Goal: Task Accomplishment & Management: Manage account settings

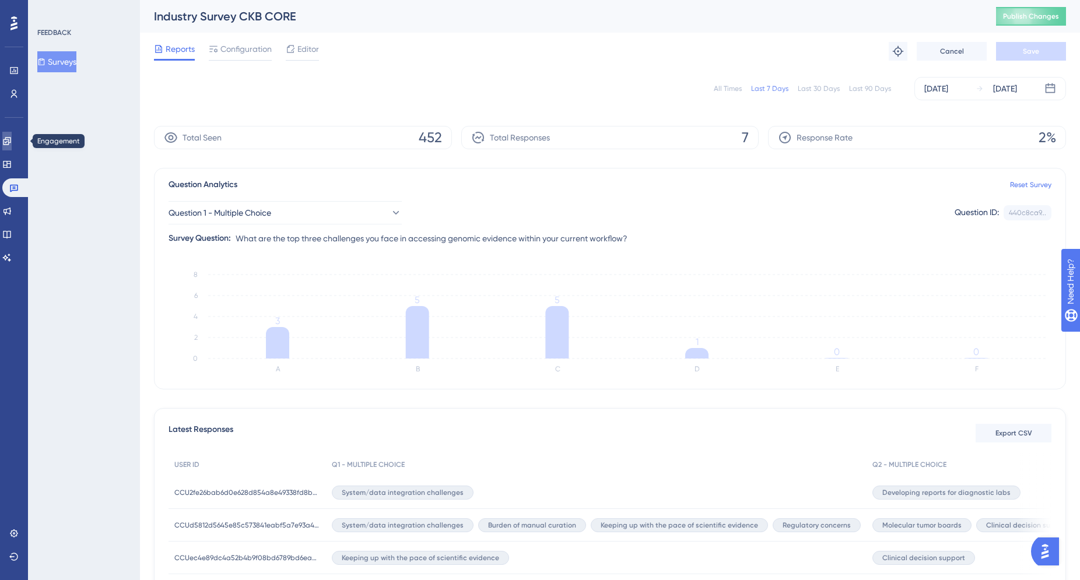
click at [12, 136] on icon at bounding box center [6, 140] width 9 height 9
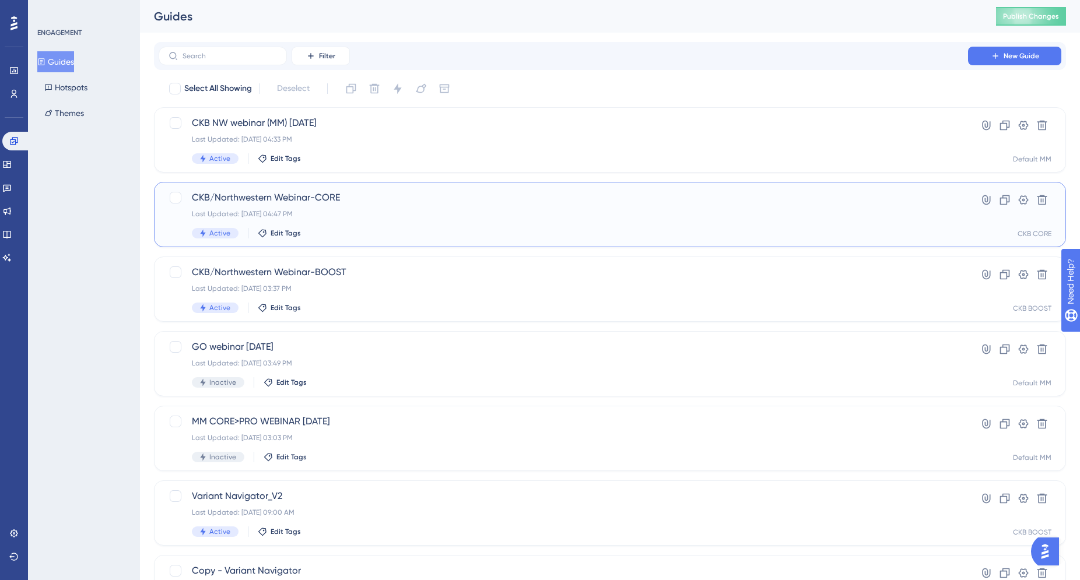
click at [845, 223] on div "CKB/Northwestern Webinar-CORE Last Updated: Sep 11 2025, 04:47 PM Active Edit T…" at bounding box center [563, 215] width 743 height 48
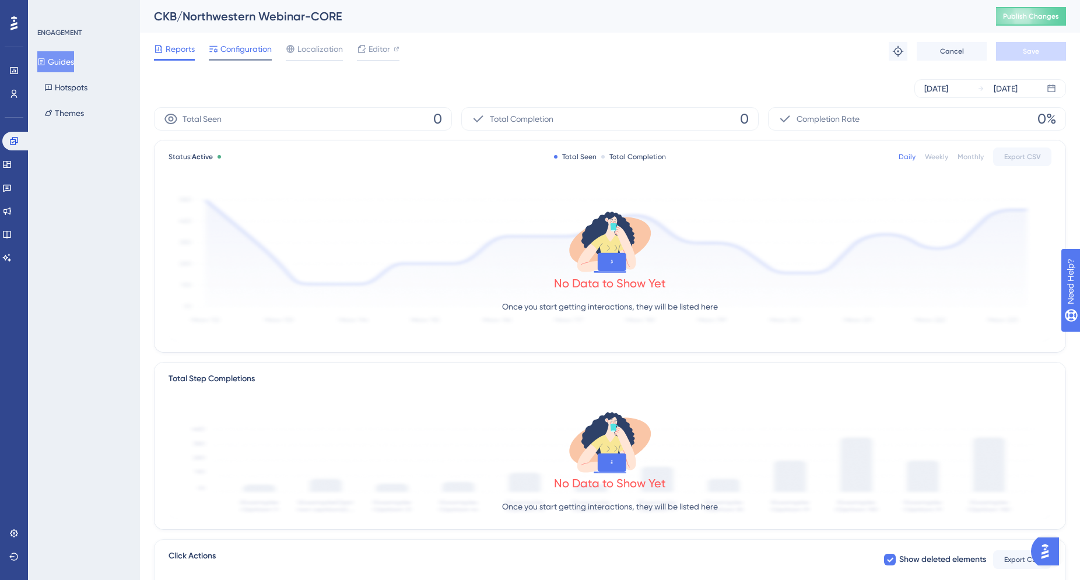
click at [224, 57] on div "Configuration" at bounding box center [240, 51] width 63 height 19
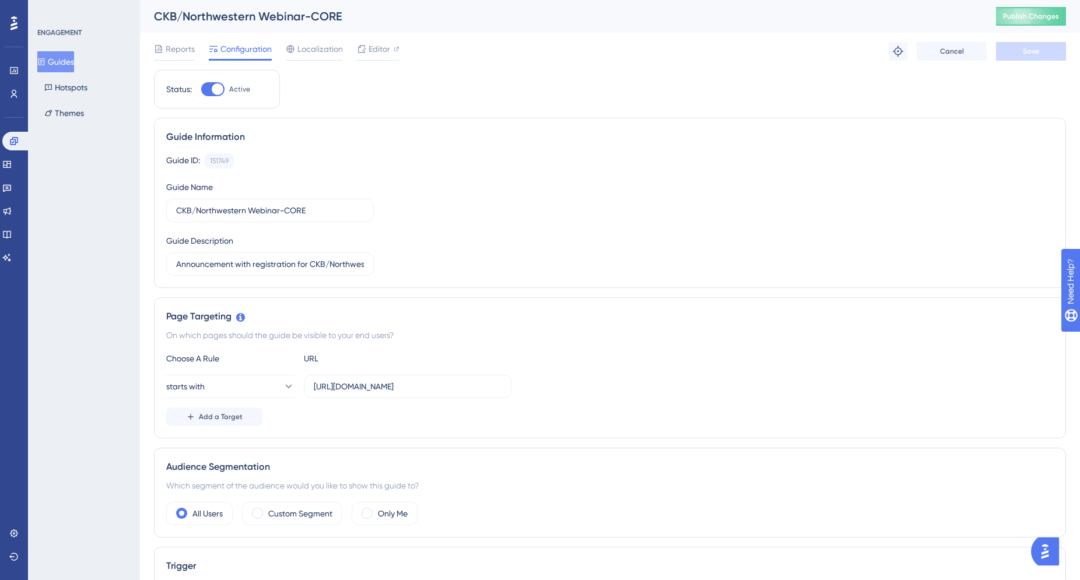
click at [217, 91] on div at bounding box center [218, 89] width 12 height 12
click at [201, 90] on input "Active" at bounding box center [201, 89] width 1 height 1
checkbox input "false"
click at [1049, 49] on button "Save" at bounding box center [1031, 51] width 70 height 19
click at [1036, 25] on button "Publish Changes" at bounding box center [1031, 16] width 70 height 19
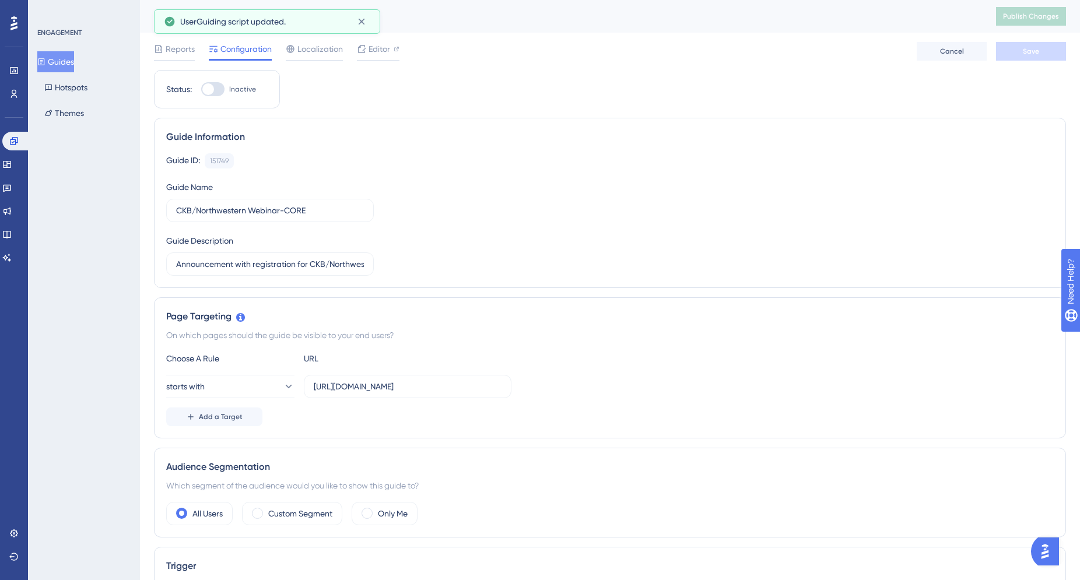
click at [69, 62] on button "Guides" at bounding box center [55, 61] width 37 height 21
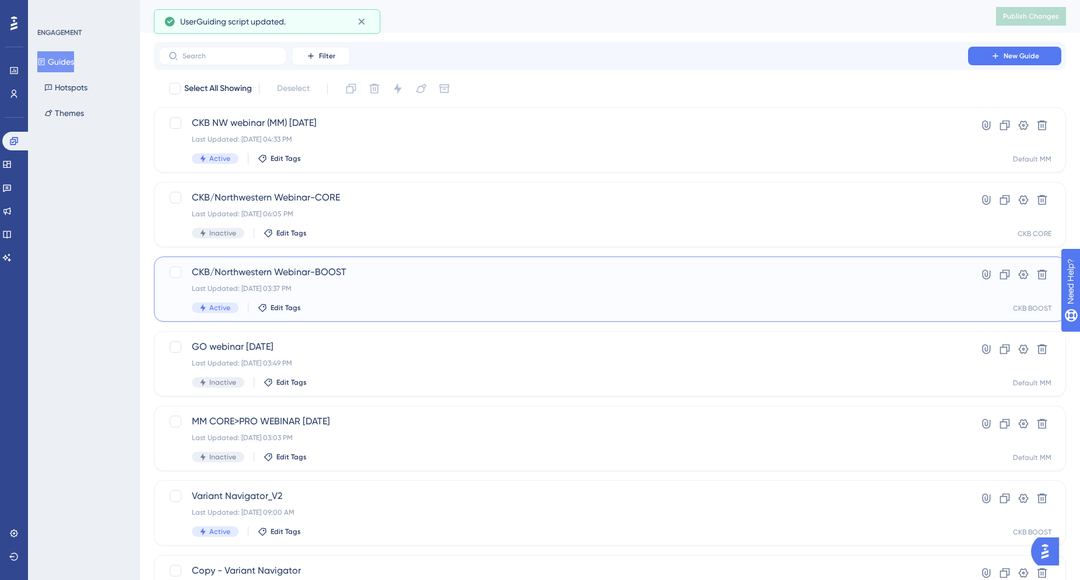
click at [382, 274] on span "CKB/Northwestern Webinar-BOOST" at bounding box center [563, 272] width 743 height 14
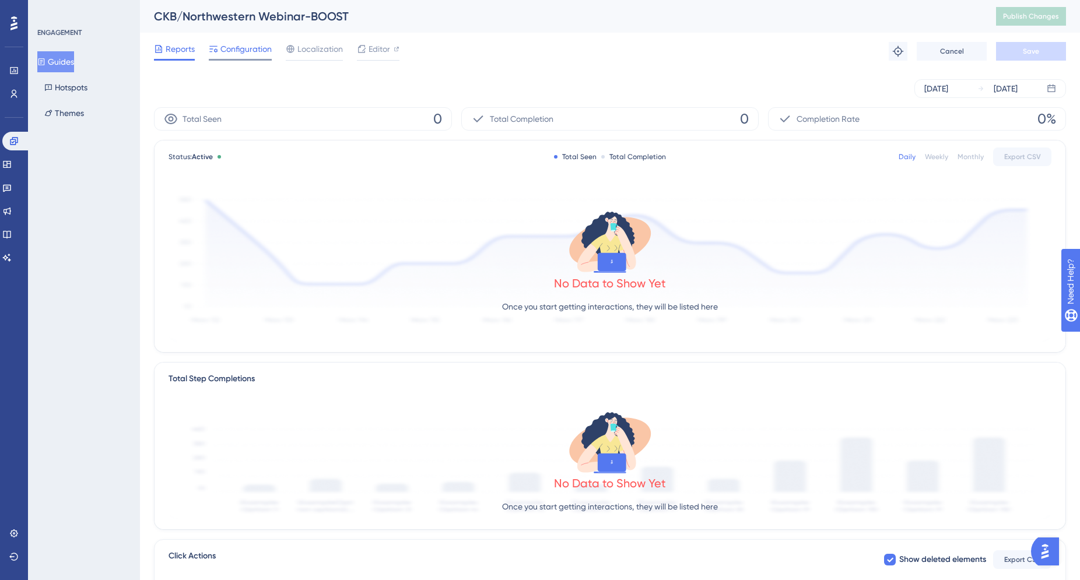
click at [240, 54] on span "Configuration" at bounding box center [245, 49] width 51 height 14
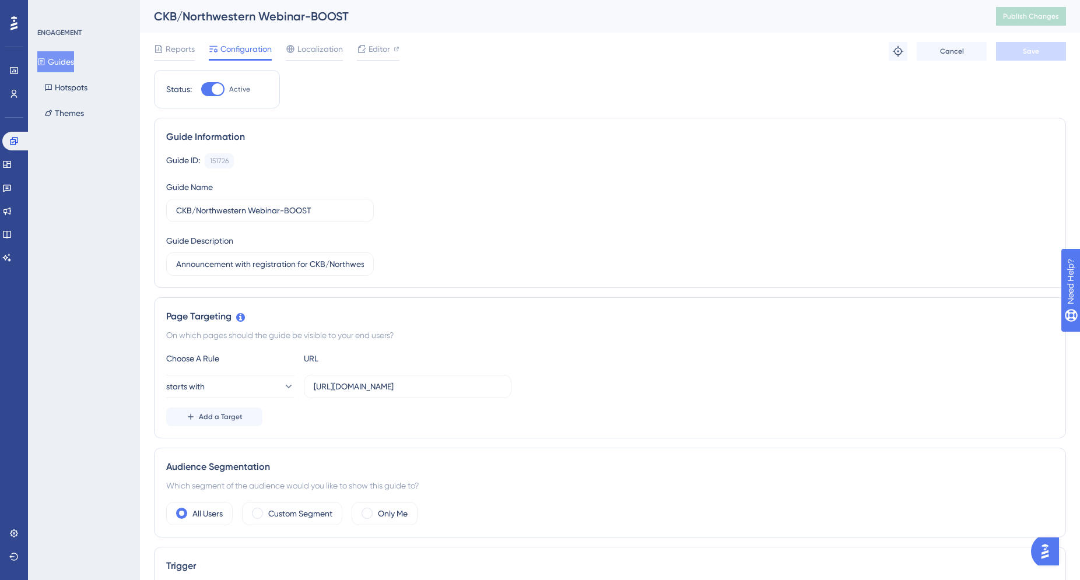
click at [215, 88] on div at bounding box center [218, 89] width 12 height 12
click at [201, 89] on input "Active" at bounding box center [201, 89] width 1 height 1
checkbox input "false"
click at [1038, 52] on span "Save" at bounding box center [1030, 51] width 16 height 9
click at [1021, 13] on span "Publish Changes" at bounding box center [1031, 16] width 56 height 9
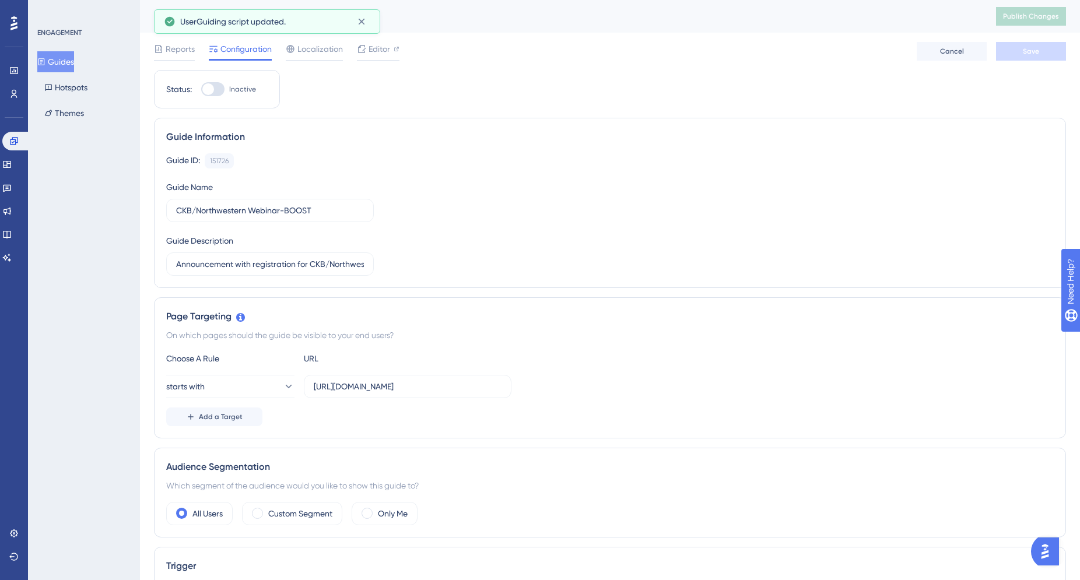
click at [66, 61] on button "Guides" at bounding box center [55, 61] width 37 height 21
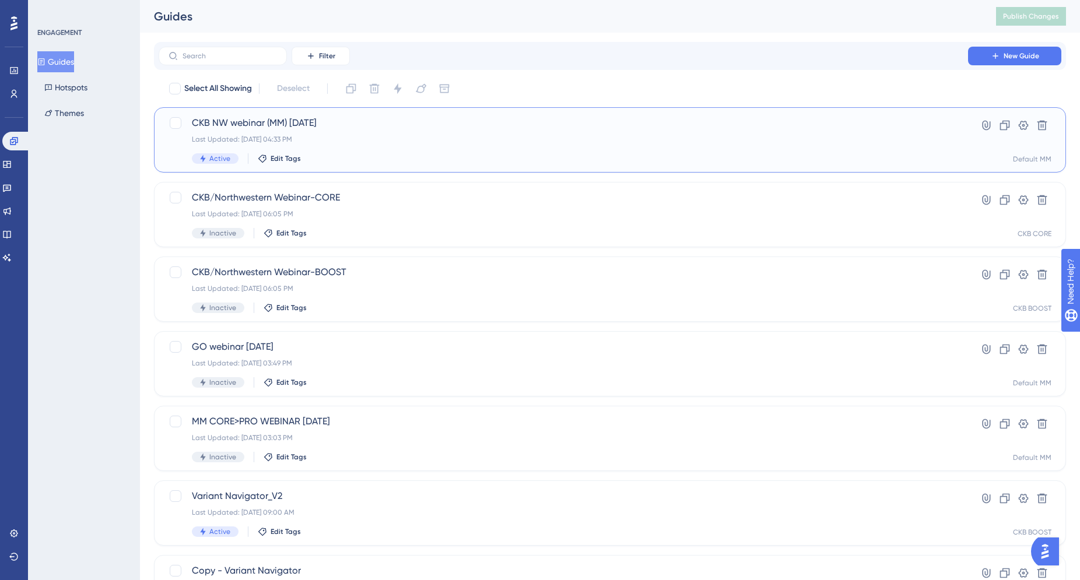
click at [629, 143] on div "Last Updated: [DATE] 04:33 PM" at bounding box center [563, 139] width 743 height 9
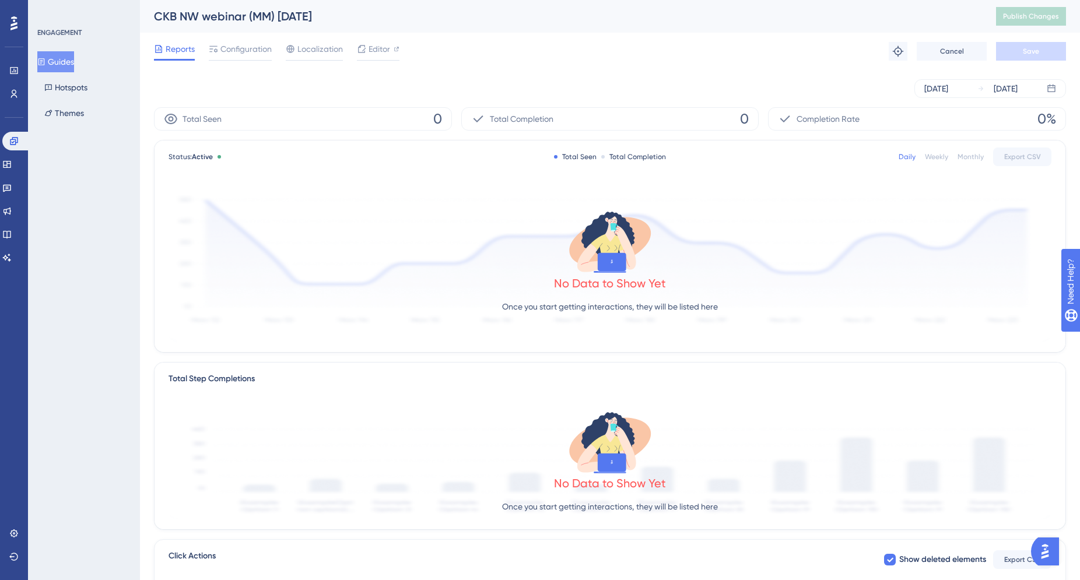
click at [53, 64] on button "Guides" at bounding box center [55, 61] width 37 height 21
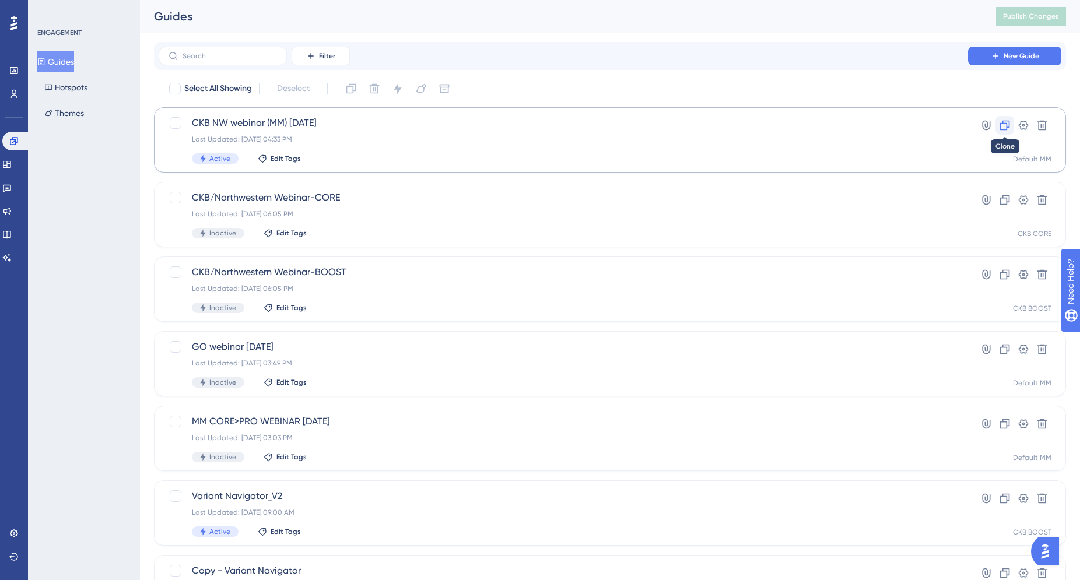
click at [1006, 124] on icon at bounding box center [1005, 126] width 10 height 10
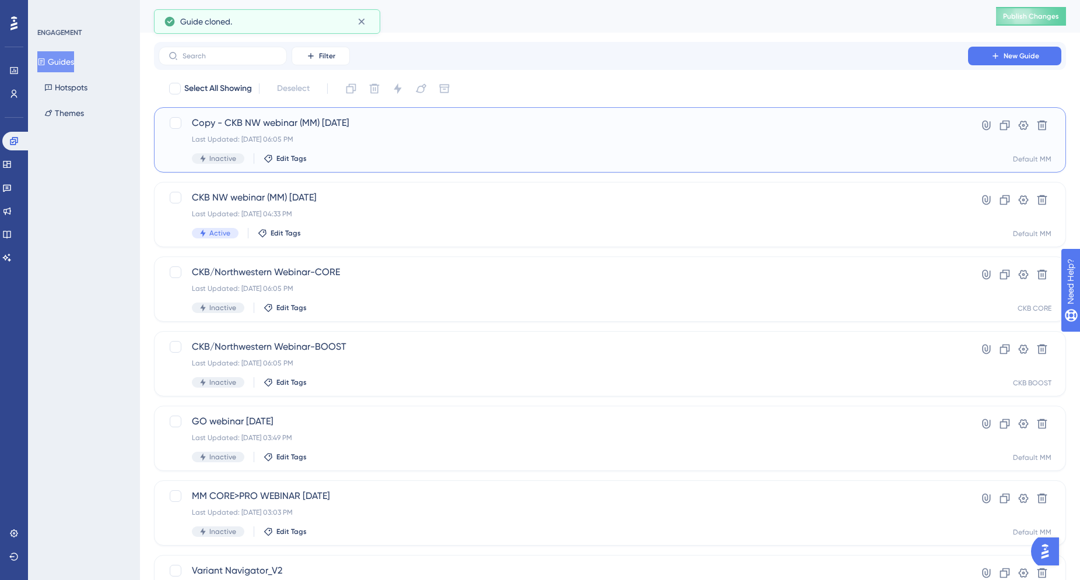
click at [630, 138] on div "Last Updated: Sep 11 2025, 06:05 PM" at bounding box center [563, 139] width 743 height 9
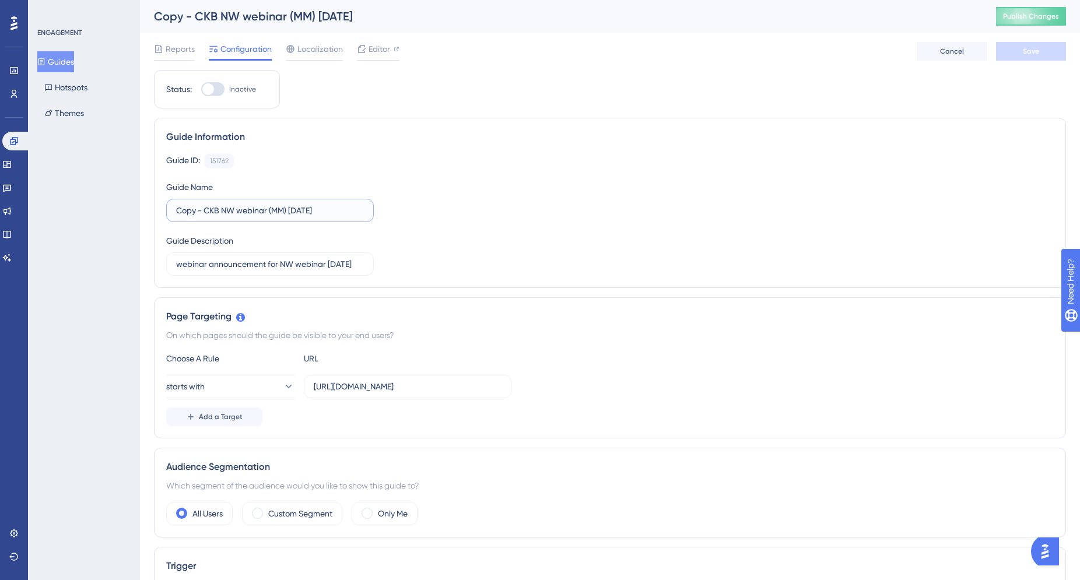
click at [274, 212] on input "Copy - CKB NW webinar (MM) 9/25/25" at bounding box center [270, 210] width 188 height 13
type input "Copy - CKB NW webinar (CORE) 9/25/25"
drag, startPoint x: 468, startPoint y: 390, endPoint x: 199, endPoint y: 356, distance: 270.9
click at [199, 356] on div "Choose A Rule URL starts with https://mastermind.genomenon.com/ Add a Target" at bounding box center [609, 389] width 887 height 75
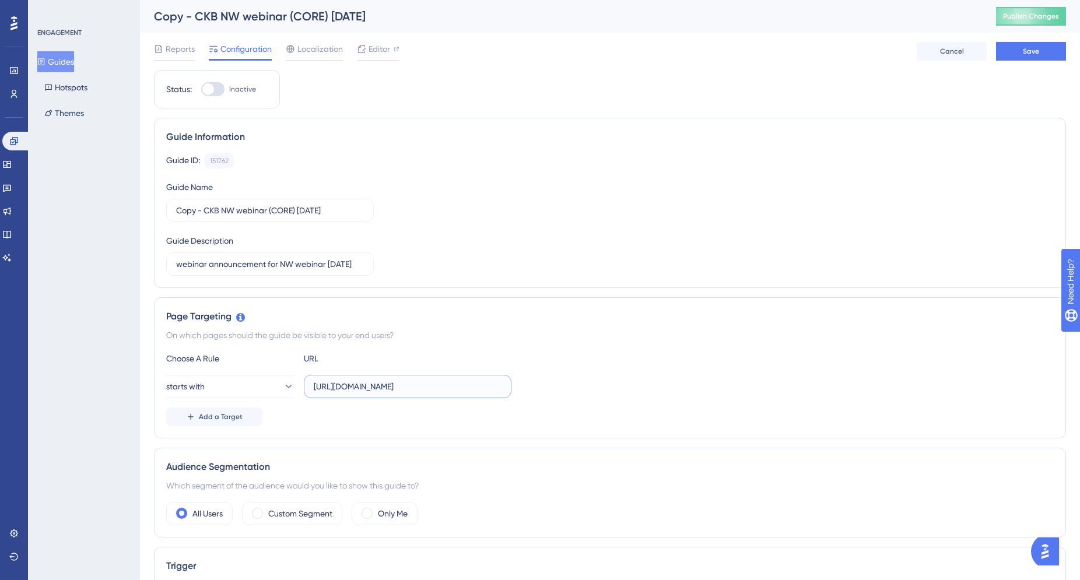
paste input "ckb-core-dev.genomenon-internal"
type input "[URL][DOMAIN_NAME]"
click at [364, 431] on div "Page Targeting On which pages should the guide be visible to your end users? Ch…" at bounding box center [610, 367] width 912 height 141
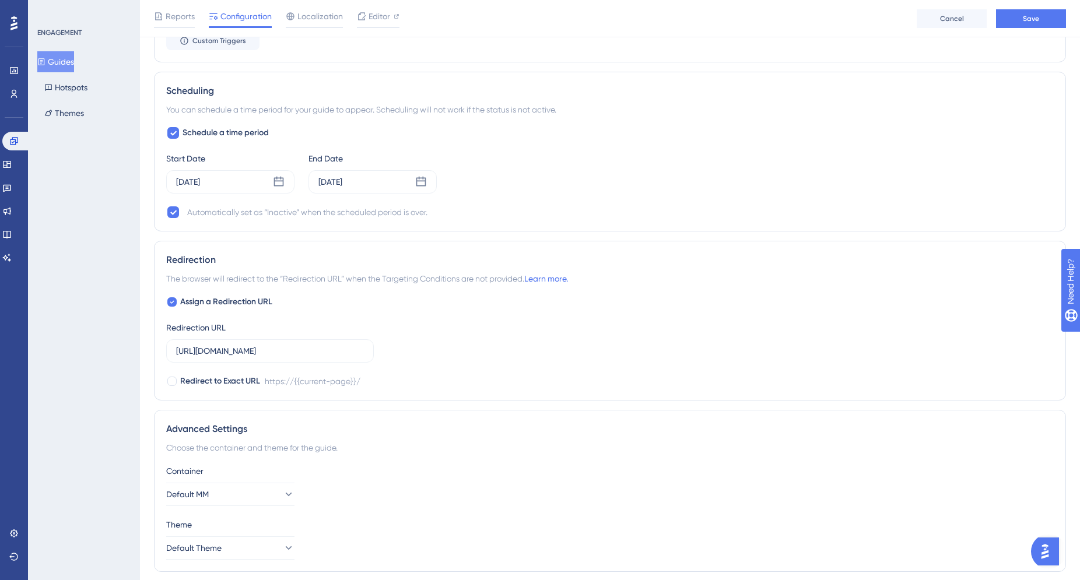
scroll to position [823, 0]
drag, startPoint x: 324, startPoint y: 349, endPoint x: 41, endPoint y: 345, distance: 282.2
paste input "ckb-core-dev.genomenon-internal"
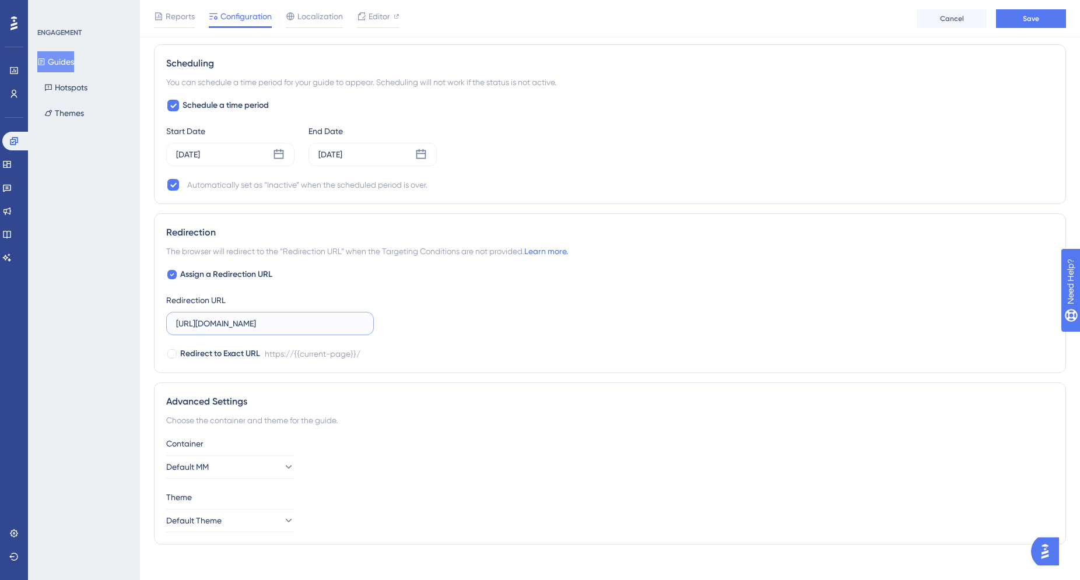
scroll to position [862, 0]
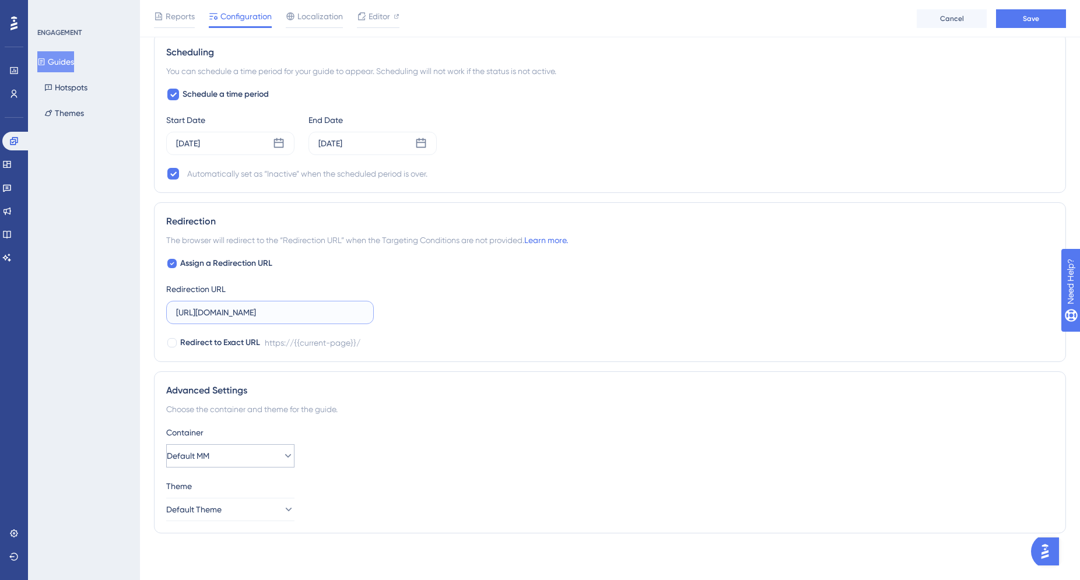
type input "[URL][DOMAIN_NAME]"
click at [262, 451] on button "Default MM" at bounding box center [230, 455] width 128 height 23
click at [219, 511] on span "CKB CORE" at bounding box center [202, 514] width 39 height 14
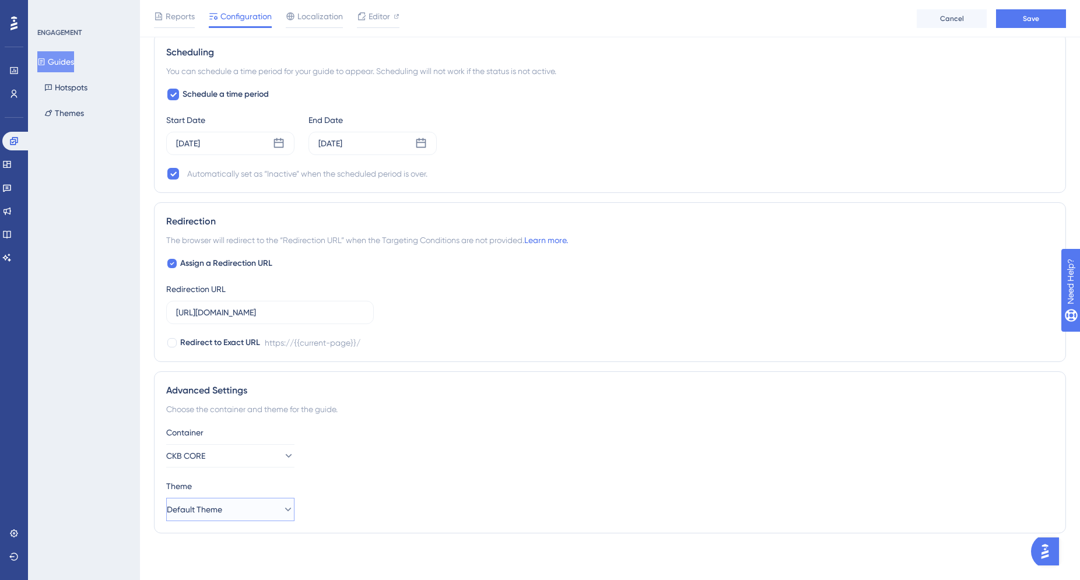
click at [266, 511] on button "Default Theme" at bounding box center [230, 509] width 128 height 23
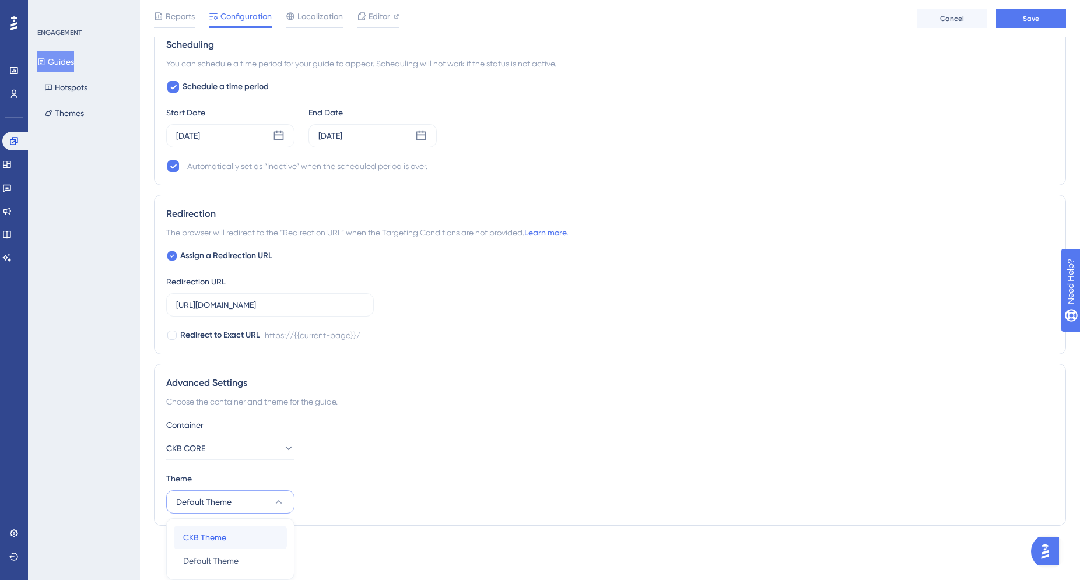
click at [223, 542] on span "CKB Theme" at bounding box center [204, 537] width 43 height 14
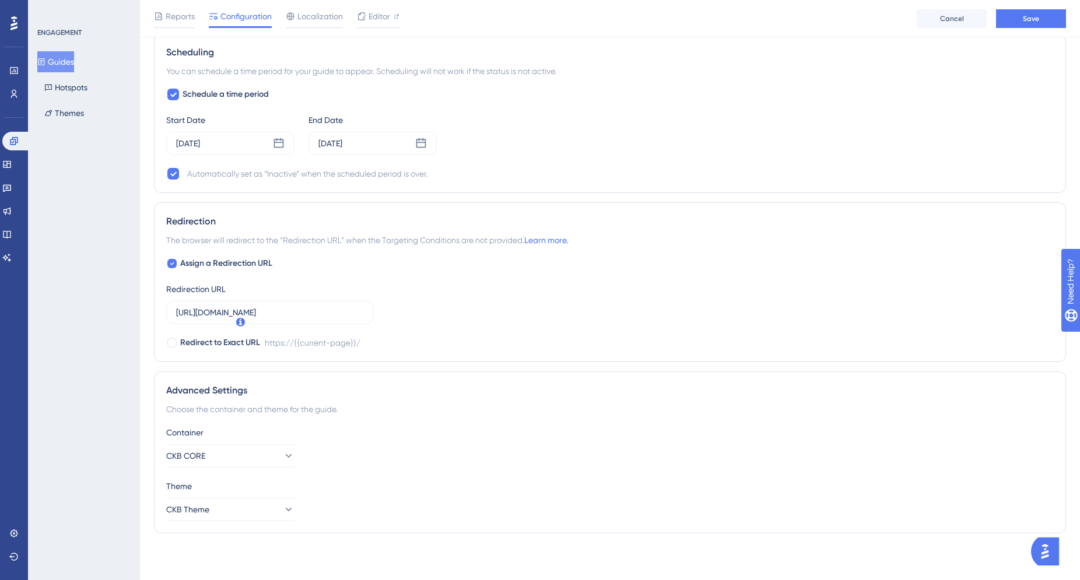
scroll to position [862, 0]
click at [476, 471] on div "Container CKB CORE Theme CKB Theme" at bounding box center [609, 474] width 887 height 96
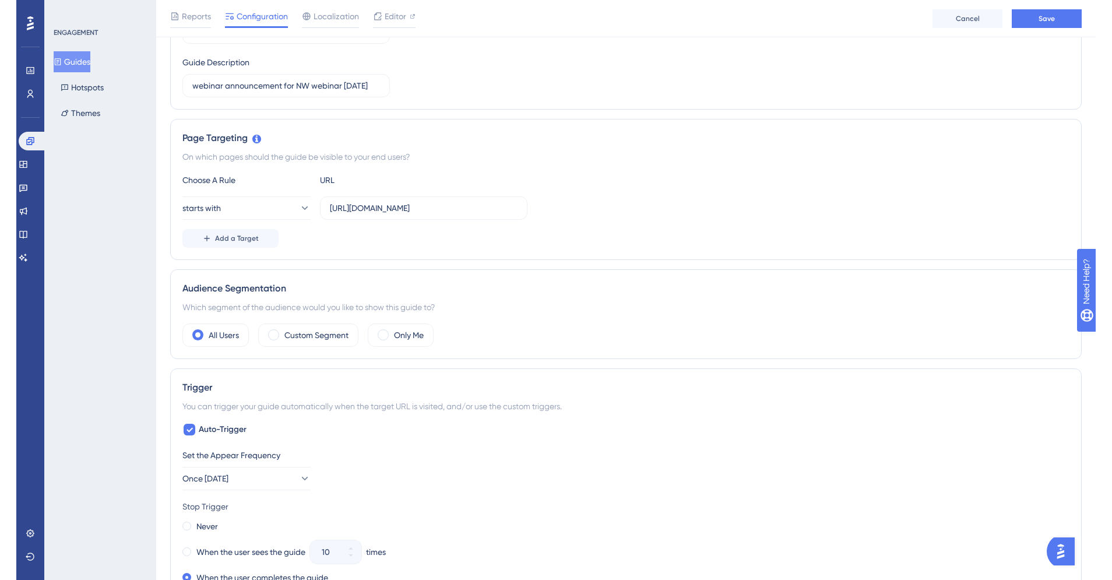
scroll to position [0, 0]
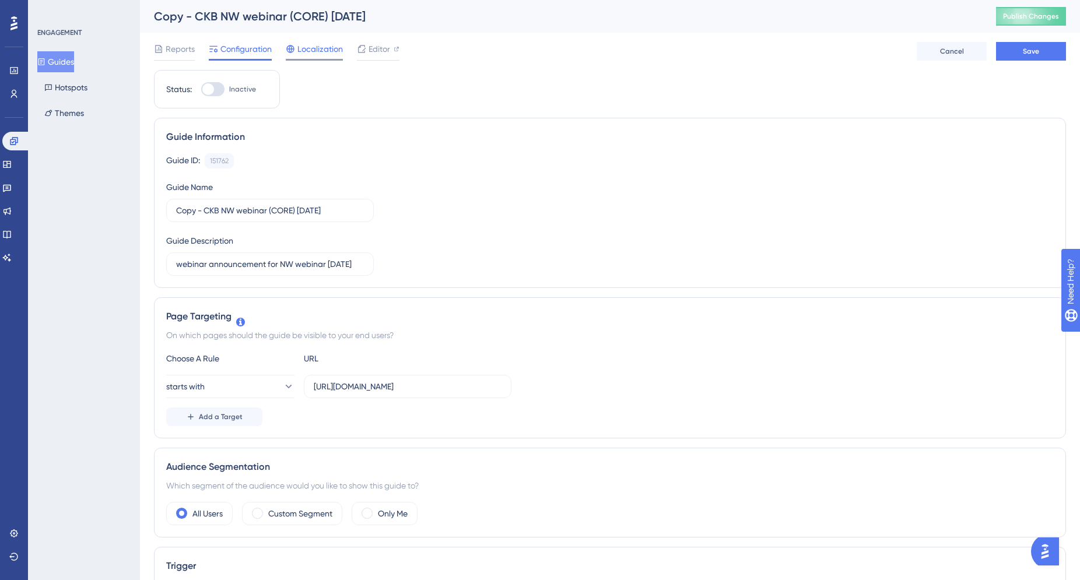
click at [312, 51] on span "Localization" at bounding box center [319, 49] width 45 height 14
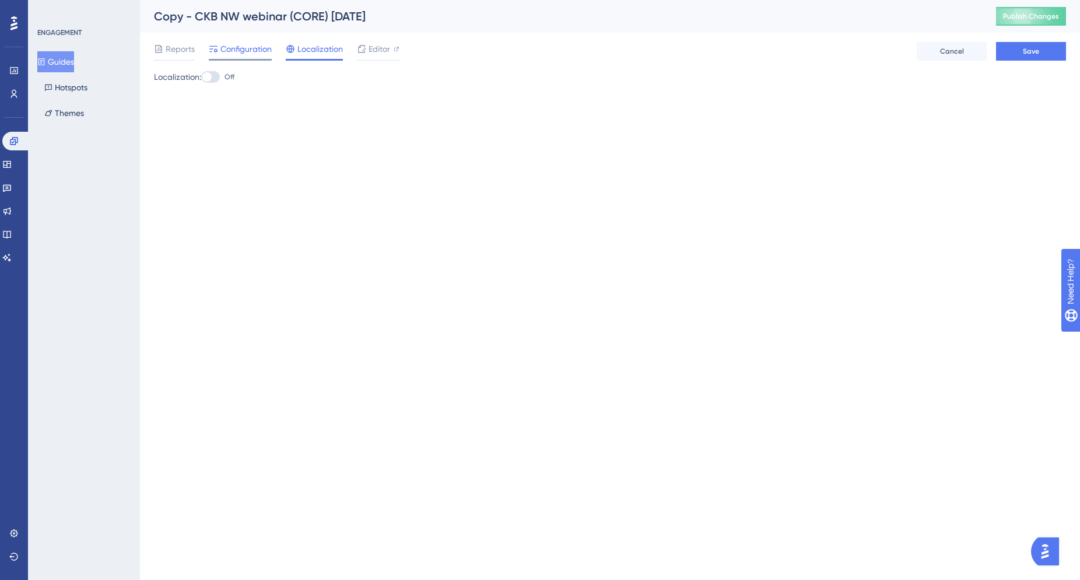
click at [243, 52] on span "Configuration" at bounding box center [245, 49] width 51 height 14
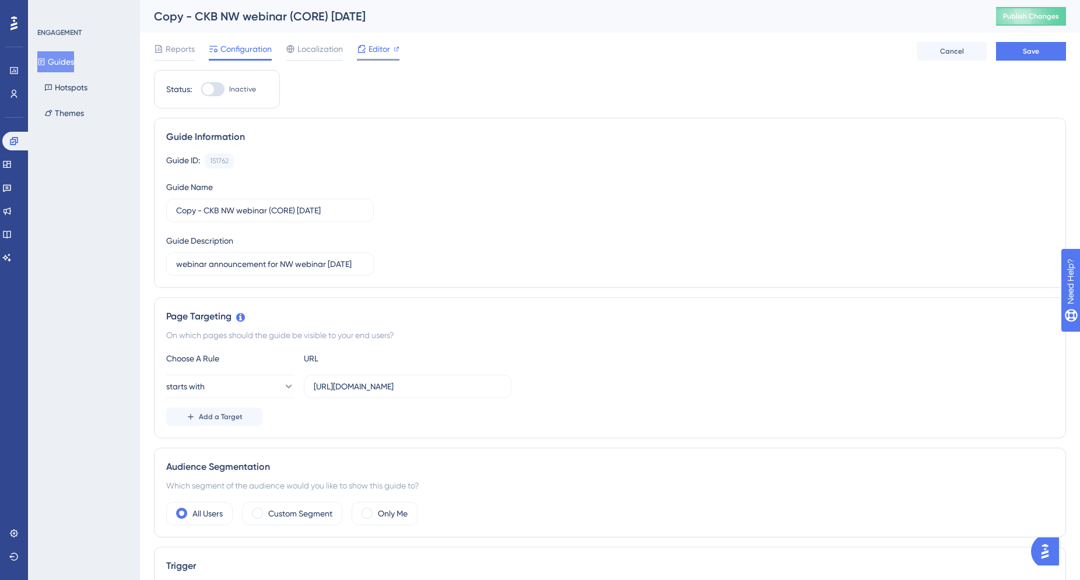
click at [376, 53] on span "Editor" at bounding box center [379, 49] width 22 height 14
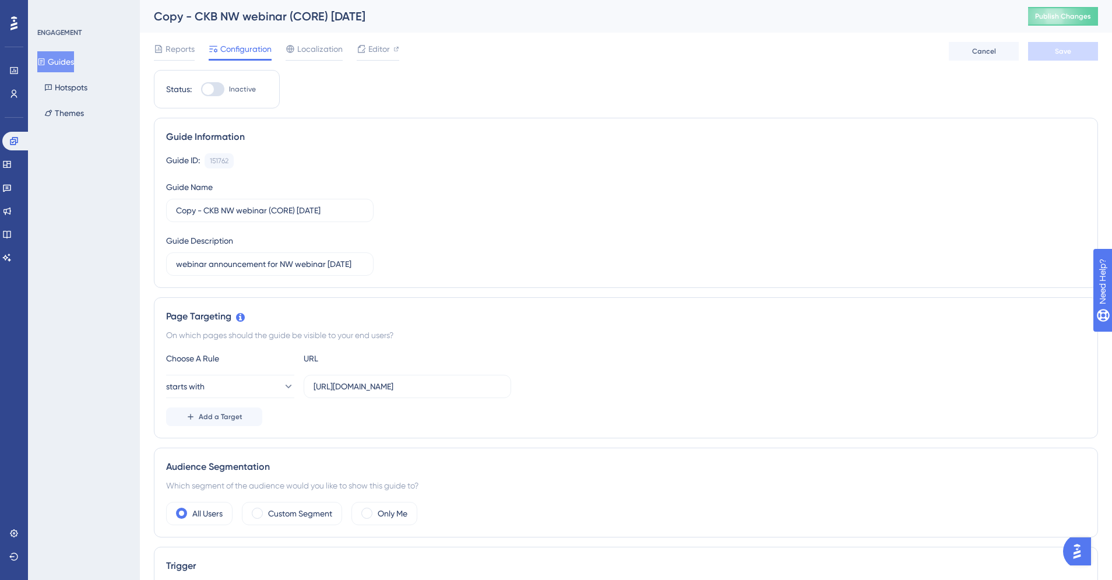
click at [108, 291] on div "ENGAGEMENT Guides Hotspots Themes" at bounding box center [84, 290] width 112 height 580
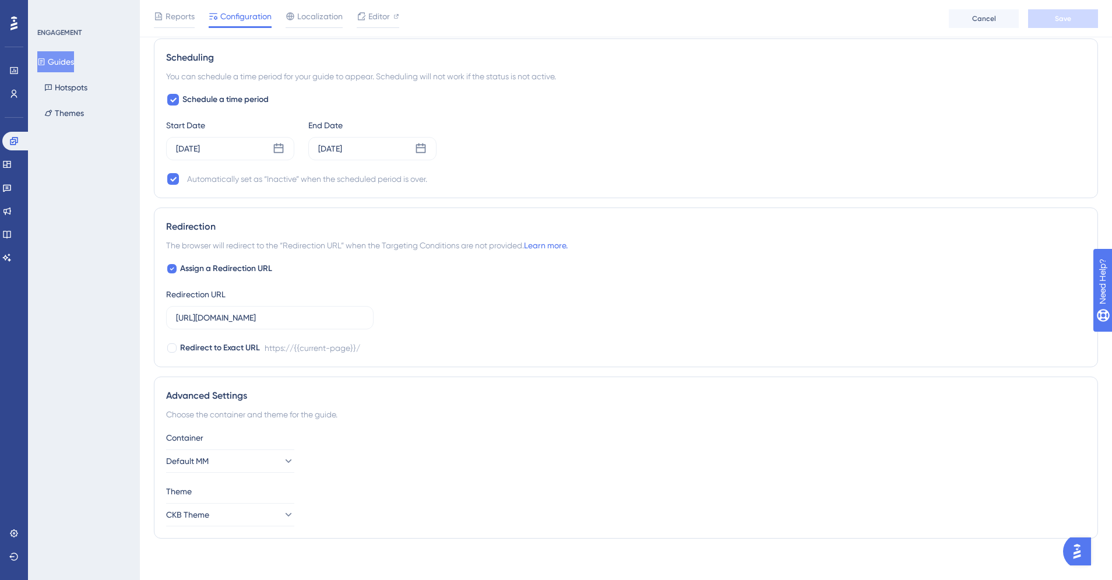
scroll to position [862, 0]
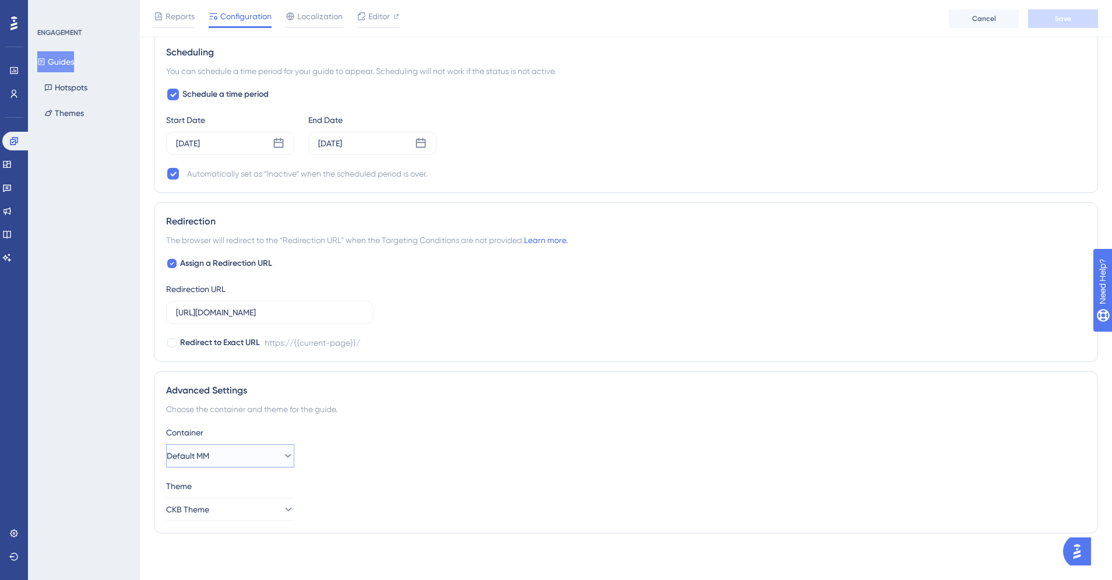
click at [247, 451] on button "Default MM" at bounding box center [230, 455] width 128 height 23
click at [213, 553] on div "CKB BOOST CKB BOOST" at bounding box center [230, 560] width 94 height 23
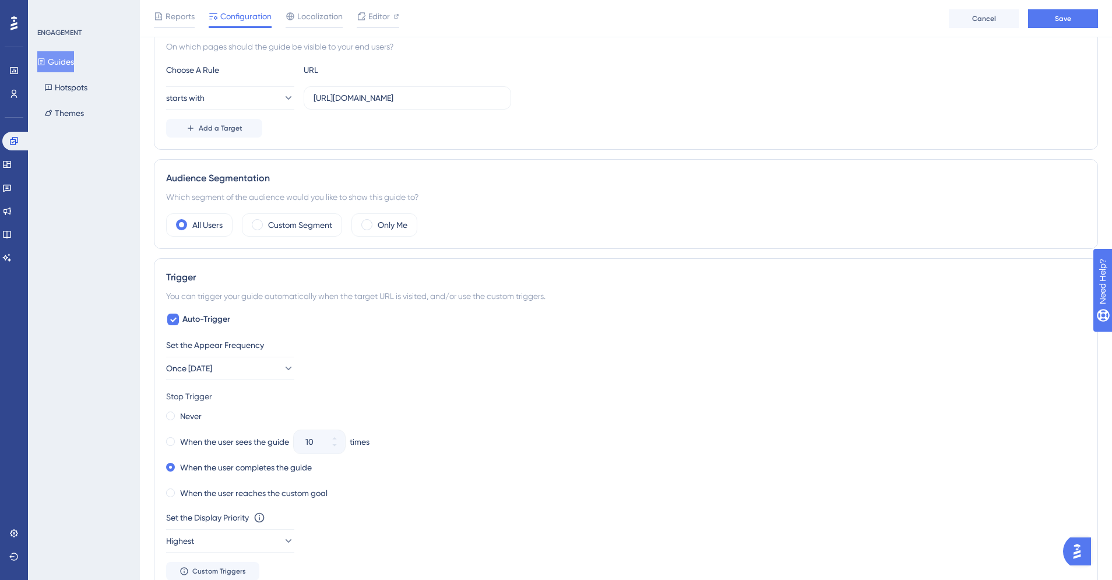
scroll to position [0, 0]
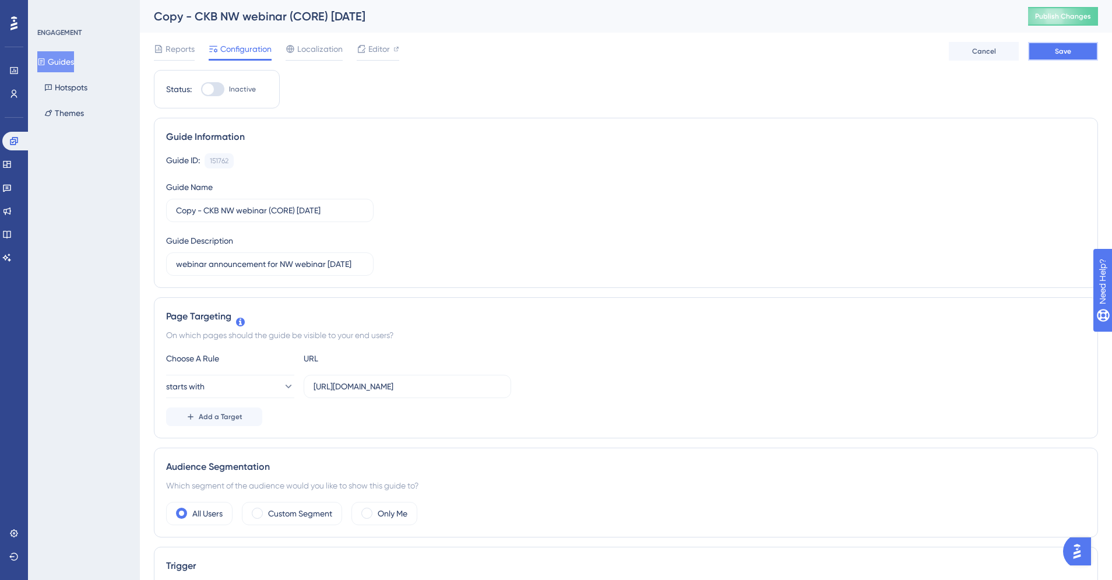
click at [1071, 52] on button "Save" at bounding box center [1063, 51] width 70 height 19
click at [374, 48] on span "Editor" at bounding box center [379, 49] width 22 height 14
click at [74, 115] on button "Themes" at bounding box center [64, 113] width 54 height 21
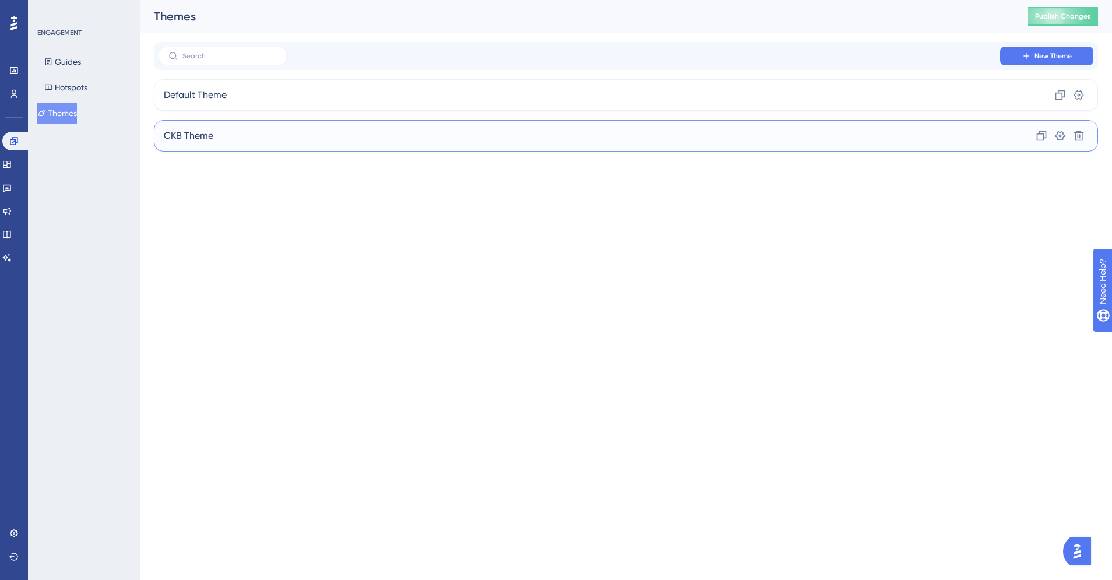
click at [224, 136] on div "CKB Theme Clone Settings Delete" at bounding box center [626, 135] width 944 height 31
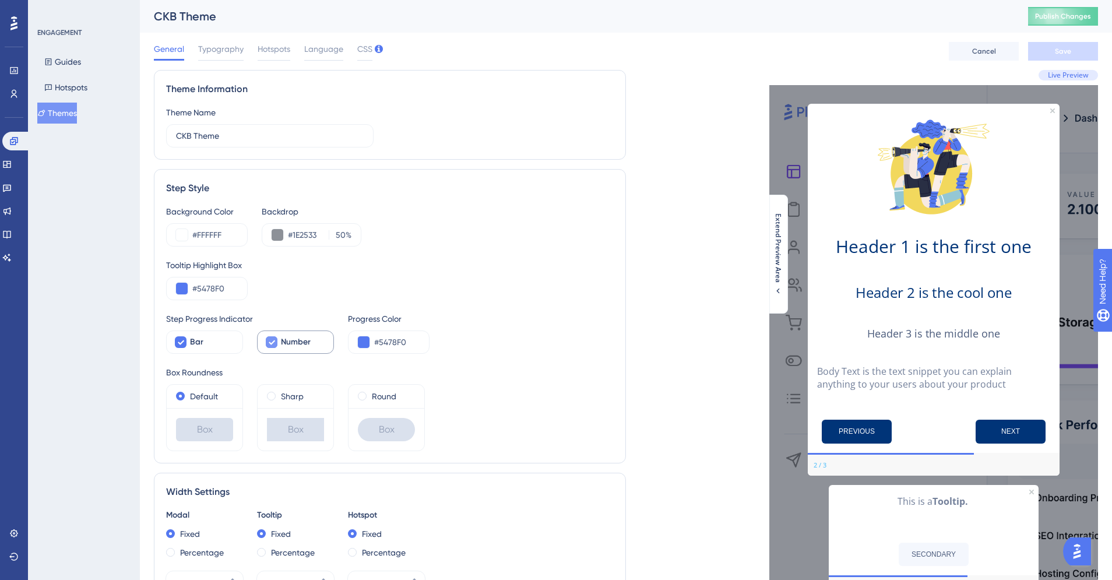
click at [273, 345] on icon at bounding box center [271, 342] width 7 height 9
checkbox input "false"
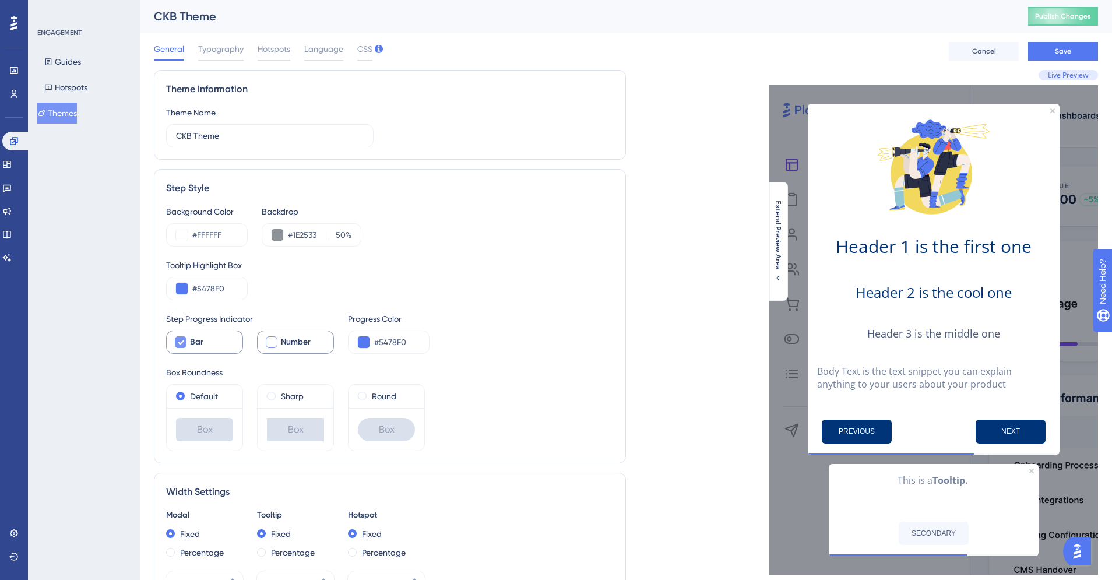
click at [180, 344] on icon at bounding box center [181, 342] width 6 height 5
checkbox input "false"
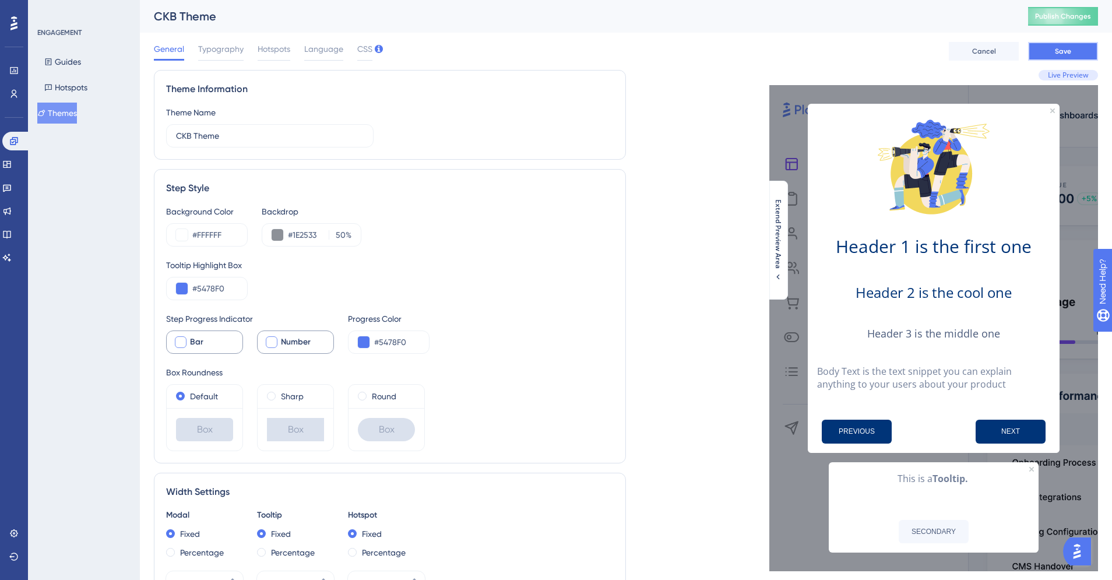
click at [1057, 54] on span "Save" at bounding box center [1063, 51] width 16 height 9
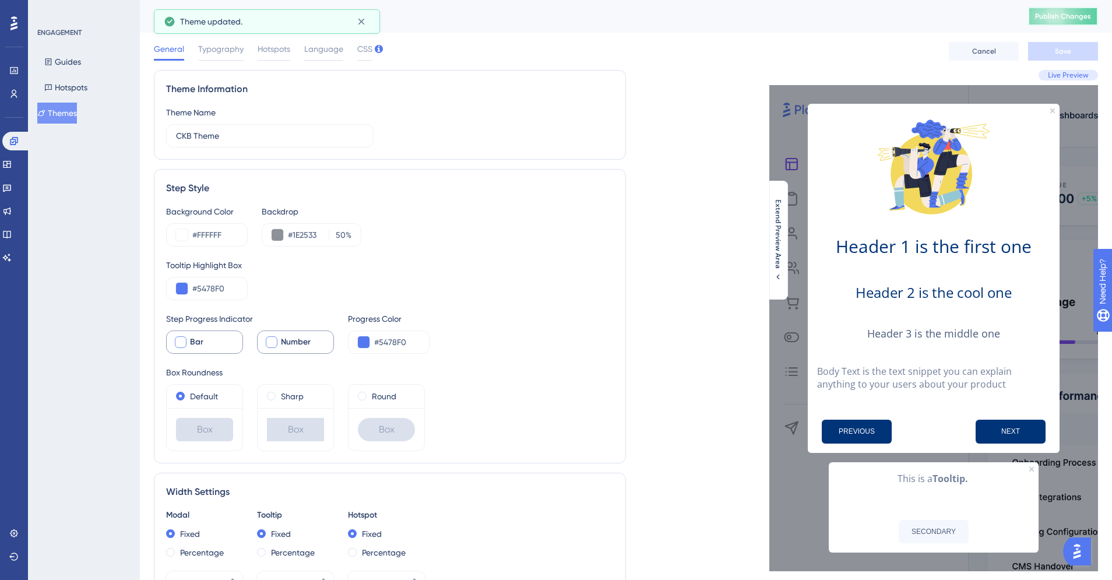
click at [1053, 17] on span "Publish Changes" at bounding box center [1063, 16] width 56 height 9
click at [364, 25] on div "CKB Theme Publish Changes" at bounding box center [626, 16] width 972 height 33
click at [58, 55] on button "Guides" at bounding box center [62, 61] width 51 height 21
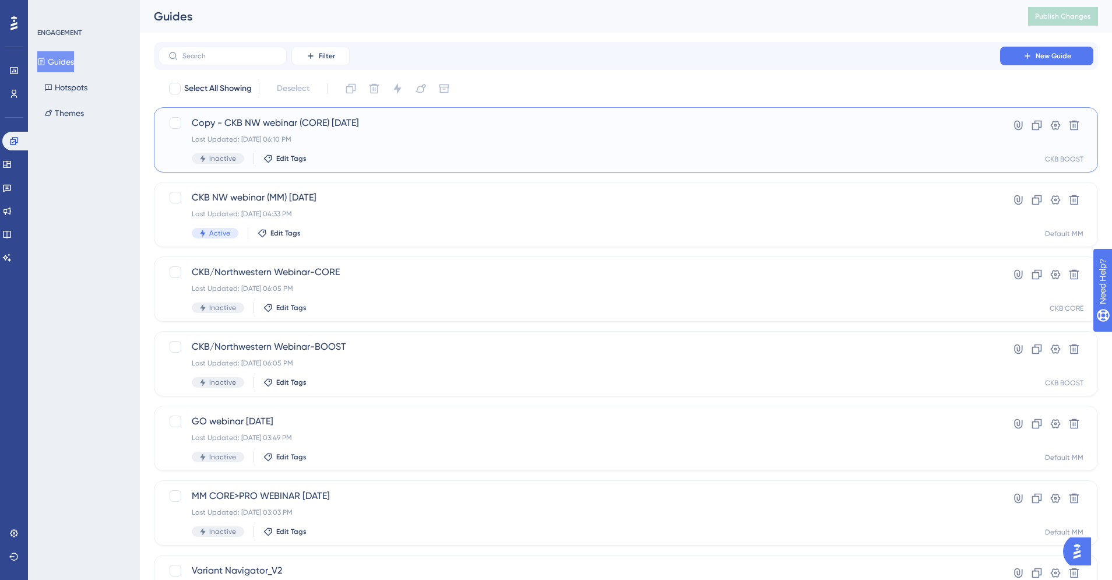
click at [277, 126] on span "Copy - CKB NW webinar (CORE) 9/25/25" at bounding box center [579, 123] width 775 height 14
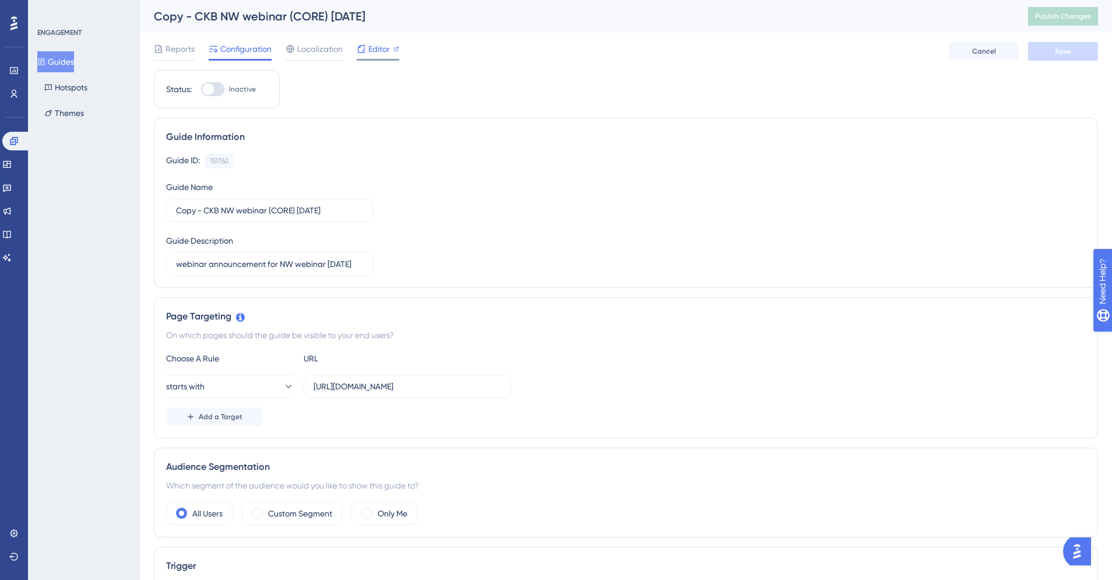
click at [375, 47] on span "Editor" at bounding box center [379, 49] width 22 height 14
click at [207, 86] on div at bounding box center [208, 89] width 12 height 12
click at [201, 89] on input "Inactive" at bounding box center [201, 89] width 1 height 1
click at [214, 87] on div at bounding box center [218, 89] width 12 height 12
click at [201, 89] on input "Active" at bounding box center [201, 89] width 1 height 1
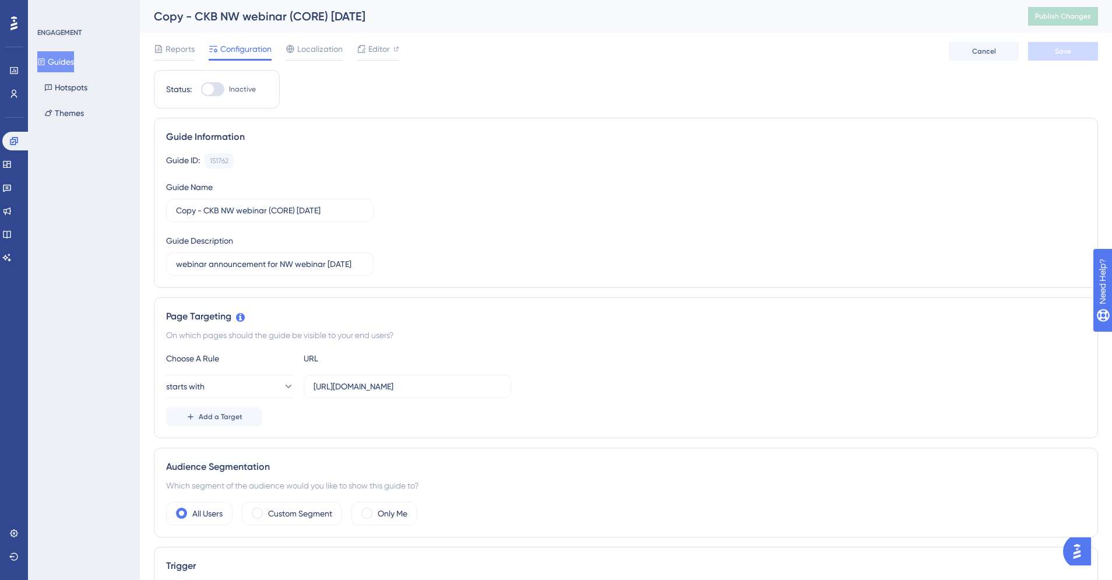
click at [209, 89] on div at bounding box center [208, 89] width 12 height 12
click at [201, 89] on input "Inactive" at bounding box center [201, 89] width 1 height 1
checkbox input "true"
click at [1063, 55] on span "Save" at bounding box center [1063, 51] width 16 height 9
click at [1063, 15] on span "Publish Changes" at bounding box center [1063, 16] width 56 height 9
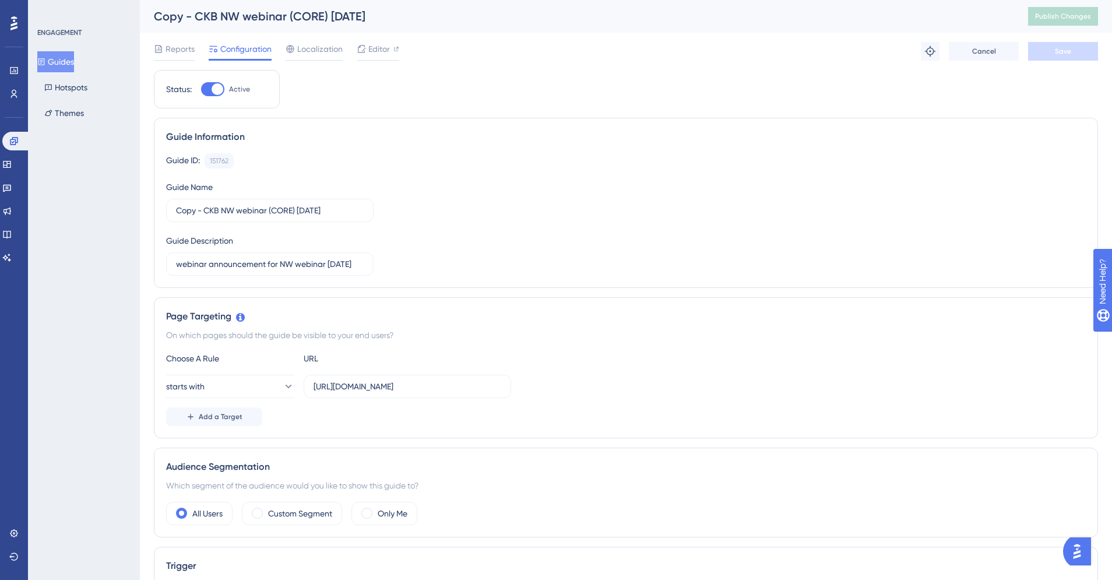
click at [63, 59] on button "Guides" at bounding box center [55, 61] width 37 height 21
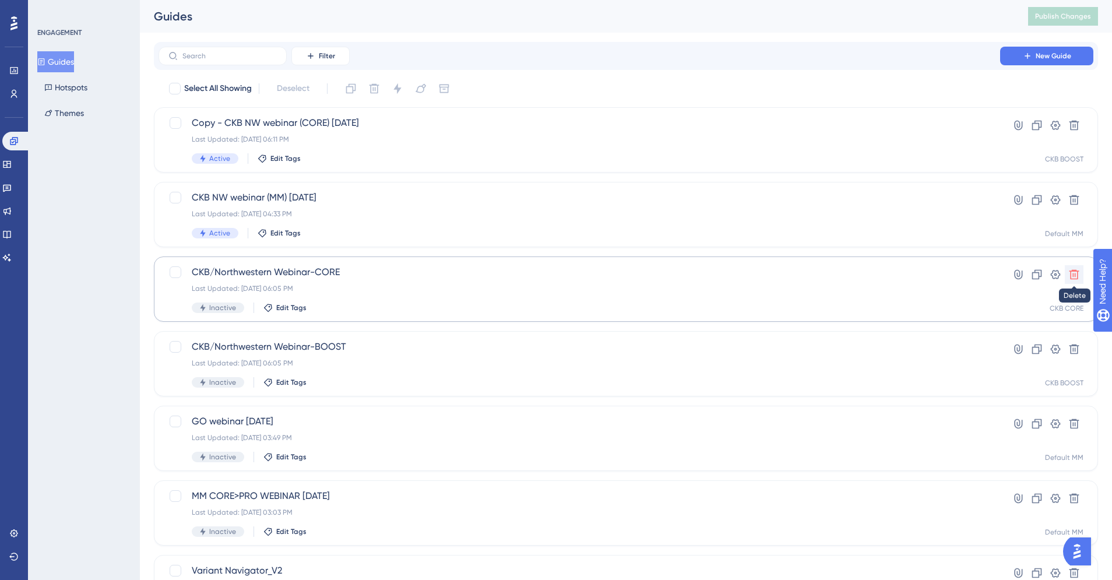
click at [1073, 272] on icon at bounding box center [1075, 275] width 12 height 12
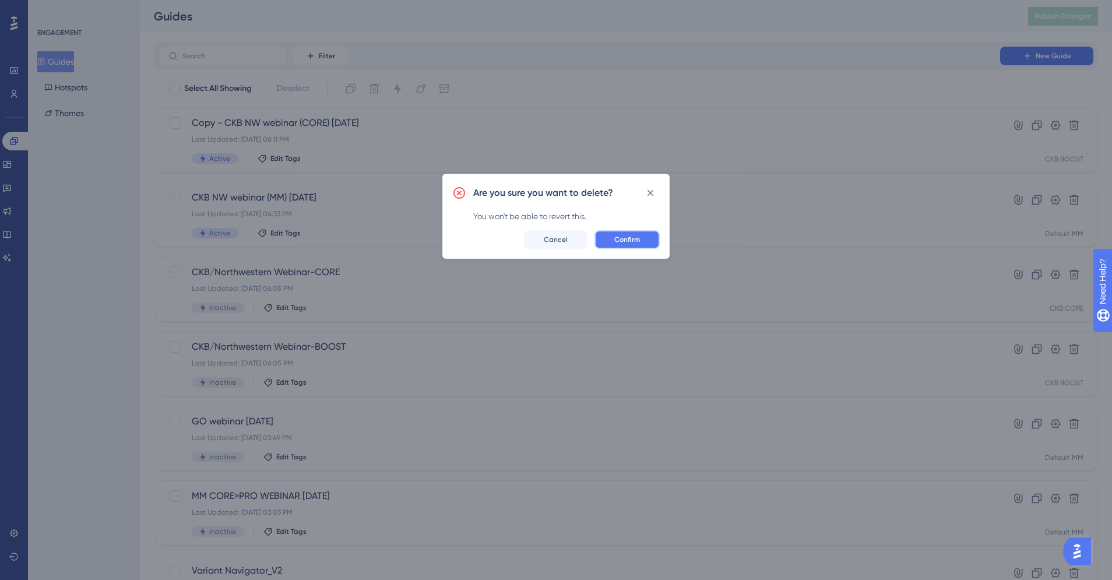
click at [630, 242] on span "Confirm" at bounding box center [627, 239] width 26 height 9
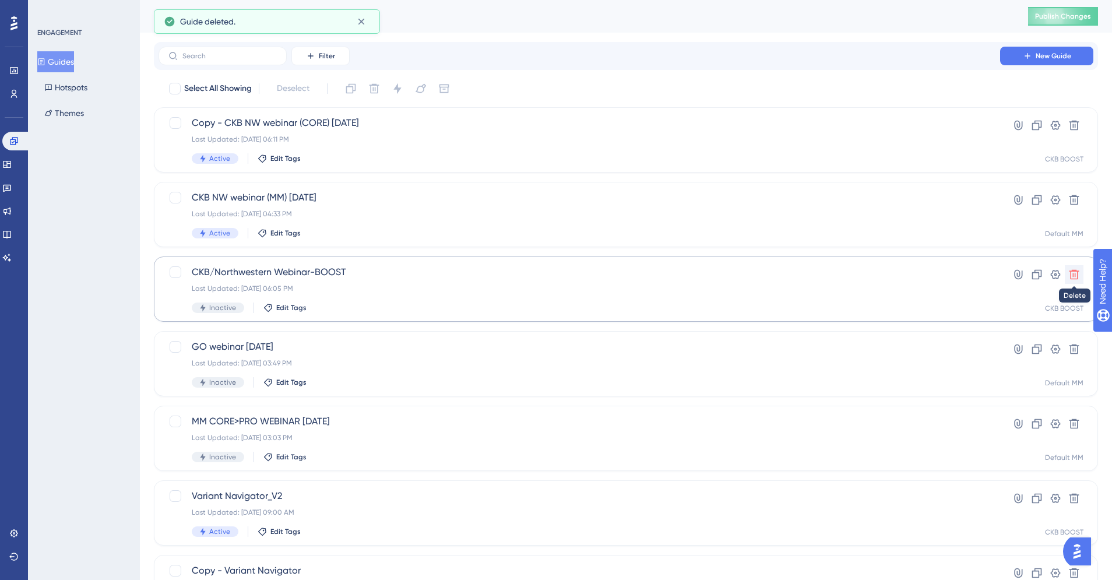
click at [1075, 274] on icon at bounding box center [1075, 275] width 10 height 10
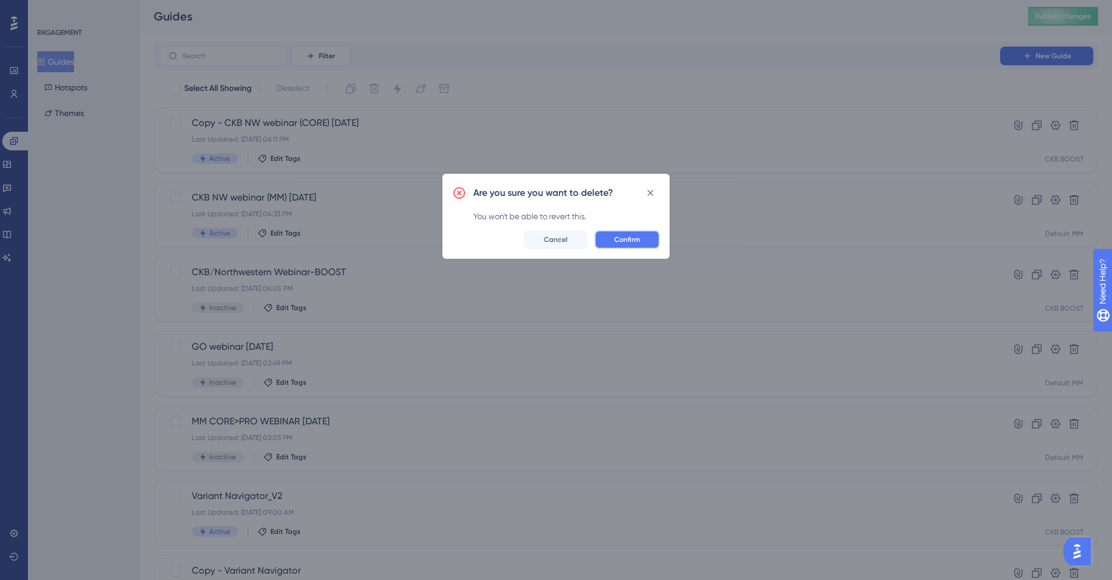
click at [624, 241] on span "Confirm" at bounding box center [627, 239] width 26 height 9
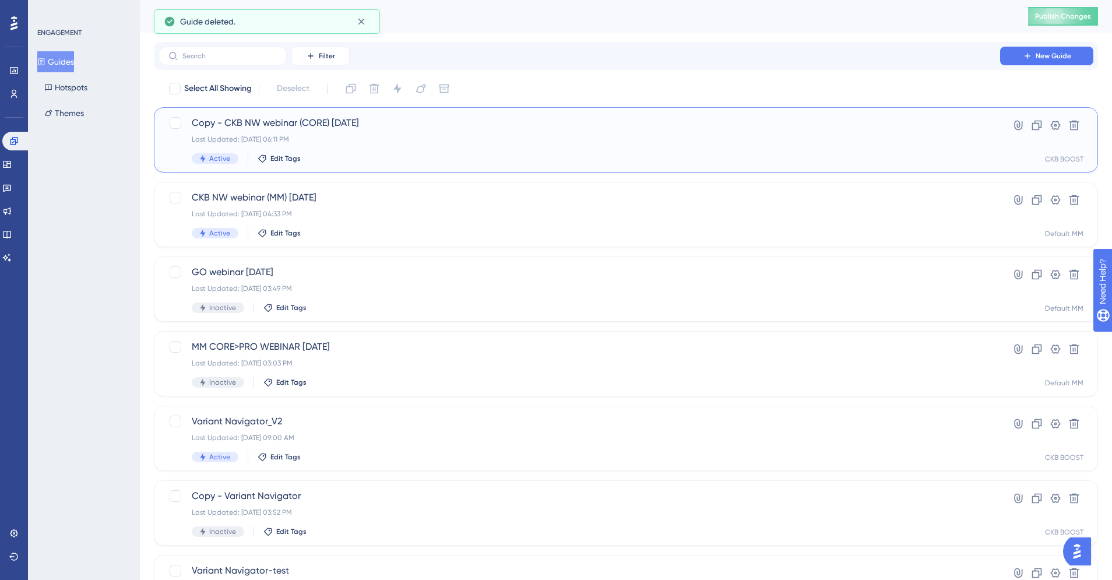
click at [439, 124] on span "Copy - CKB NW webinar (CORE) 9/25/25" at bounding box center [579, 123] width 775 height 14
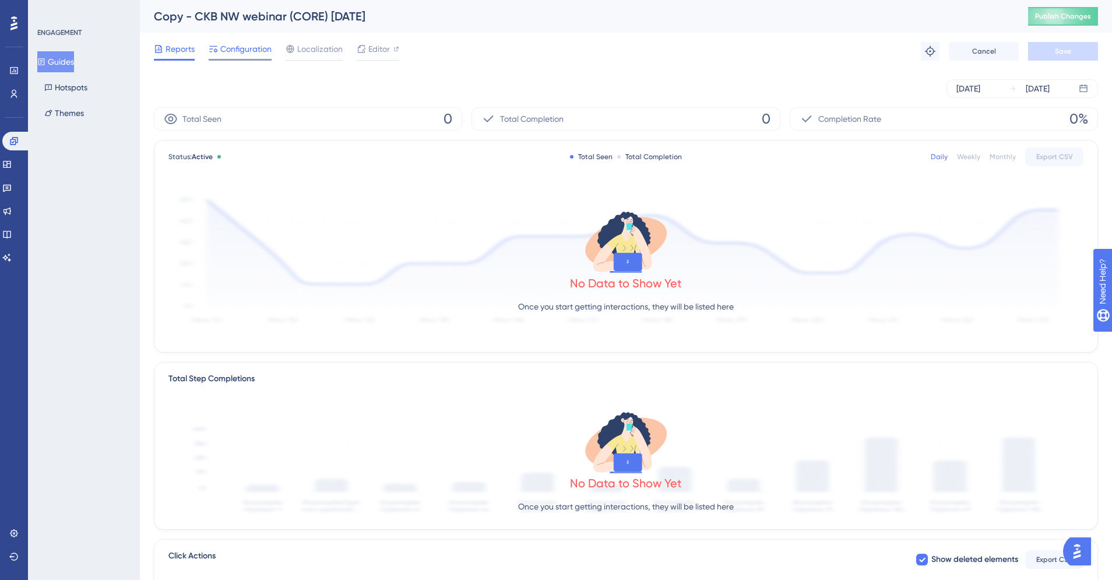
click at [252, 50] on span "Configuration" at bounding box center [245, 49] width 51 height 14
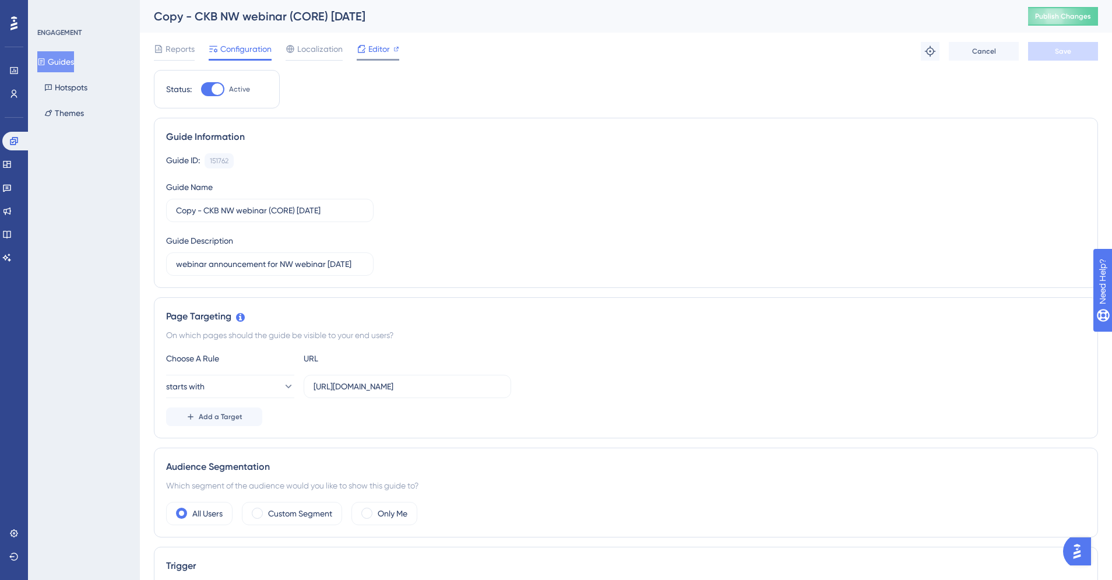
click at [379, 51] on span "Editor" at bounding box center [379, 49] width 22 height 14
drag, startPoint x: 203, startPoint y: 210, endPoint x: 153, endPoint y: 209, distance: 50.1
click at [154, 209] on div "Guide Information Guide ID: 151762 Copy Guide Name Copy - CKB NW webinar (CORE)…" at bounding box center [626, 203] width 944 height 170
type input "CKB NW webinar (CORE) [DATE]"
click at [1051, 51] on button "Save" at bounding box center [1063, 51] width 70 height 19
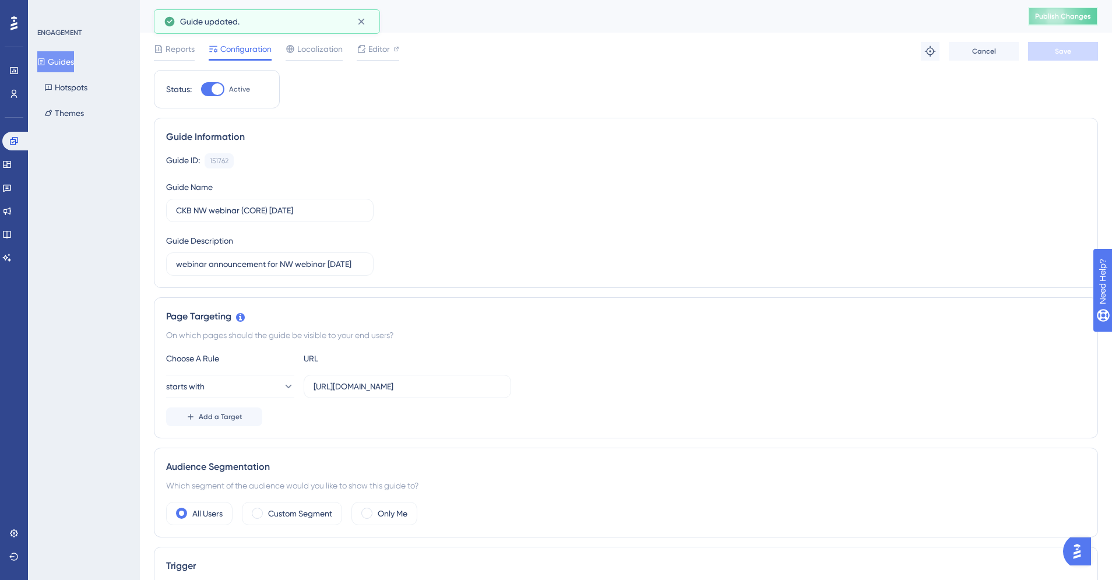
click at [1060, 13] on span "Publish Changes" at bounding box center [1063, 16] width 56 height 9
click at [65, 232] on div "ENGAGEMENT Guides Hotspots Themes" at bounding box center [84, 290] width 112 height 580
click at [73, 58] on button "Guides" at bounding box center [55, 61] width 37 height 21
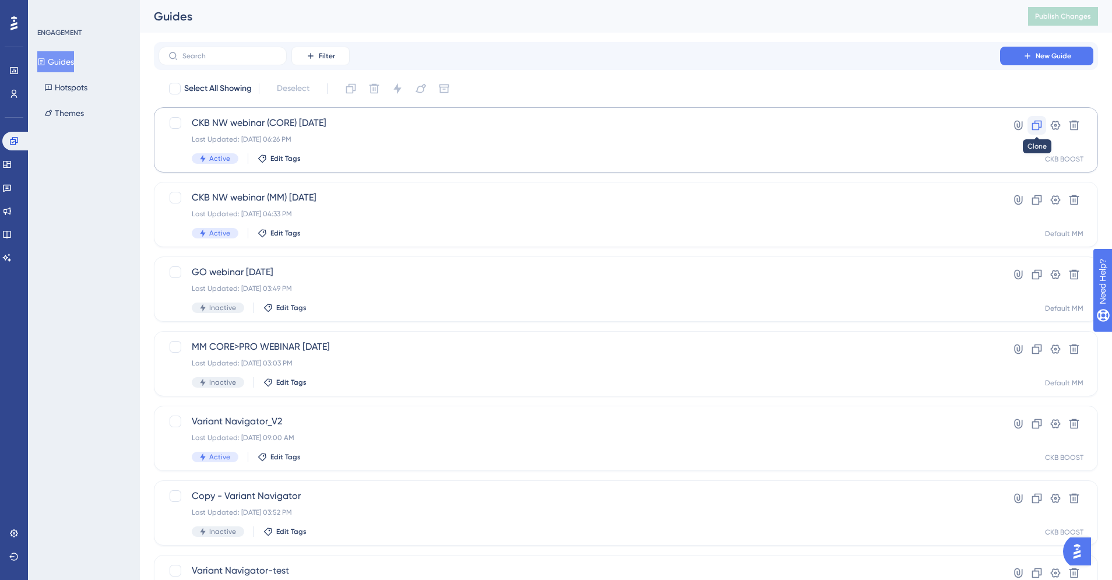
click at [1035, 124] on icon at bounding box center [1037, 126] width 12 height 12
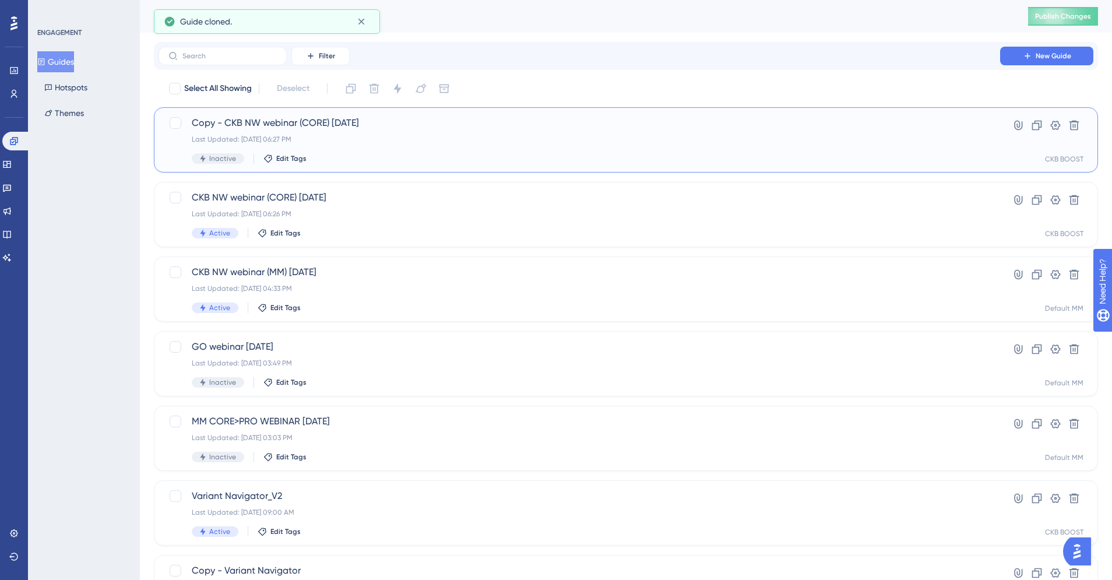
click at [424, 139] on div "Last Updated: Sep 11 2025, 06:27 PM" at bounding box center [579, 139] width 775 height 9
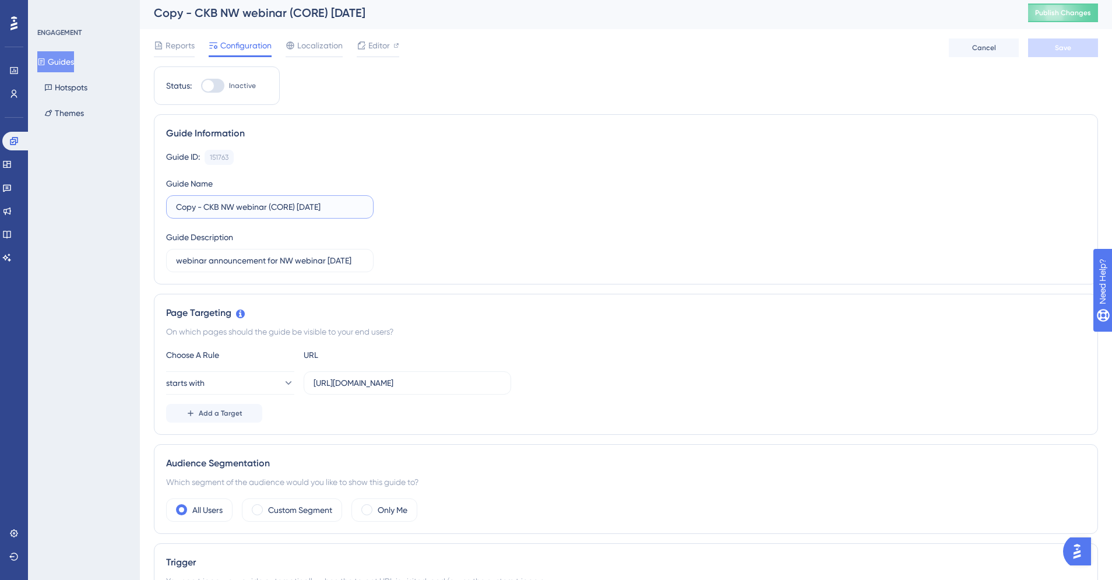
drag, startPoint x: 206, startPoint y: 210, endPoint x: 133, endPoint y: 213, distance: 72.9
click at [192, 200] on label "Copy - CKB NW webinar (CORE) 9/25/25" at bounding box center [270, 207] width 208 height 23
click at [192, 201] on input "Copy - CKB NW webinar (CORE) 9/25/25" at bounding box center [270, 207] width 188 height 13
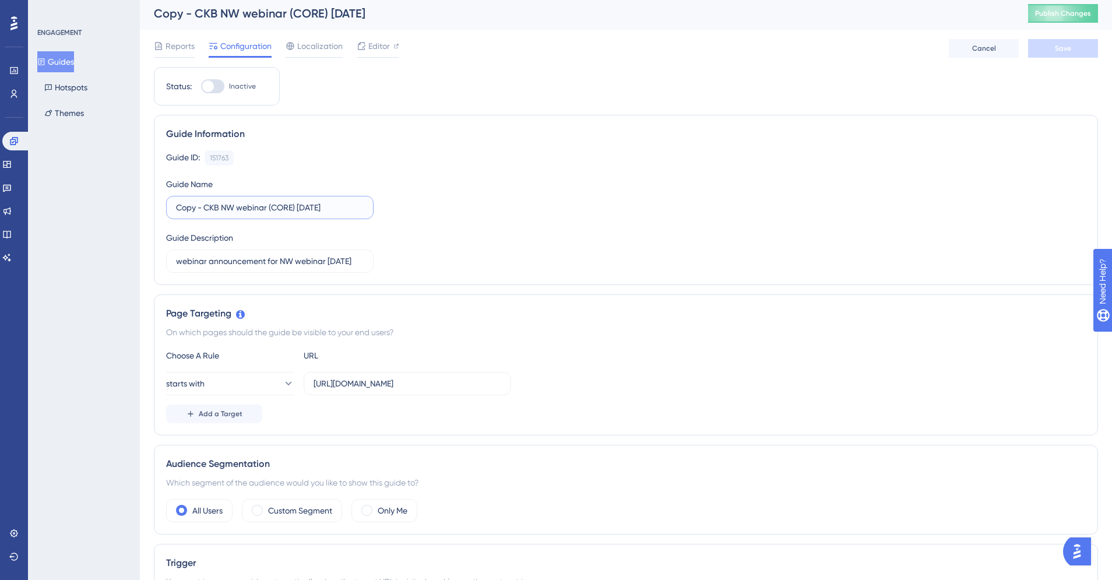
click at [205, 207] on input "Copy - CKB NW webinar (CORE) 9/25/25" at bounding box center [270, 207] width 188 height 13
drag, startPoint x: 205, startPoint y: 207, endPoint x: 169, endPoint y: 205, distance: 35.6
click at [169, 205] on label "Copy - CKB NW webinar (CORE) 9/25/25" at bounding box center [270, 206] width 208 height 23
click at [252, 207] on input "CKB NW webinar (CORE) [DATE]" at bounding box center [270, 207] width 188 height 13
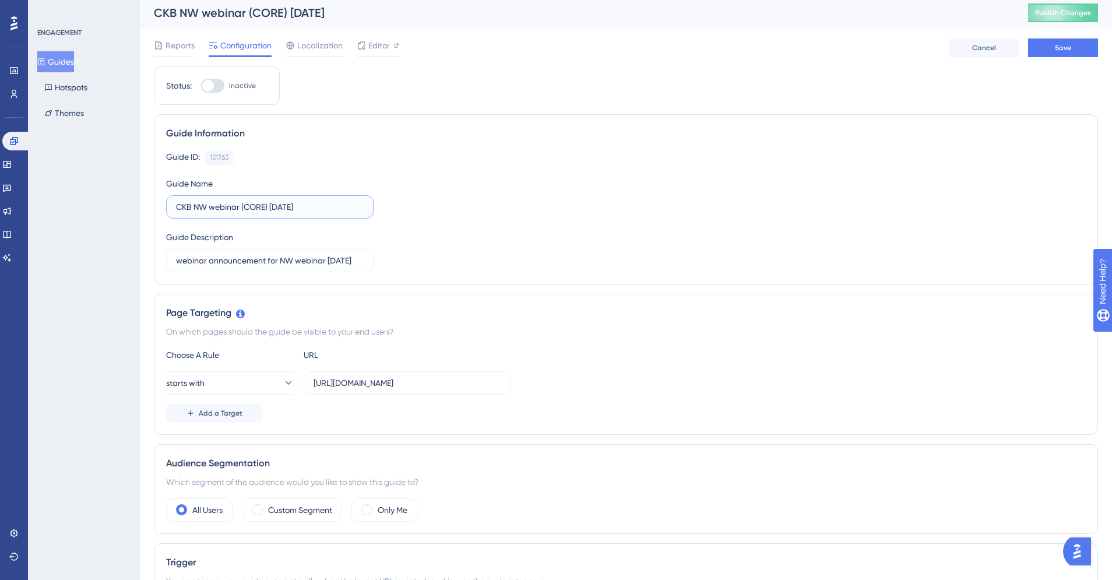
click at [252, 207] on input "CKB NW webinar (CORE) [DATE]" at bounding box center [270, 207] width 188 height 13
type input "CKB NW webinar (BOOST) 9/25/25"
click at [559, 171] on div "Guide ID: 151763 Copy Guide Name CKB NW webinar (BOOST) 9/25/25 Guide Descripti…" at bounding box center [626, 211] width 920 height 122
click at [1050, 48] on button "Save" at bounding box center [1063, 47] width 70 height 19
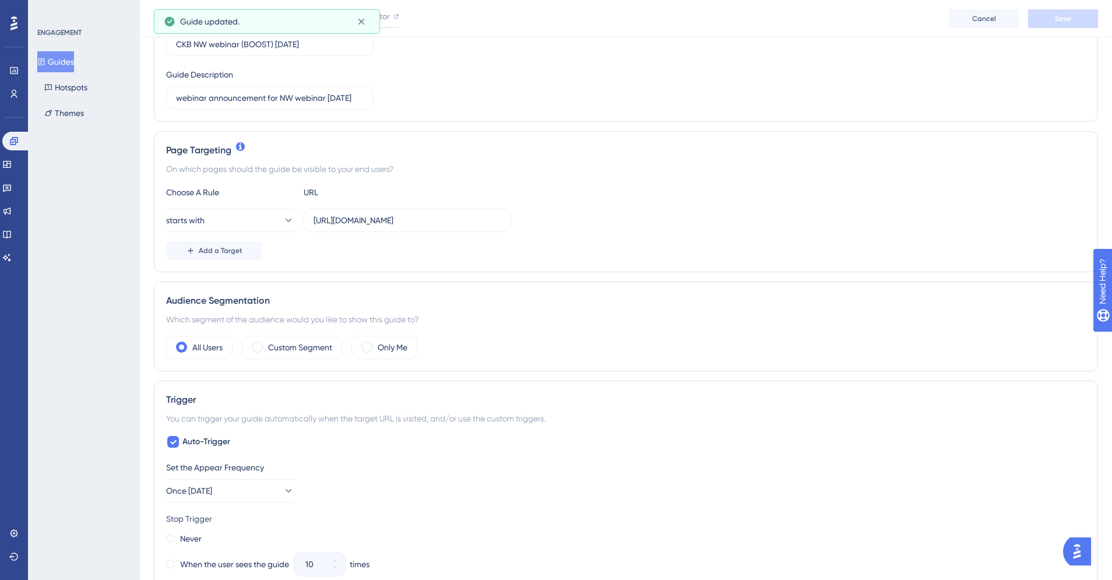
scroll to position [171, 0]
drag, startPoint x: 313, startPoint y: 218, endPoint x: 512, endPoint y: 219, distance: 198.8
click at [512, 219] on div "starts with https://ckb-core-dev.genomenon-internal.com/" at bounding box center [626, 219] width 920 height 23
paste input "boost-dev.genomenon-internal.com/login/auth"
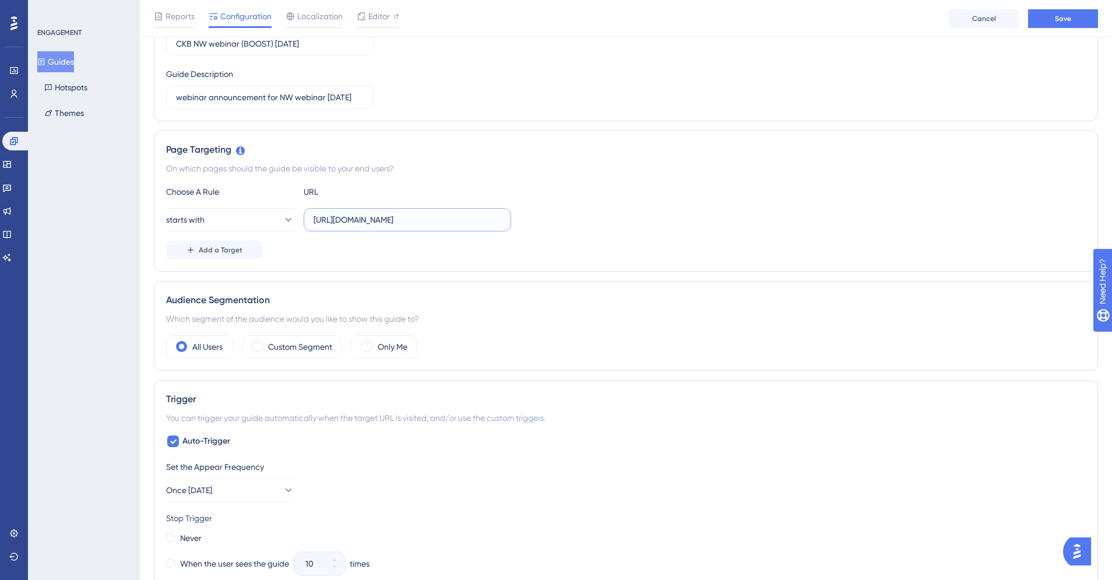
type input "[URL][DOMAIN_NAME]"
click at [530, 305] on div "Audience Segmentation" at bounding box center [626, 300] width 920 height 14
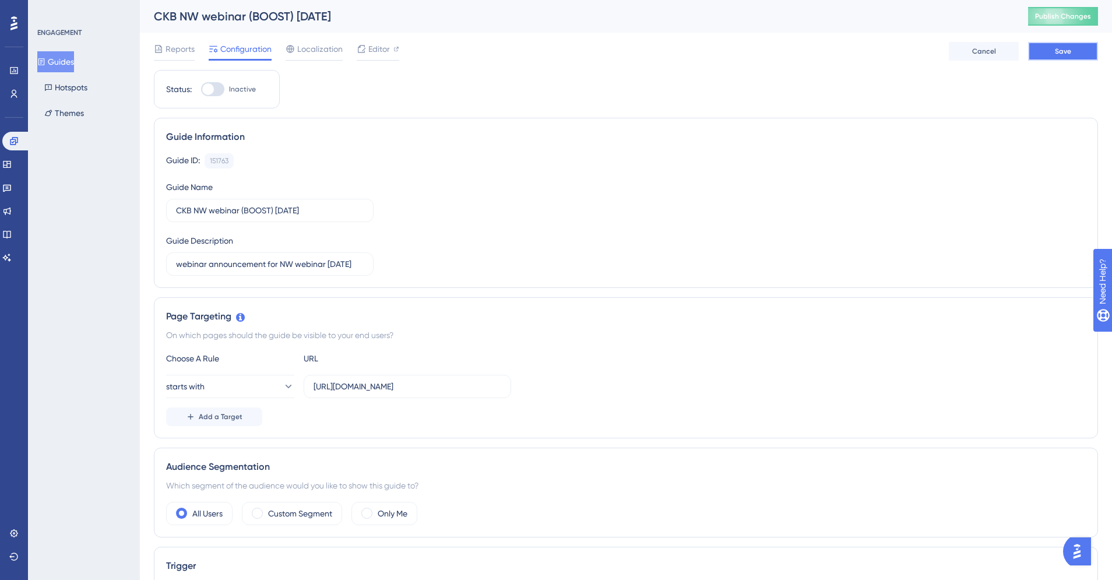
click at [1053, 50] on button "Save" at bounding box center [1063, 51] width 70 height 19
click at [325, 52] on span "Localization" at bounding box center [319, 49] width 45 height 14
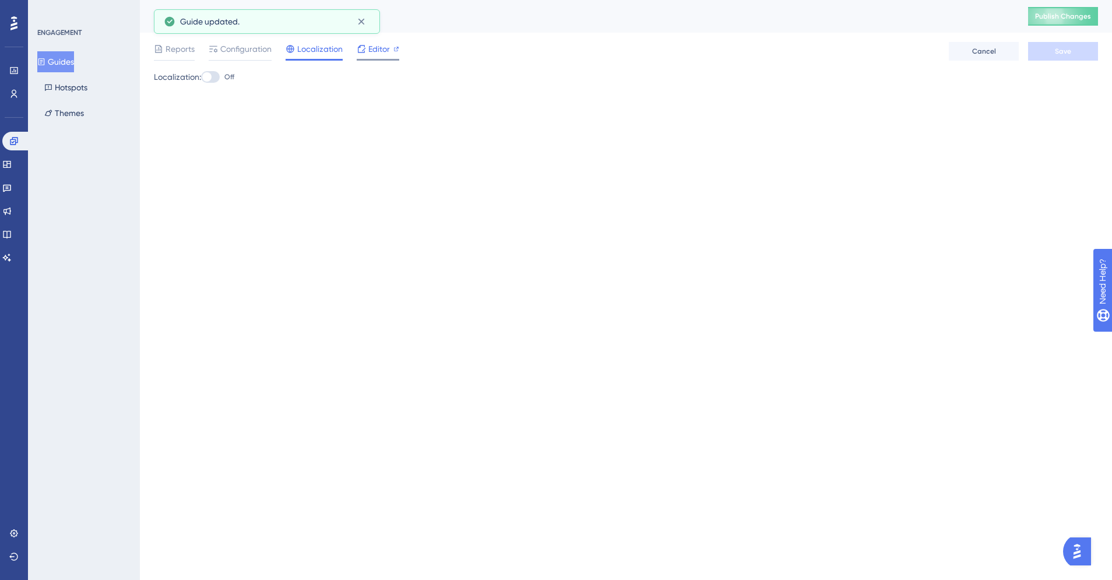
click at [366, 52] on div "Editor" at bounding box center [378, 49] width 43 height 14
click at [90, 203] on div "ENGAGEMENT Guides Hotspots Themes" at bounding box center [84, 290] width 112 height 580
click at [64, 62] on button "Guides" at bounding box center [55, 61] width 37 height 21
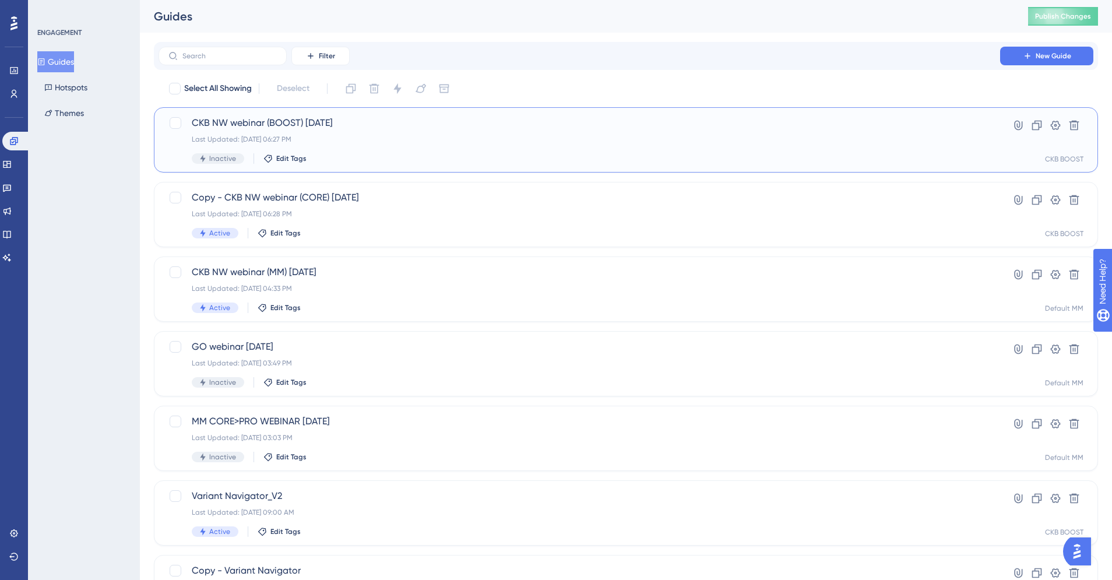
click at [356, 139] on div "Last Updated: [DATE] 06:27 PM" at bounding box center [579, 139] width 775 height 9
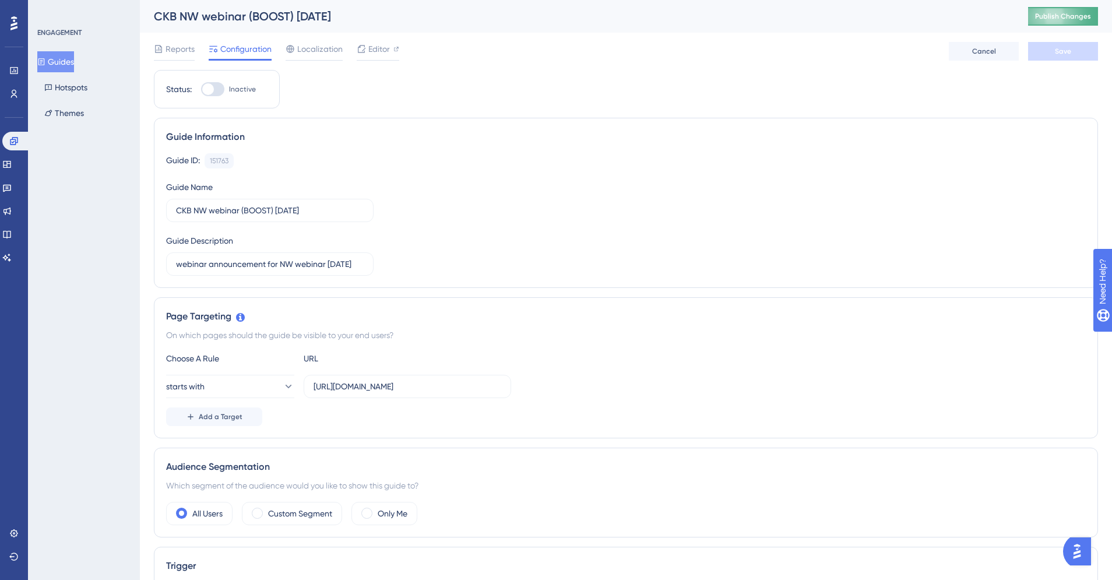
click at [1069, 12] on span "Publish Changes" at bounding box center [1063, 16] width 56 height 9
click at [64, 57] on button "Guides" at bounding box center [55, 61] width 37 height 21
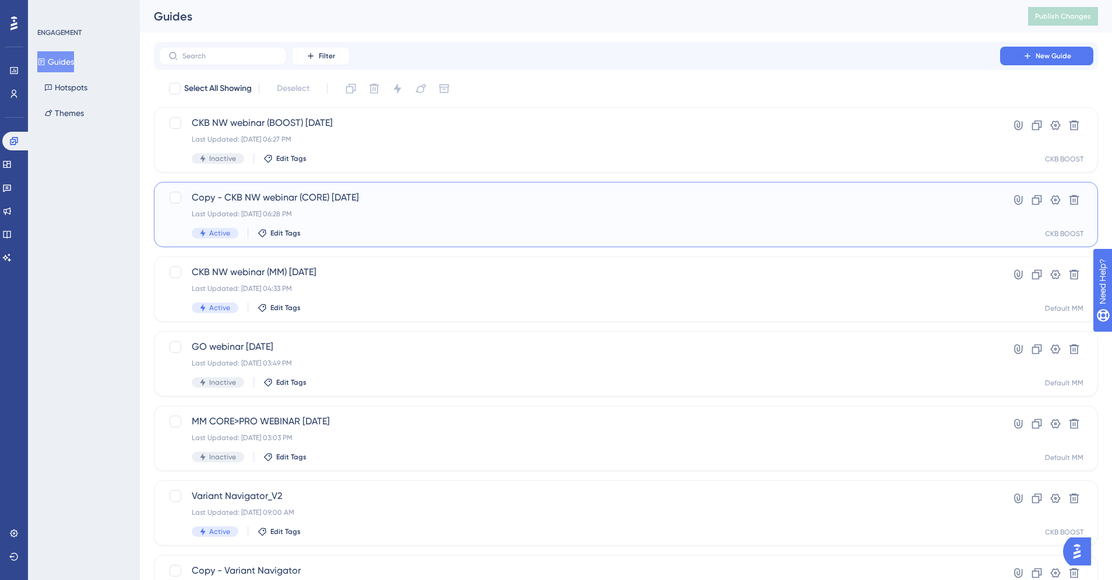
click at [349, 216] on div "Last Updated: Sep 11 2025, 06:28 PM" at bounding box center [579, 213] width 775 height 9
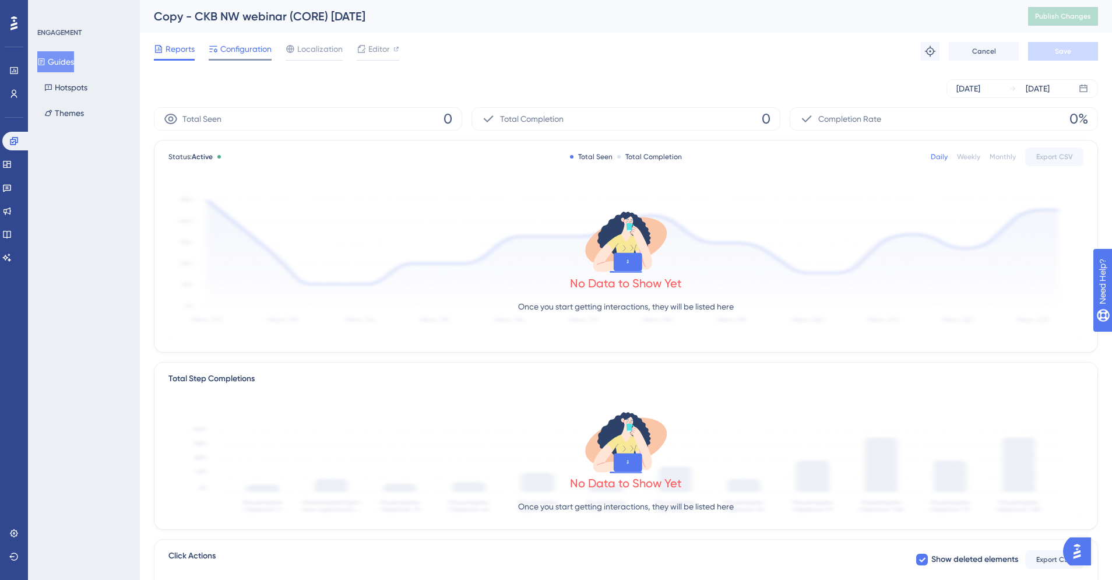
click at [225, 50] on span "Configuration" at bounding box center [245, 49] width 51 height 14
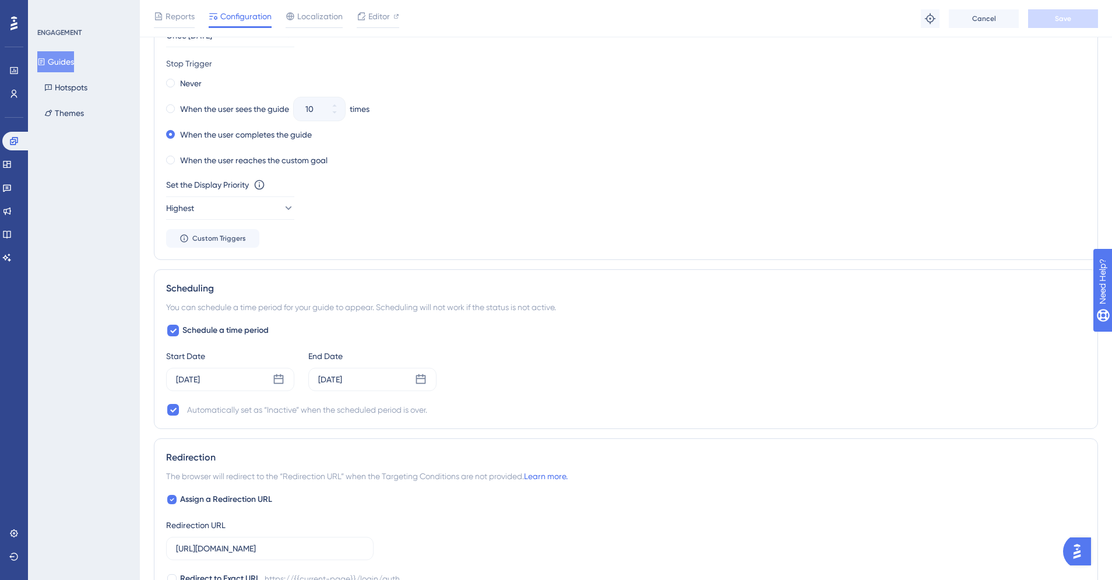
scroll to position [862, 0]
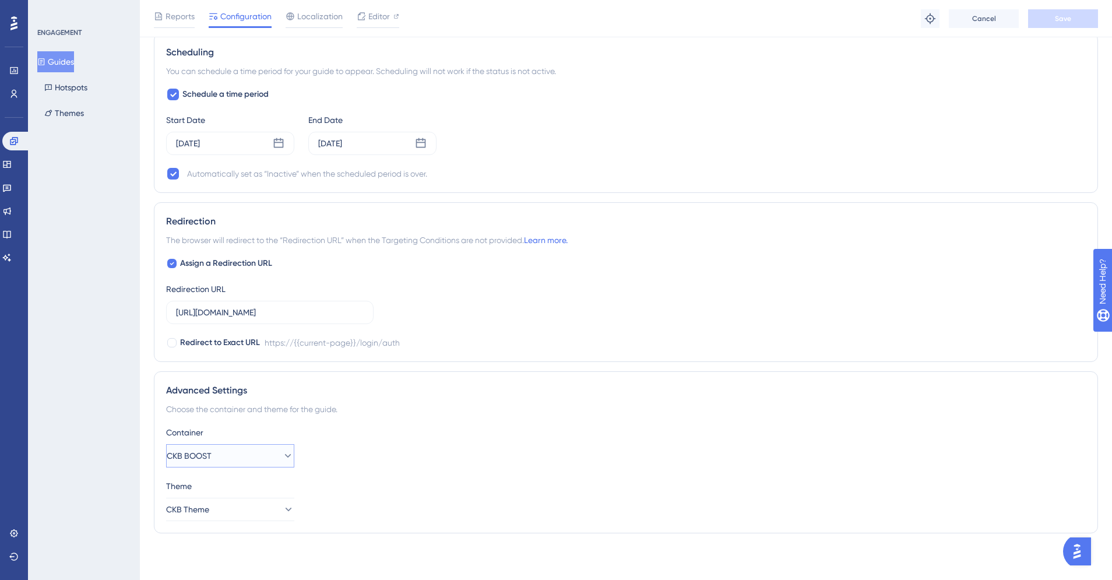
click at [235, 445] on button "CKB BOOST" at bounding box center [230, 455] width 128 height 23
click at [230, 519] on div "CKB CORE CKB CORE" at bounding box center [230, 513] width 94 height 23
click at [558, 444] on div "Container CKB CORE" at bounding box center [626, 447] width 920 height 42
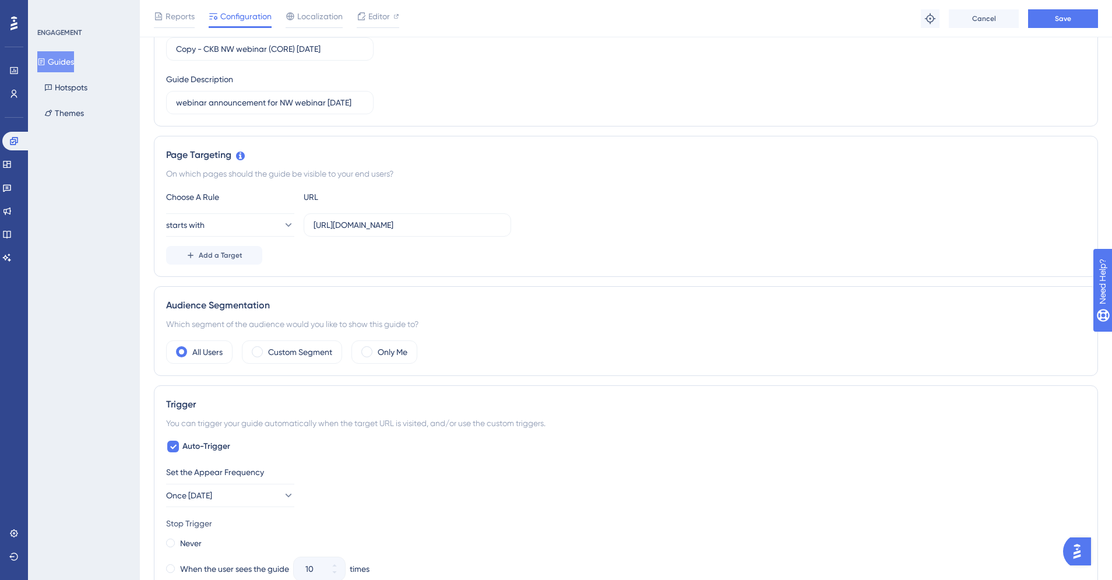
scroll to position [0, 0]
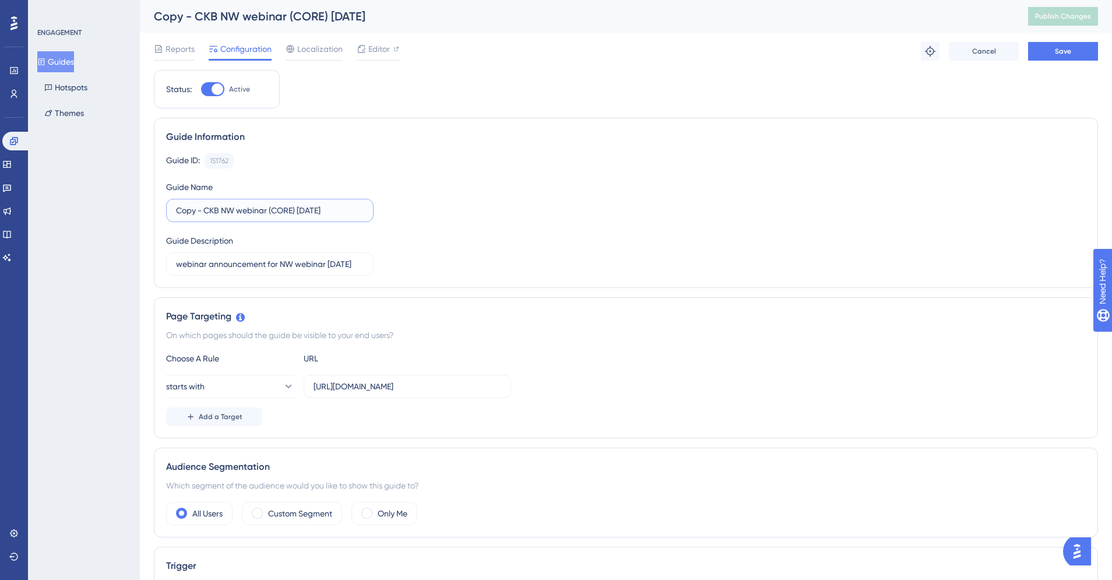
drag, startPoint x: 203, startPoint y: 209, endPoint x: 152, endPoint y: 210, distance: 50.7
type input "CKB NW webinar (CORE) [DATE]"
click at [1059, 52] on span "Save" at bounding box center [1063, 51] width 16 height 9
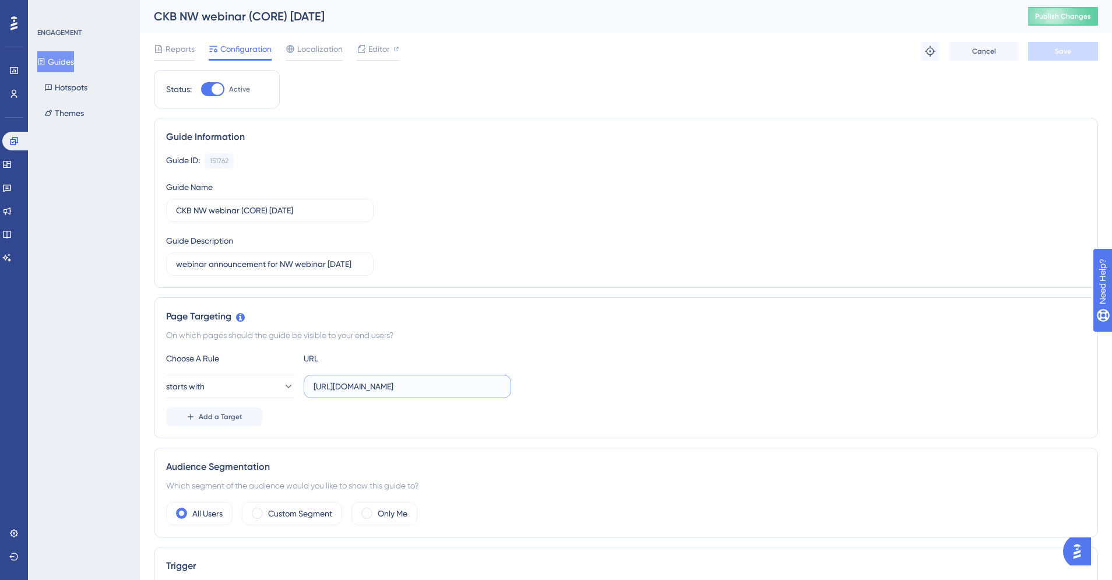
drag, startPoint x: 313, startPoint y: 388, endPoint x: 566, endPoint y: 392, distance: 253.0
click at [566, 392] on div "starts with https://ckb-boost-dev.genomenon-internal.com/login/auth" at bounding box center [626, 386] width 920 height 23
paste input "[URL][DOMAIN_NAME]"
type input "[URL][DOMAIN_NAME]"
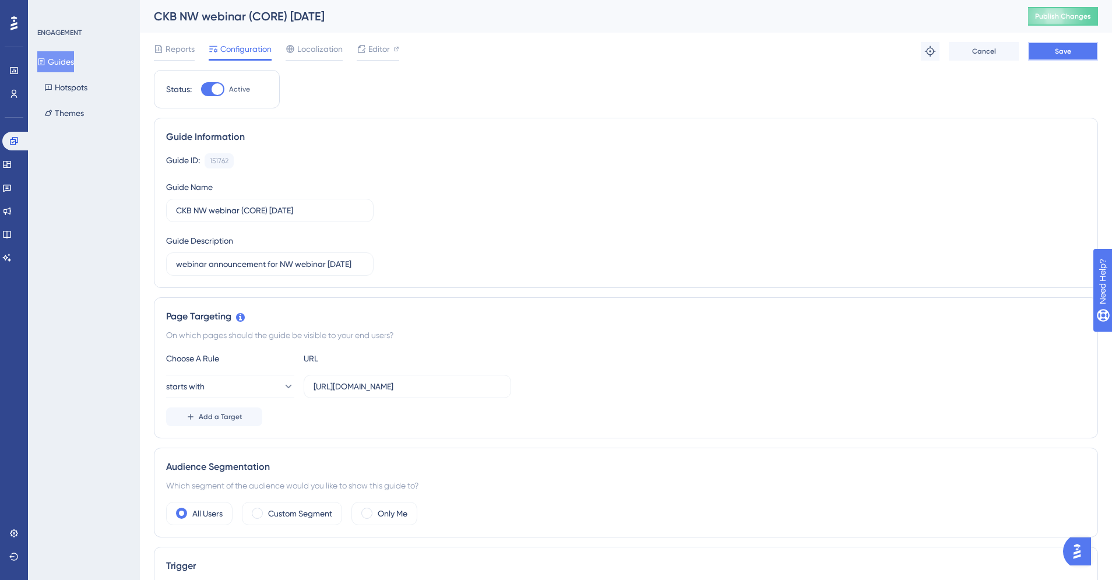
click at [1066, 55] on span "Save" at bounding box center [1063, 51] width 16 height 9
click at [1046, 17] on span "Publish Changes" at bounding box center [1063, 16] width 56 height 9
click at [73, 62] on button "Guides" at bounding box center [55, 61] width 37 height 21
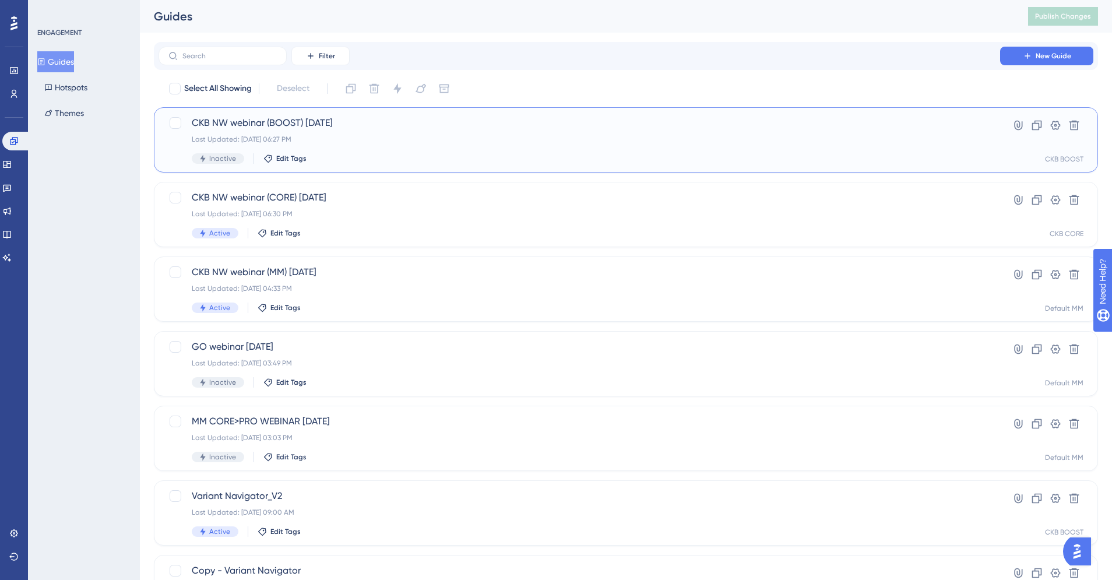
click at [426, 145] on div "CKB NW webinar (BOOST) 9/25/25 Last Updated: Sep 11 2025, 06:27 PM Inactive Edi…" at bounding box center [579, 140] width 775 height 48
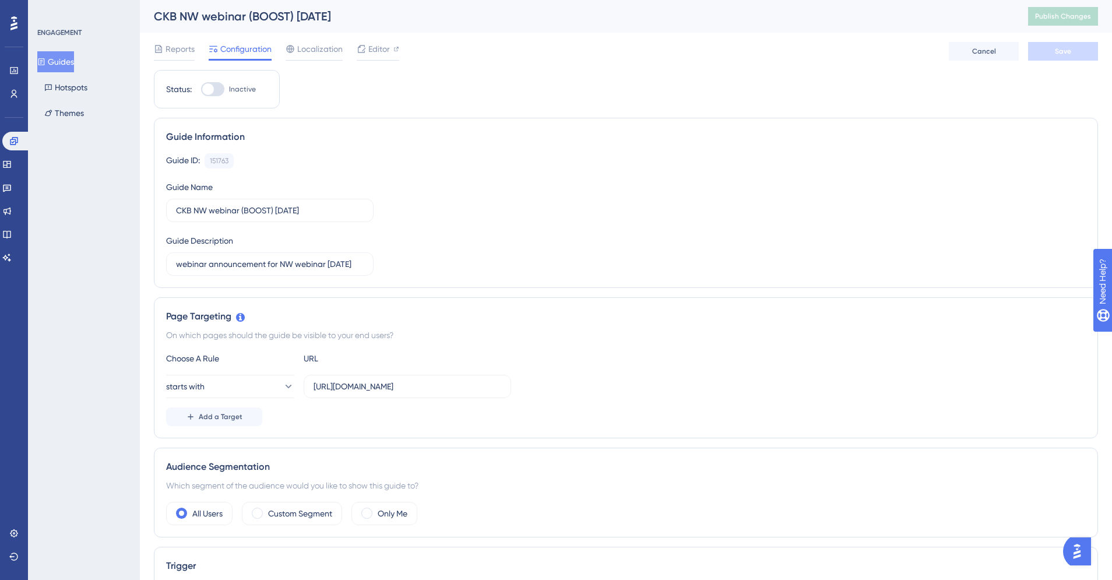
click at [68, 60] on button "Guides" at bounding box center [55, 61] width 37 height 21
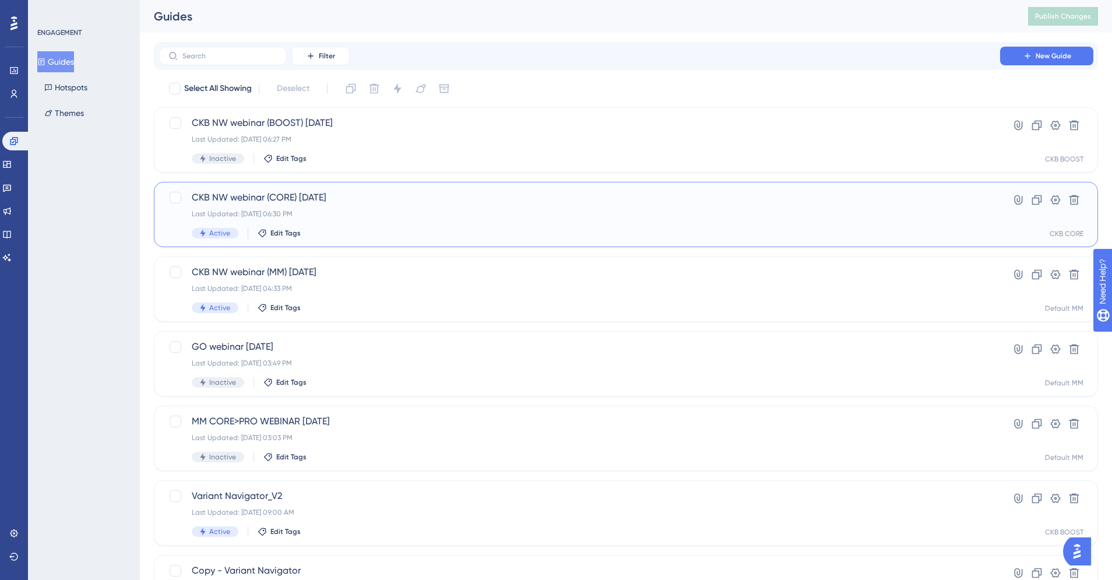
click at [451, 223] on div "CKB NW webinar (CORE) 9/25/25 Last Updated: Sep 11 2025, 06:30 PM Active Edit T…" at bounding box center [579, 215] width 775 height 48
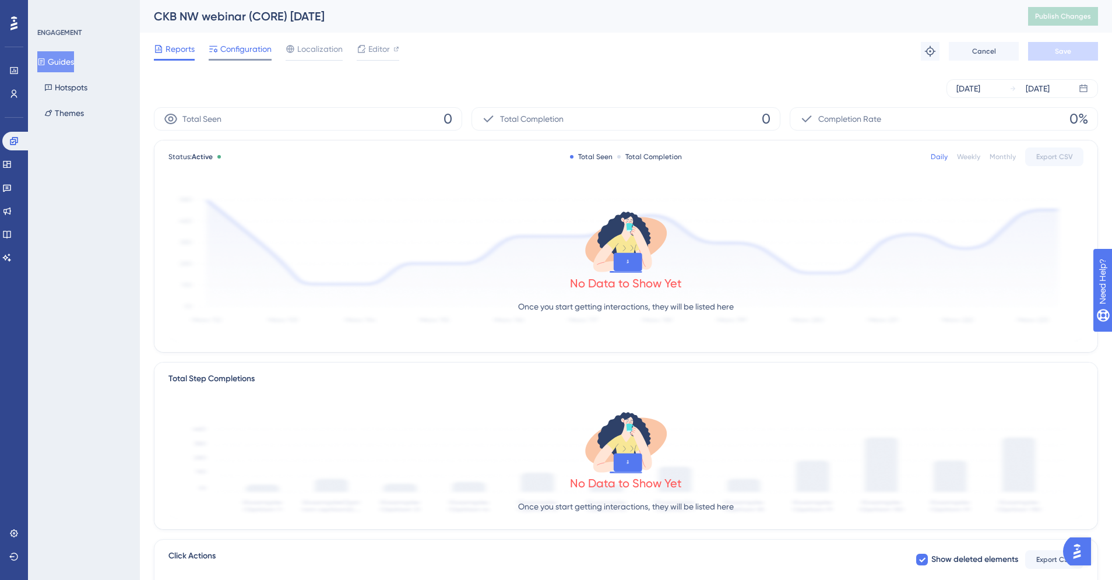
click at [236, 55] on span "Configuration" at bounding box center [245, 49] width 51 height 14
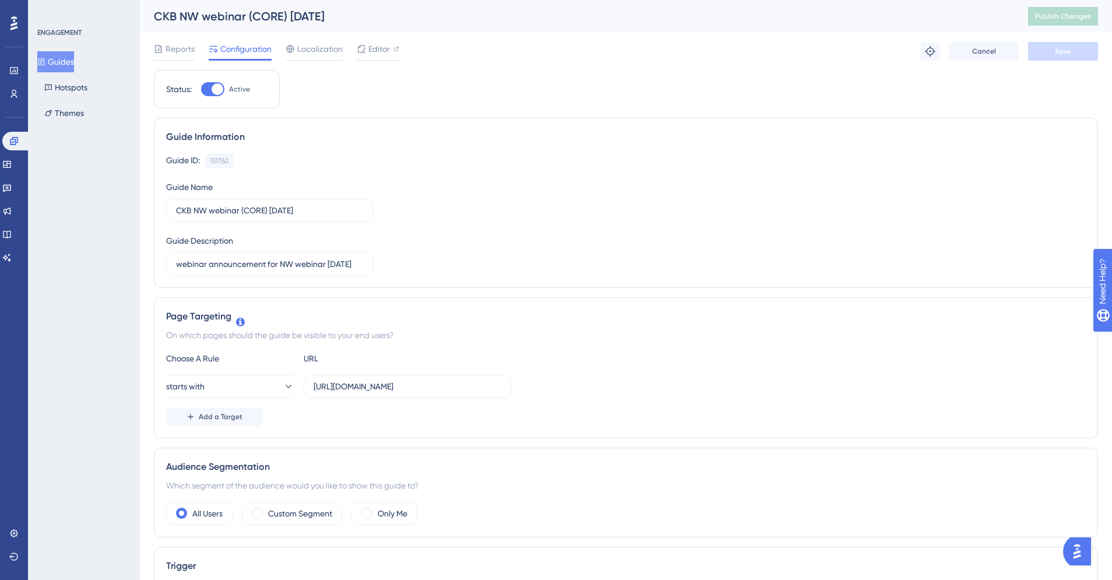
click at [64, 59] on button "Guides" at bounding box center [55, 61] width 37 height 21
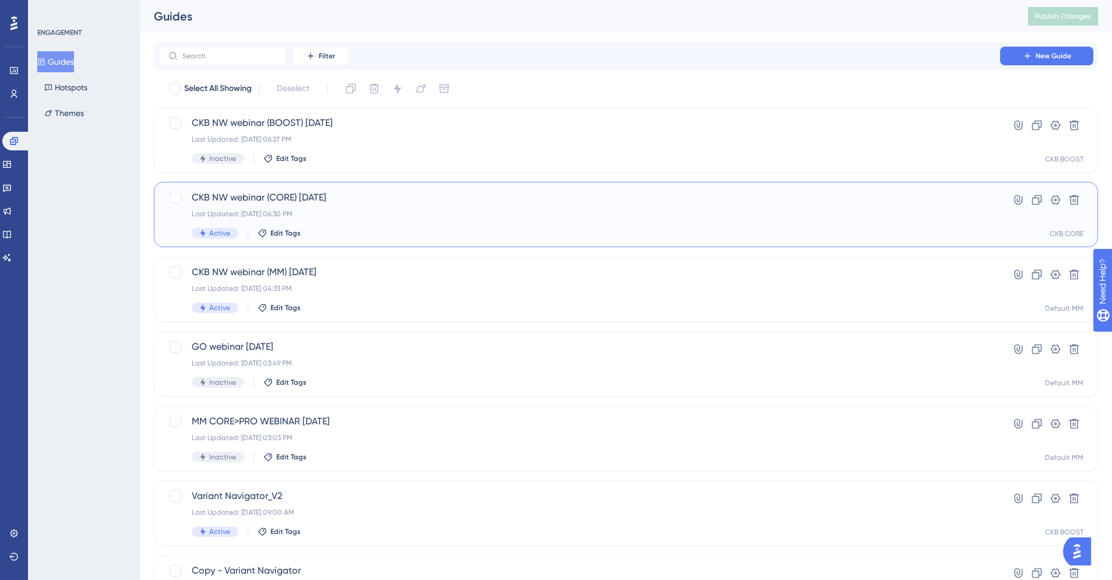
click at [360, 189] on div "CKB NW webinar (CORE) 9/25/25 Last Updated: Sep 11 2025, 06:30 PM Active Edit T…" at bounding box center [626, 214] width 944 height 65
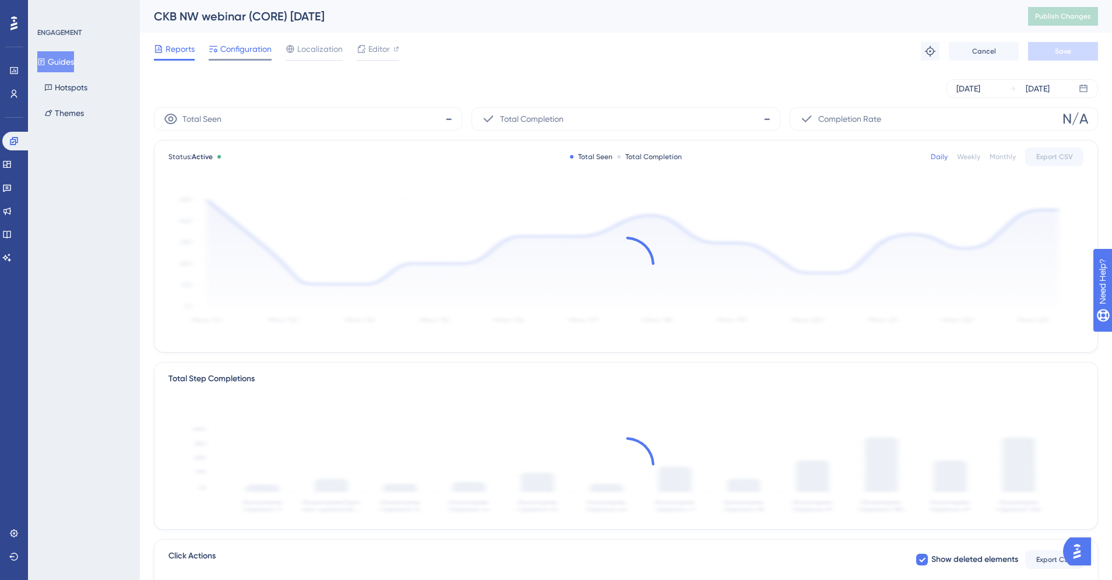
click at [255, 48] on span "Configuration" at bounding box center [245, 49] width 51 height 14
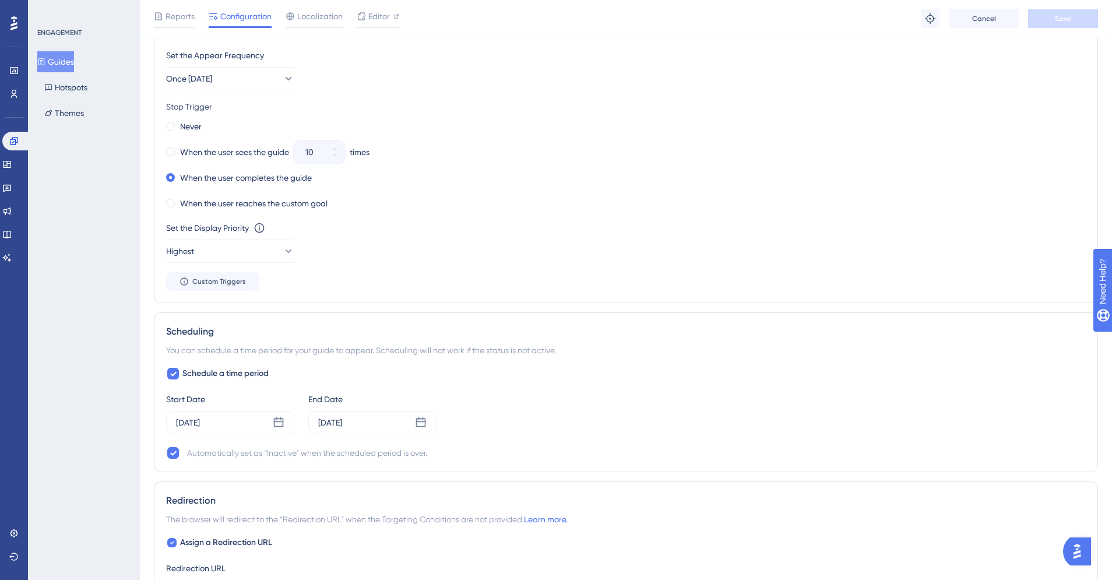
scroll to position [862, 0]
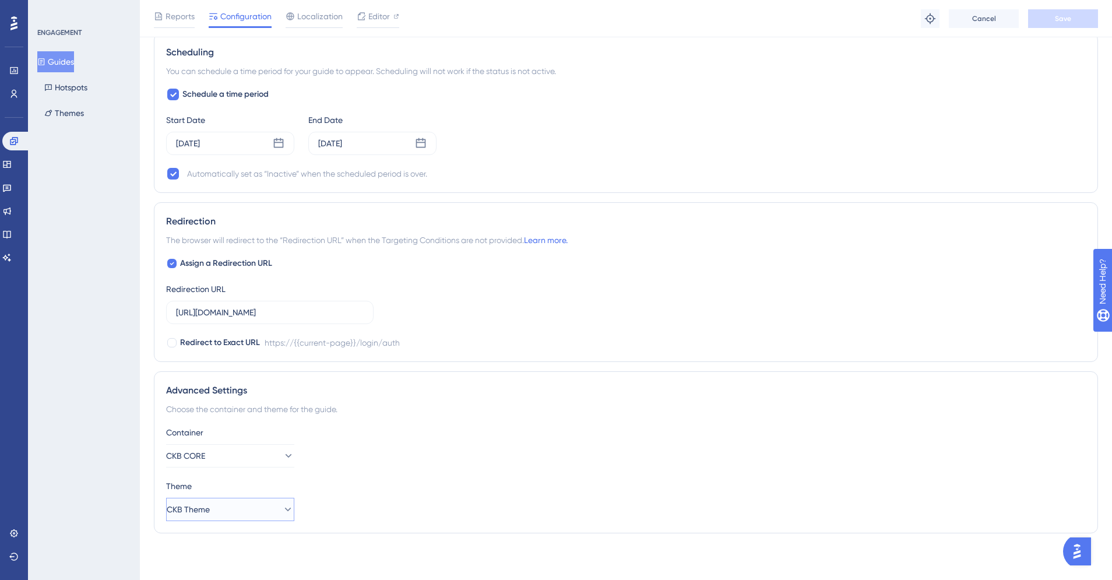
click at [245, 511] on button "CKB Theme" at bounding box center [230, 509] width 128 height 23
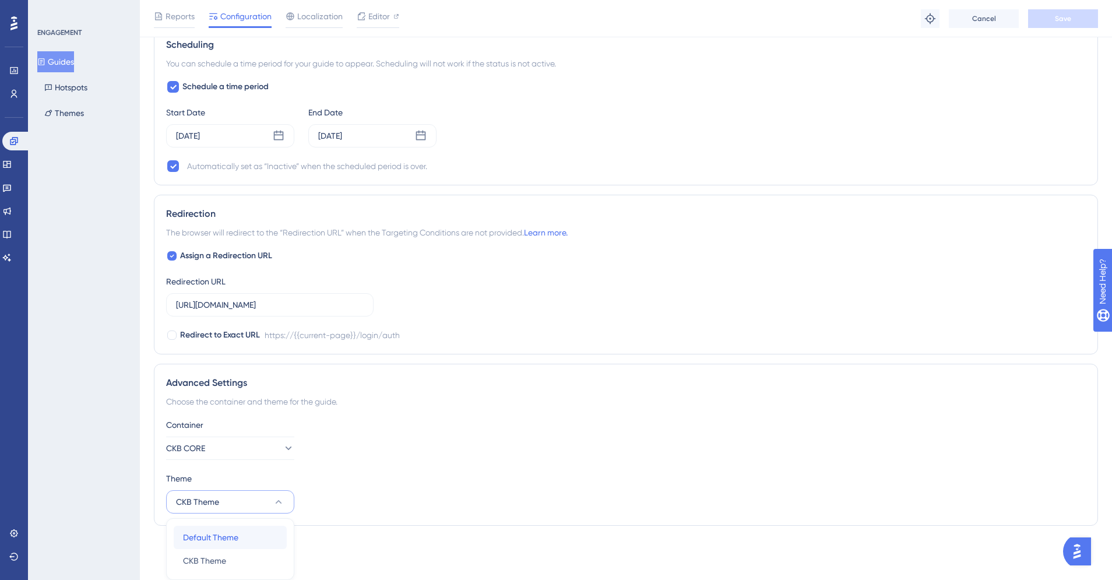
click at [233, 539] on span "Default Theme" at bounding box center [210, 537] width 55 height 14
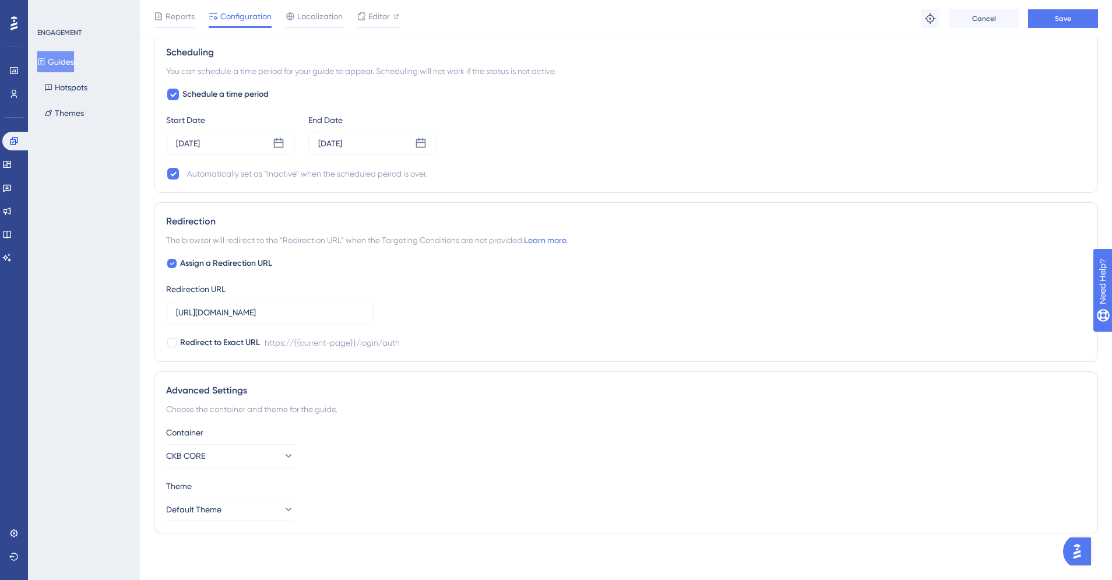
scroll to position [862, 0]
click at [1056, 23] on button "Save" at bounding box center [1063, 18] width 70 height 19
click at [523, 44] on div "Scheduling You can schedule a time period for your guide to appear. Scheduling …" at bounding box center [626, 113] width 944 height 160
click at [379, 17] on span "Editor" at bounding box center [379, 16] width 22 height 14
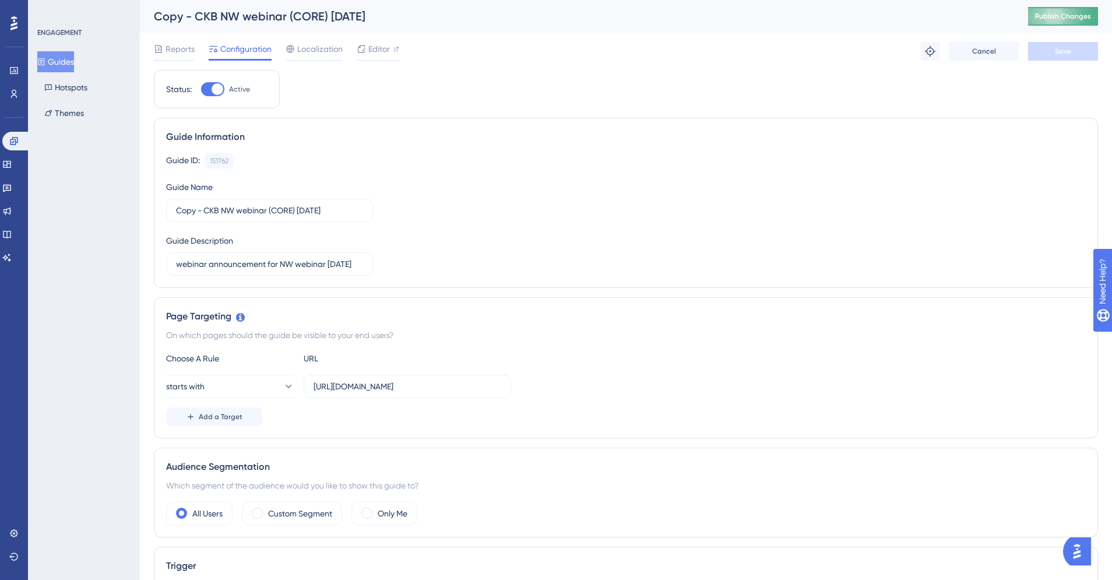
click at [1048, 15] on button "Publish Changes" at bounding box center [1063, 16] width 70 height 19
drag, startPoint x: 872, startPoint y: 115, endPoint x: 676, endPoint y: 100, distance: 196.4
click at [375, 50] on span "Editor" at bounding box center [379, 47] width 22 height 14
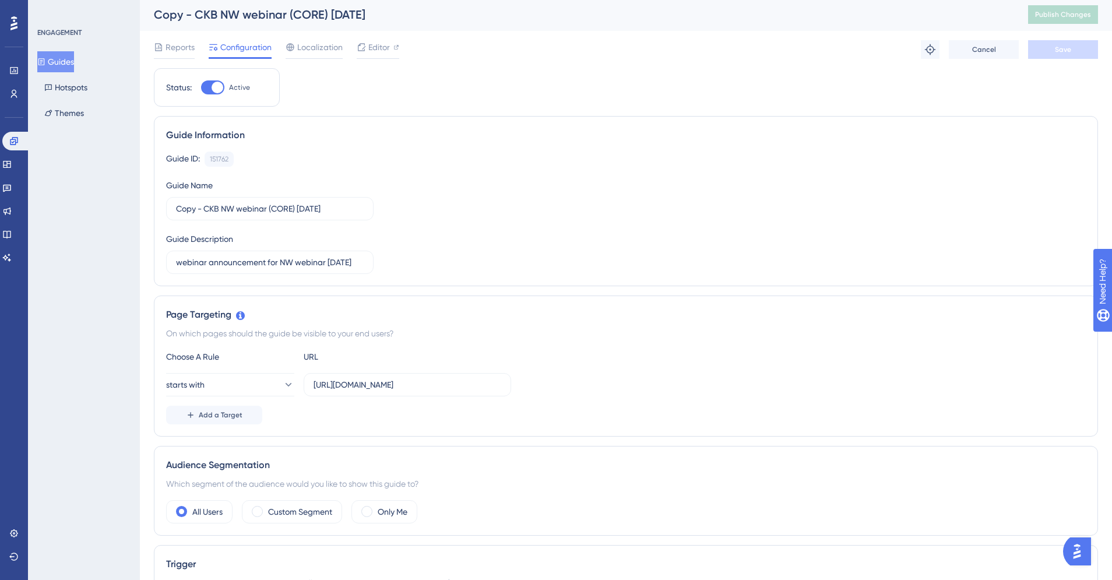
scroll to position [0, 0]
click at [371, 227] on div "Guide ID: 151762 Copy Guide Name Copy - CKB NW webinar (CORE) 9/25/25 Guide Des…" at bounding box center [626, 214] width 920 height 122
click at [208, 209] on input "Copy - CKB NW webinar (CORE) 9/25/25" at bounding box center [270, 210] width 188 height 13
drag, startPoint x: 205, startPoint y: 212, endPoint x: 144, endPoint y: 208, distance: 61.3
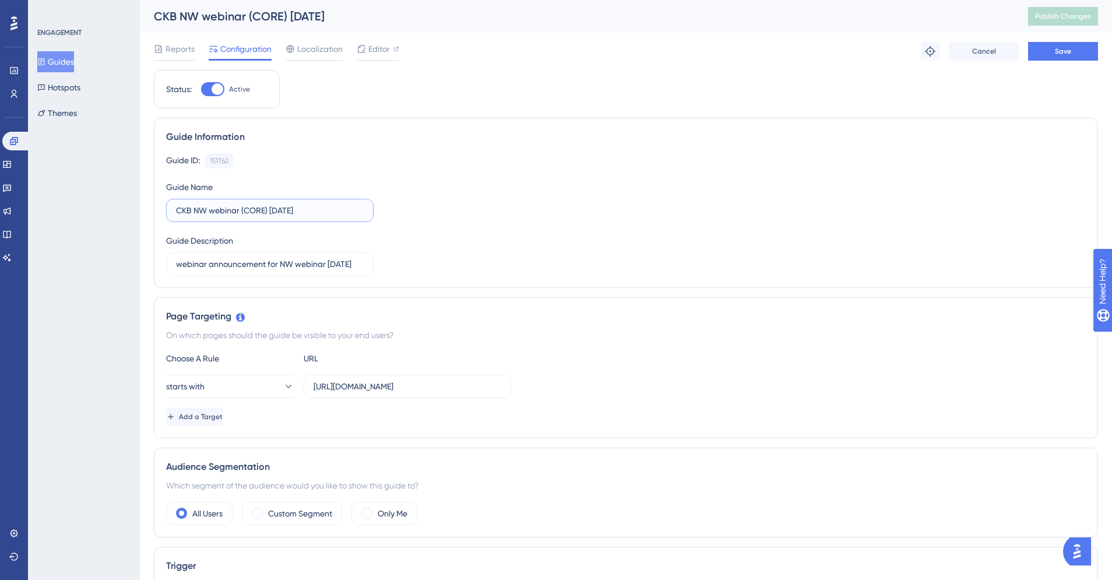
type input "CKB NW webinar (CORE) [DATE]"
click at [1058, 48] on span "Save" at bounding box center [1063, 51] width 16 height 9
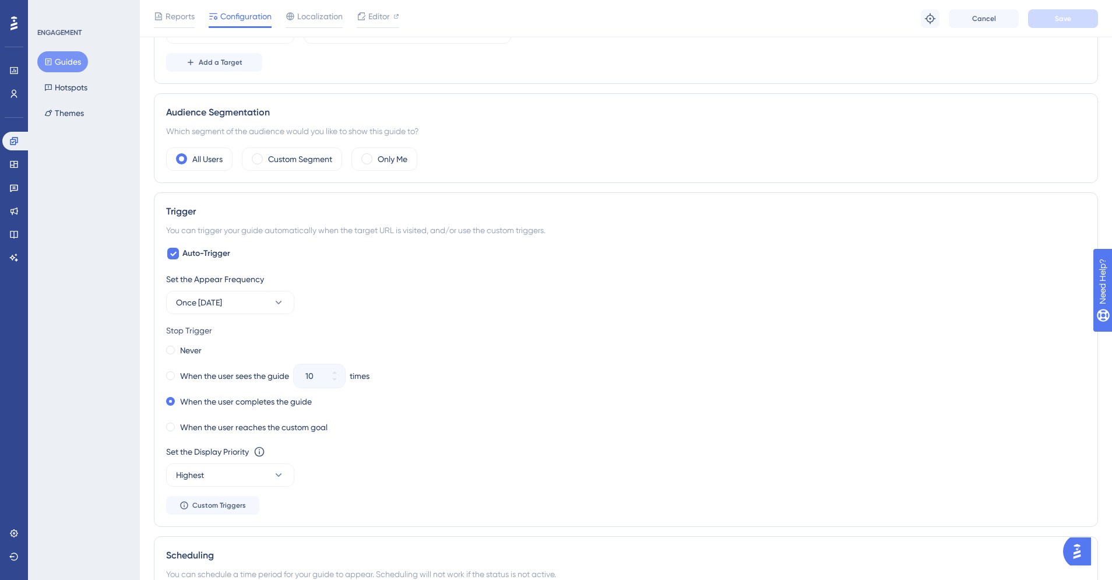
scroll to position [142, 0]
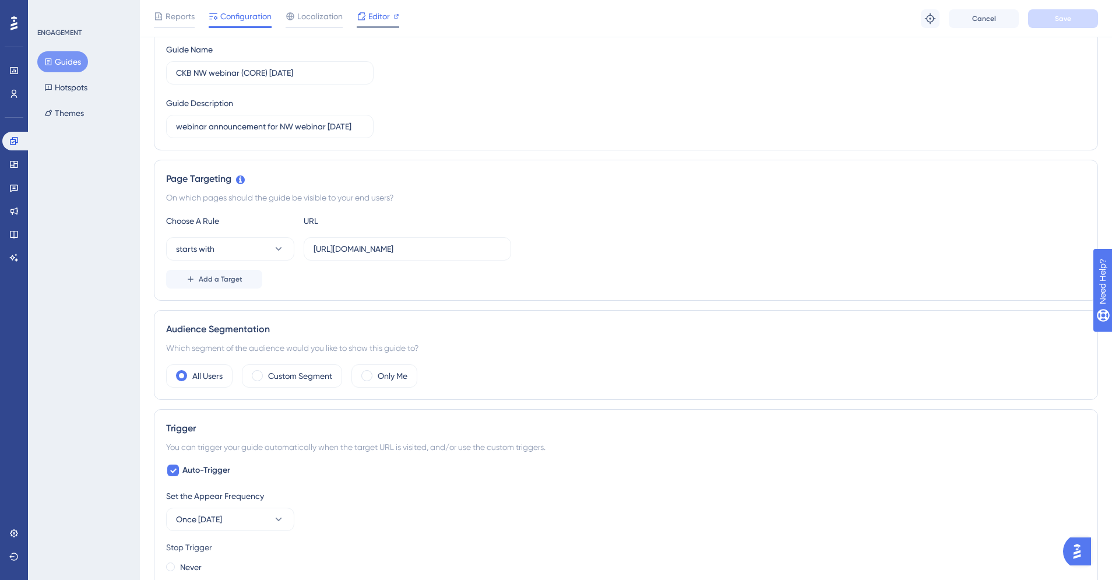
click at [368, 16] on span "Editor" at bounding box center [379, 16] width 22 height 14
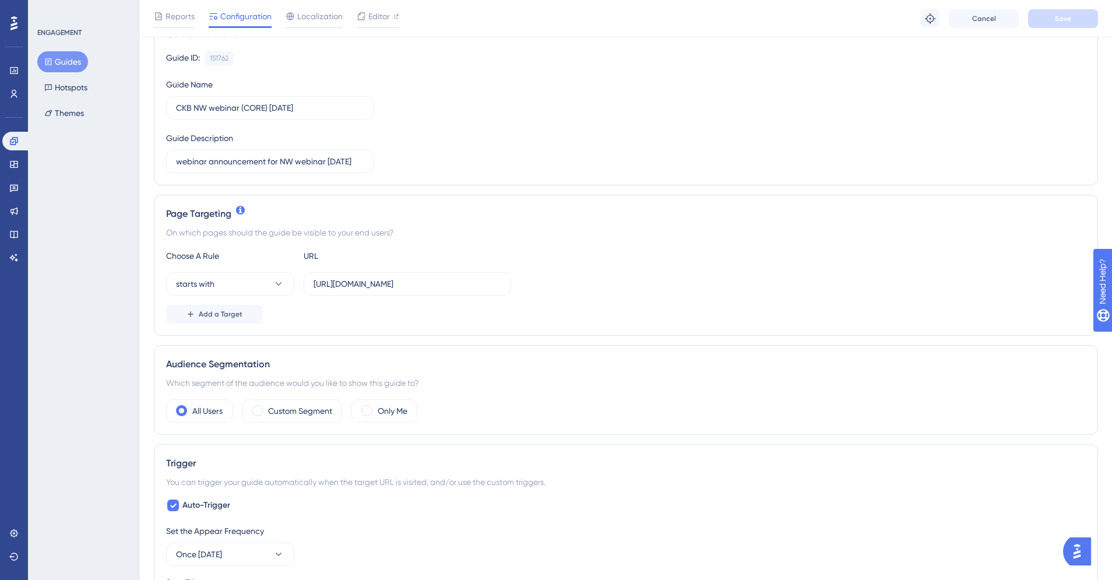
scroll to position [0, 0]
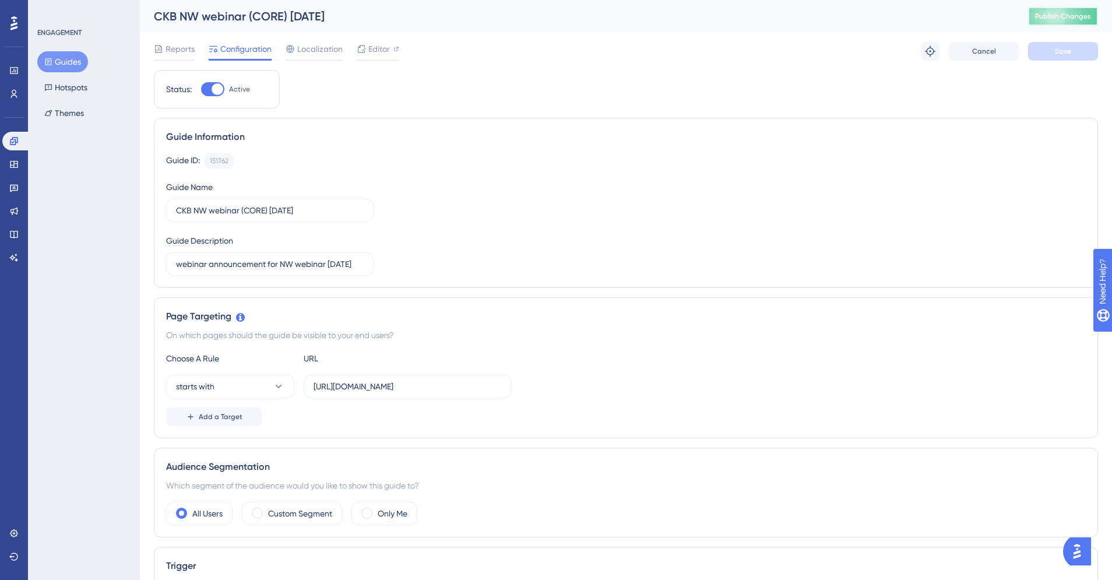
click at [1079, 17] on span "Publish Changes" at bounding box center [1063, 16] width 56 height 9
click at [370, 50] on span "Editor" at bounding box center [379, 49] width 22 height 14
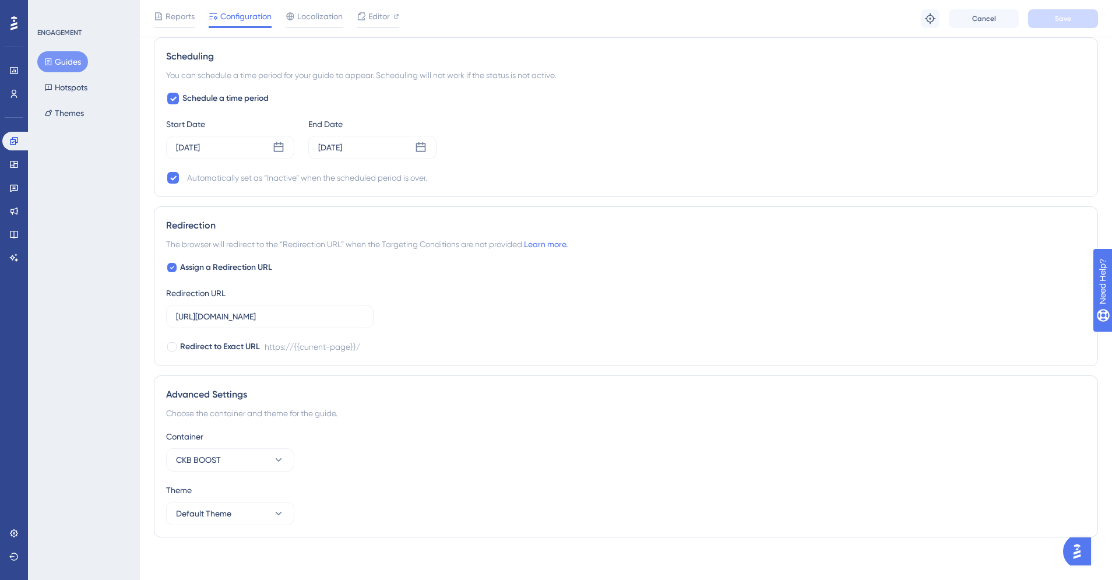
scroll to position [862, 0]
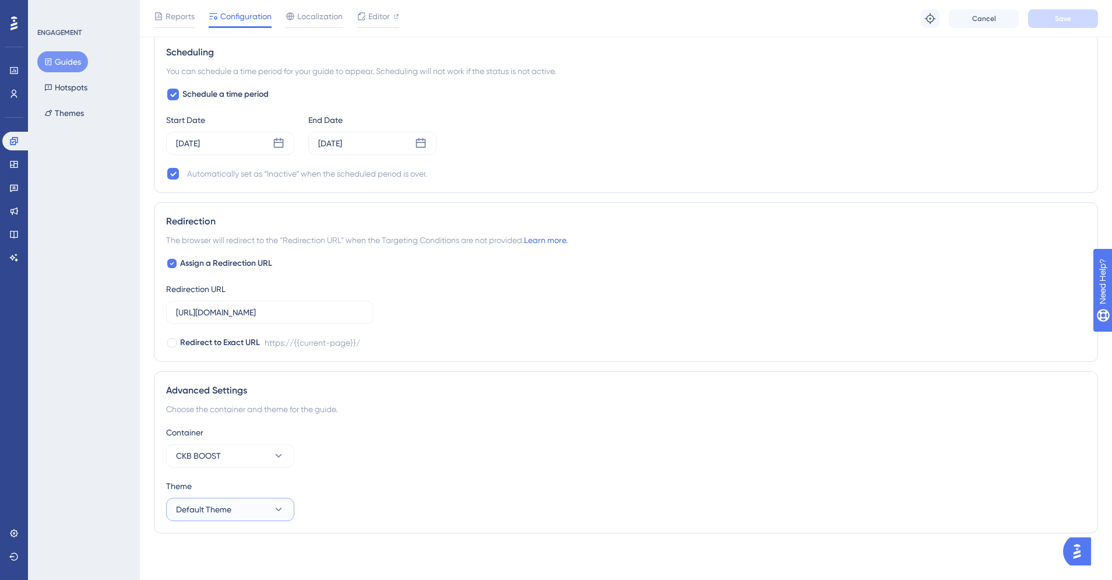
click at [199, 509] on span "Default Theme" at bounding box center [203, 509] width 55 height 14
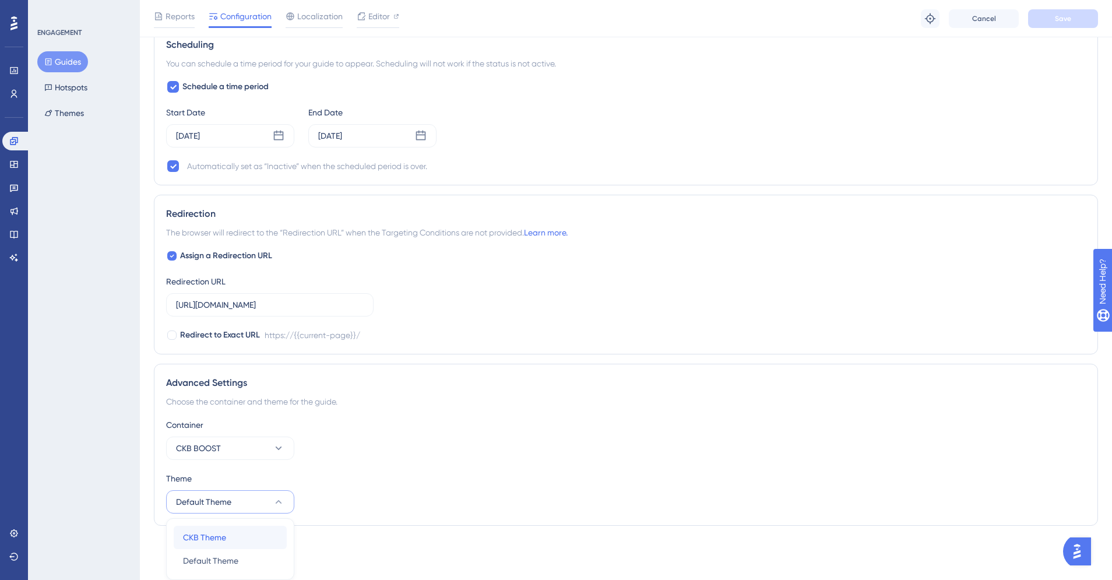
click at [219, 539] on span "CKB Theme" at bounding box center [204, 537] width 43 height 14
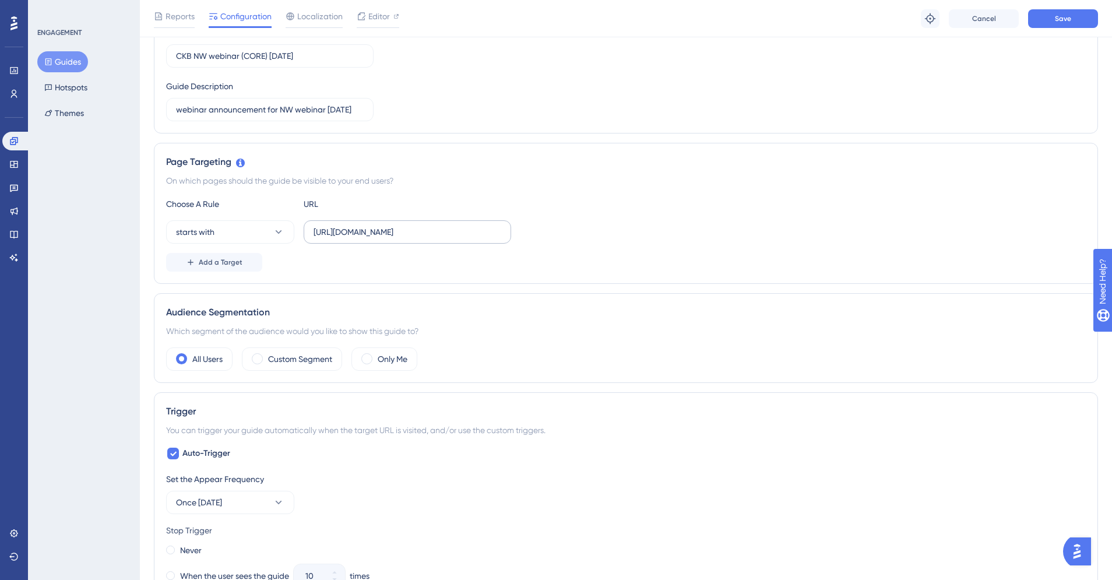
scroll to position [0, 0]
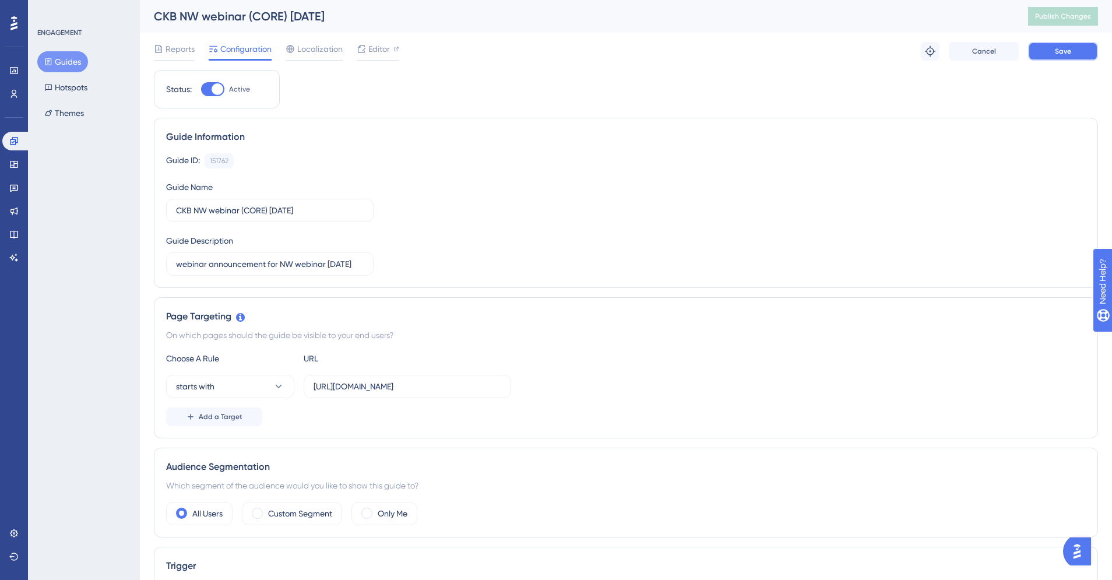
click at [1055, 54] on span "Save" at bounding box center [1063, 51] width 16 height 9
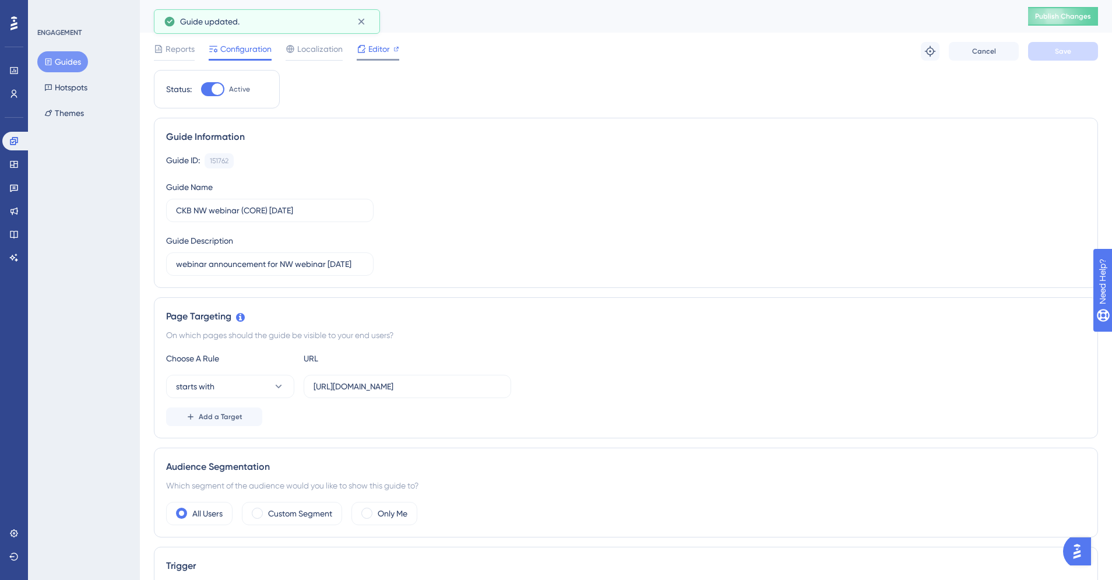
click at [381, 50] on span "Editor" at bounding box center [379, 49] width 22 height 14
click at [1053, 19] on span "Publish Changes" at bounding box center [1063, 16] width 56 height 9
click at [69, 63] on button "Guides" at bounding box center [62, 61] width 51 height 21
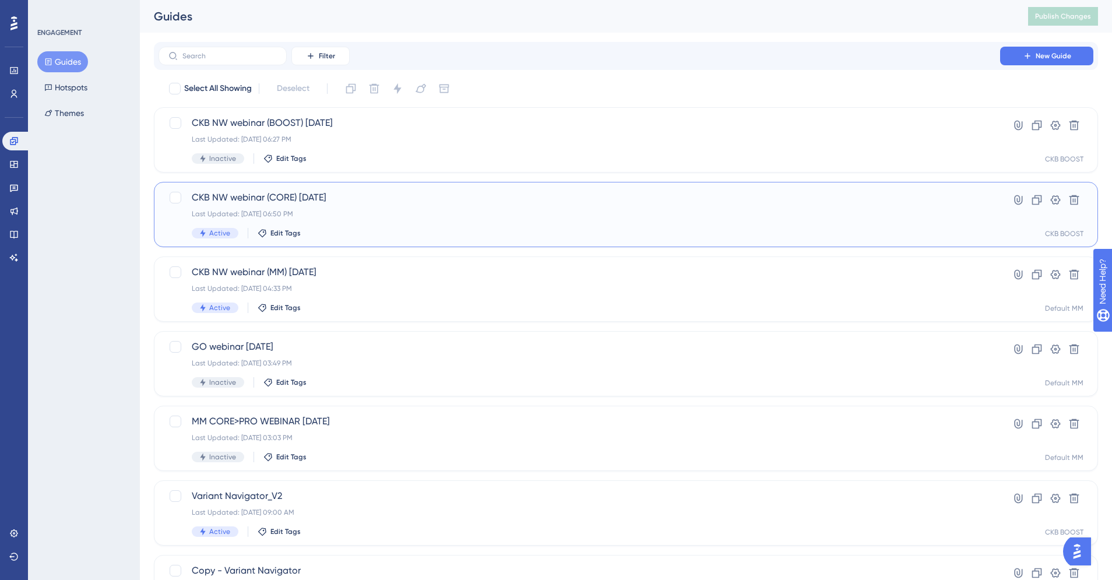
click at [538, 196] on span "CKB NW webinar (CORE) [DATE]" at bounding box center [579, 198] width 775 height 14
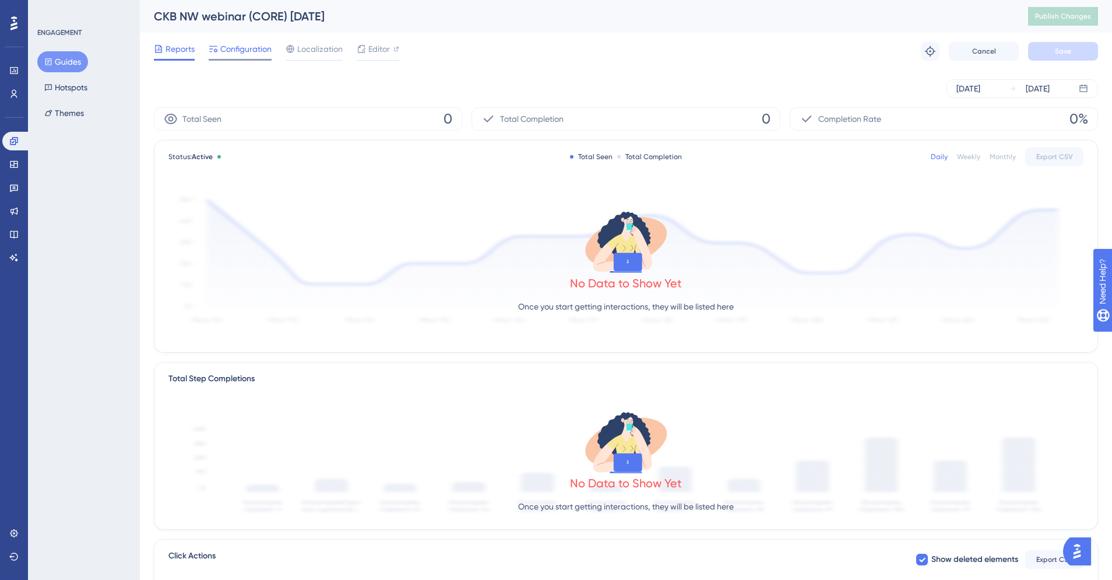
click at [238, 59] on div at bounding box center [240, 60] width 63 height 2
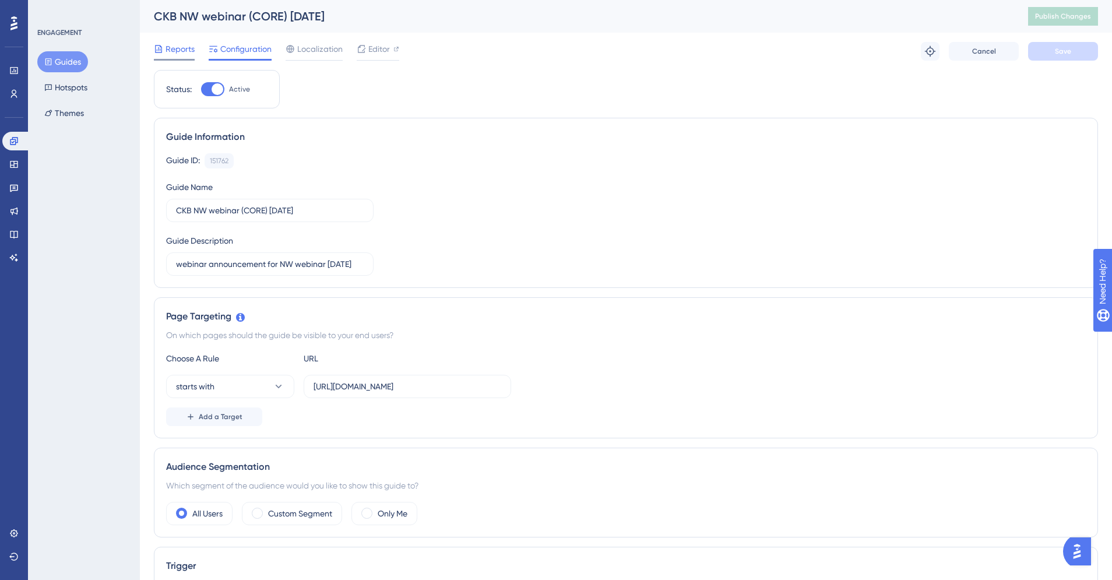
click at [167, 50] on span "Reports" at bounding box center [180, 49] width 29 height 14
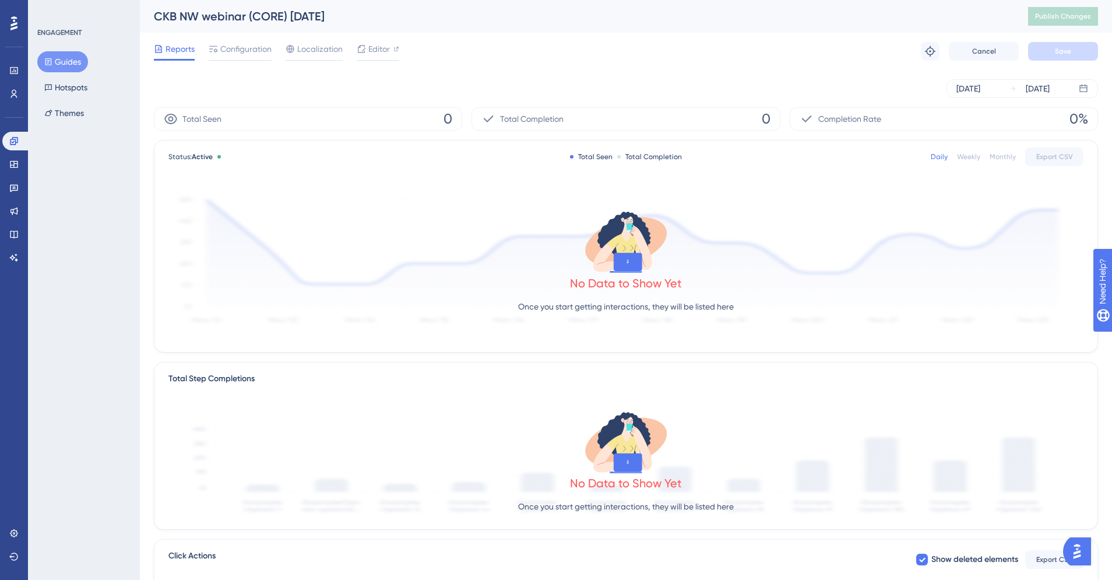
click at [927, 159] on div "Status: Active Total Seen Total Completion Daily Weekly Monthly Export CSV" at bounding box center [625, 157] width 915 height 14
click at [877, 124] on span "Completion Rate" at bounding box center [849, 119] width 63 height 14
click at [934, 156] on div "Daily" at bounding box center [939, 156] width 17 height 9
click at [945, 160] on div "Daily" at bounding box center [939, 156] width 17 height 9
click at [1002, 90] on div "Sep 11 2025 Sep 11 2025" at bounding box center [1023, 88] width 152 height 19
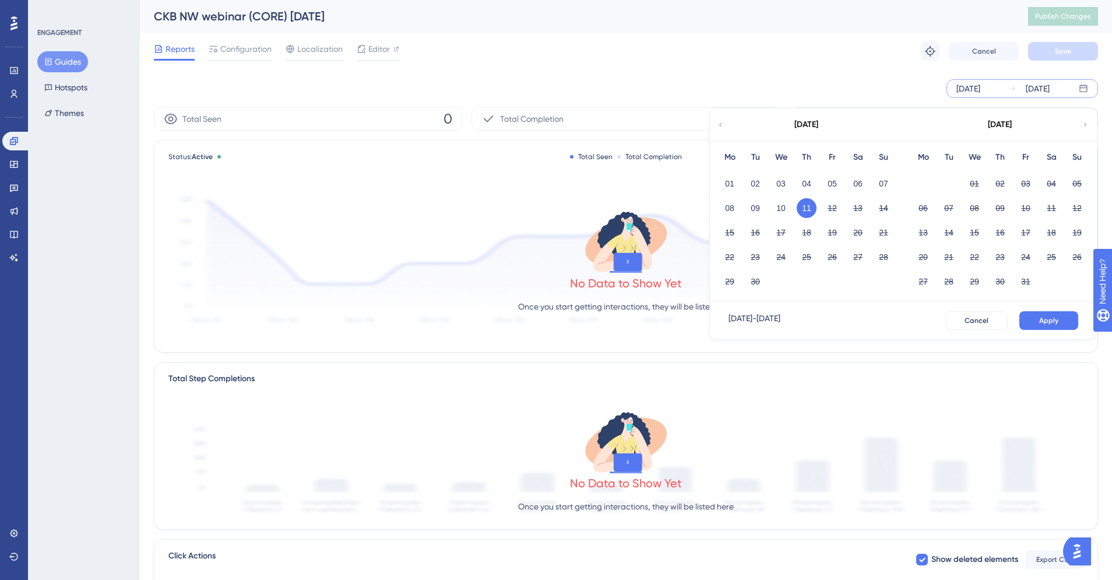
click at [809, 210] on button "11" at bounding box center [807, 208] width 20 height 20
click at [1043, 321] on span "Apply" at bounding box center [1048, 320] width 19 height 9
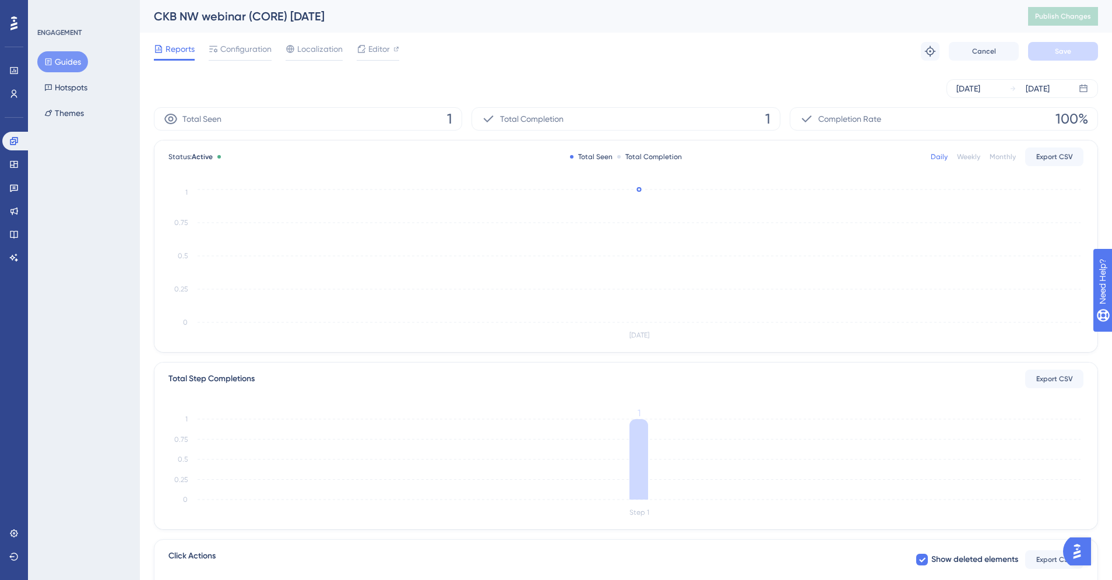
click at [447, 119] on div "Total Seen 1" at bounding box center [308, 118] width 308 height 23
click at [579, 121] on div "Total Completion 1" at bounding box center [626, 118] width 308 height 23
click at [518, 122] on span "Total Completion" at bounding box center [532, 119] width 64 height 14
click at [641, 189] on circle at bounding box center [639, 189] width 3 height 3
click at [639, 191] on circle at bounding box center [639, 189] width 4 height 4
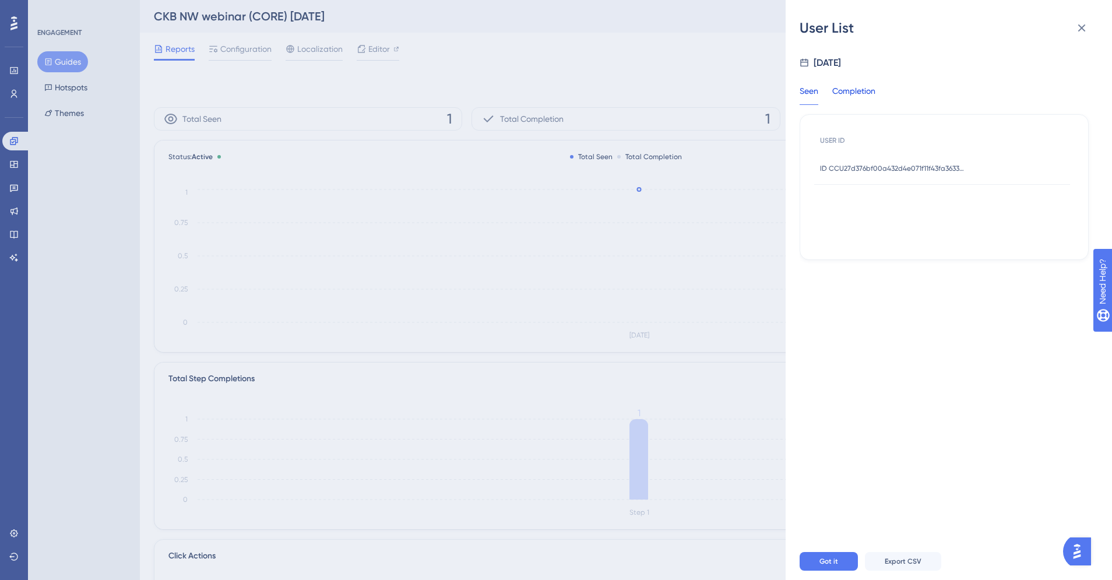
click at [863, 90] on div "Completion" at bounding box center [853, 94] width 43 height 21
click at [813, 94] on div "Seen" at bounding box center [809, 94] width 19 height 21
click at [1084, 30] on icon at bounding box center [1082, 28] width 8 height 8
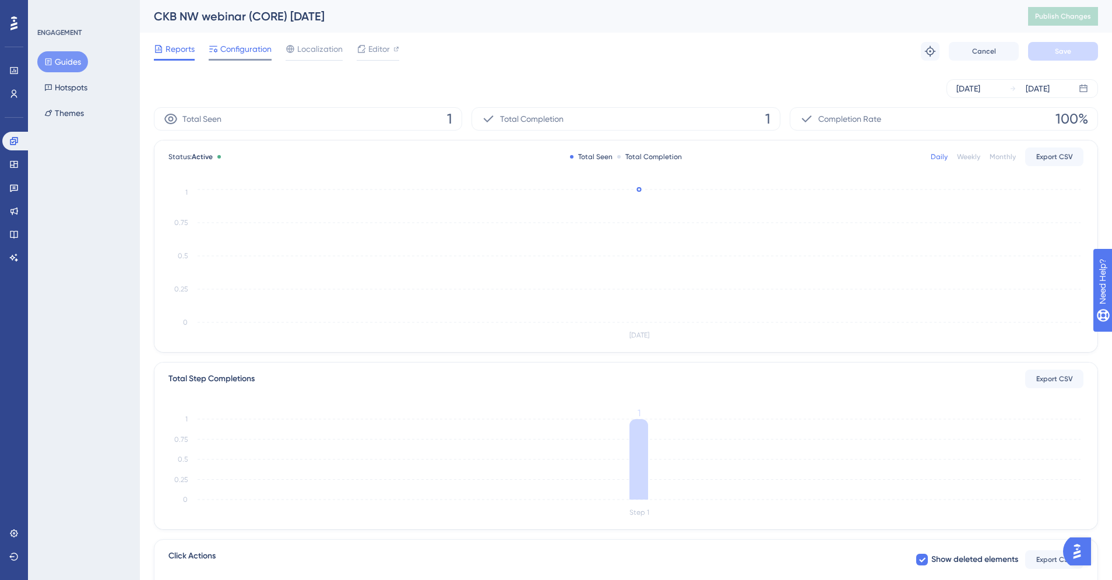
click at [249, 54] on span "Configuration" at bounding box center [245, 49] width 51 height 14
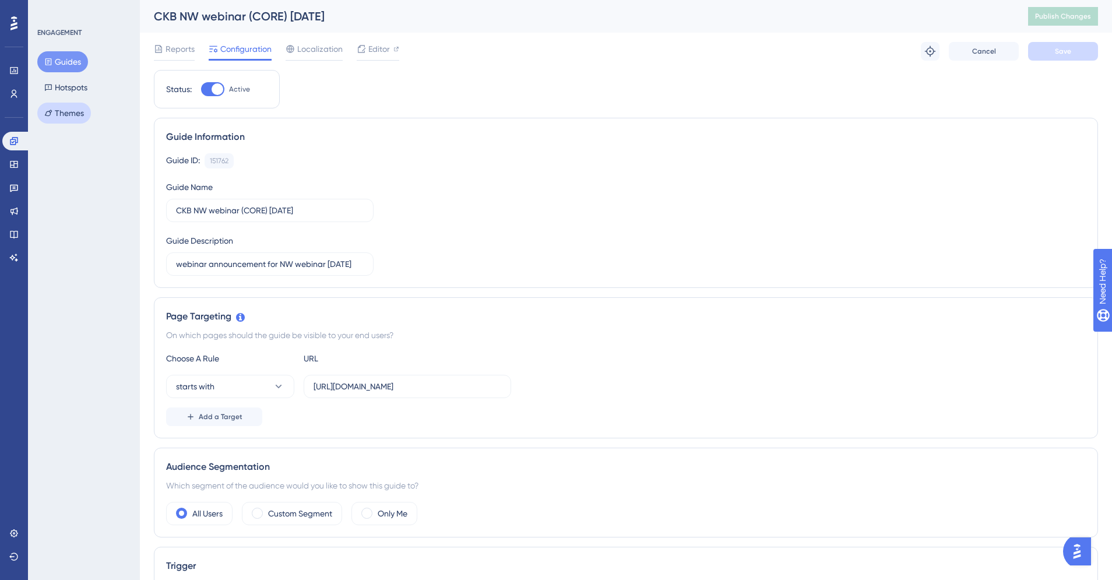
click at [60, 116] on button "Themes" at bounding box center [64, 113] width 54 height 21
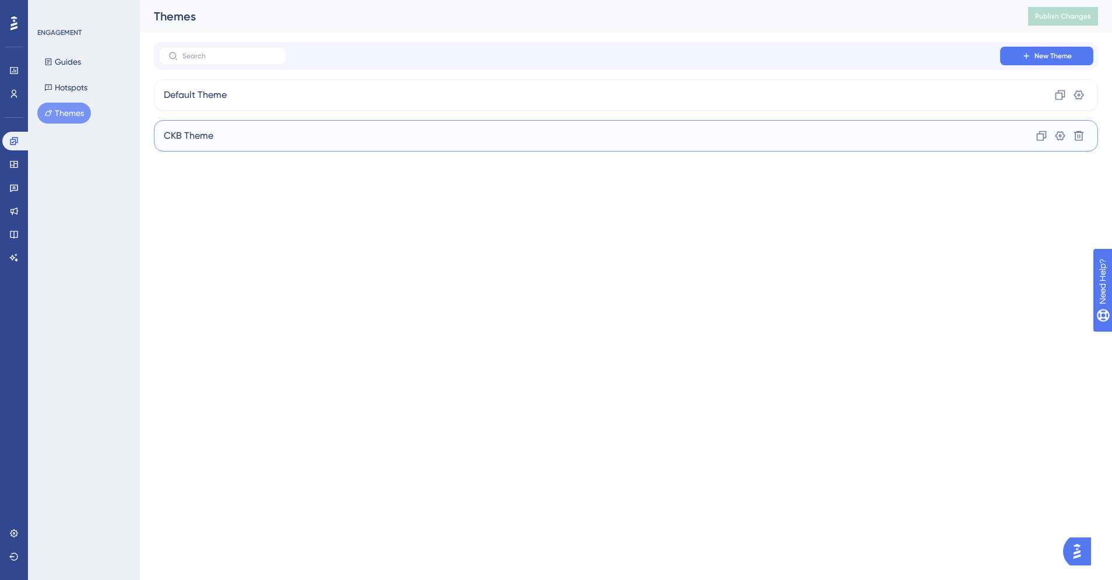
click at [341, 132] on div "CKB Theme Clone Settings Delete" at bounding box center [626, 135] width 944 height 31
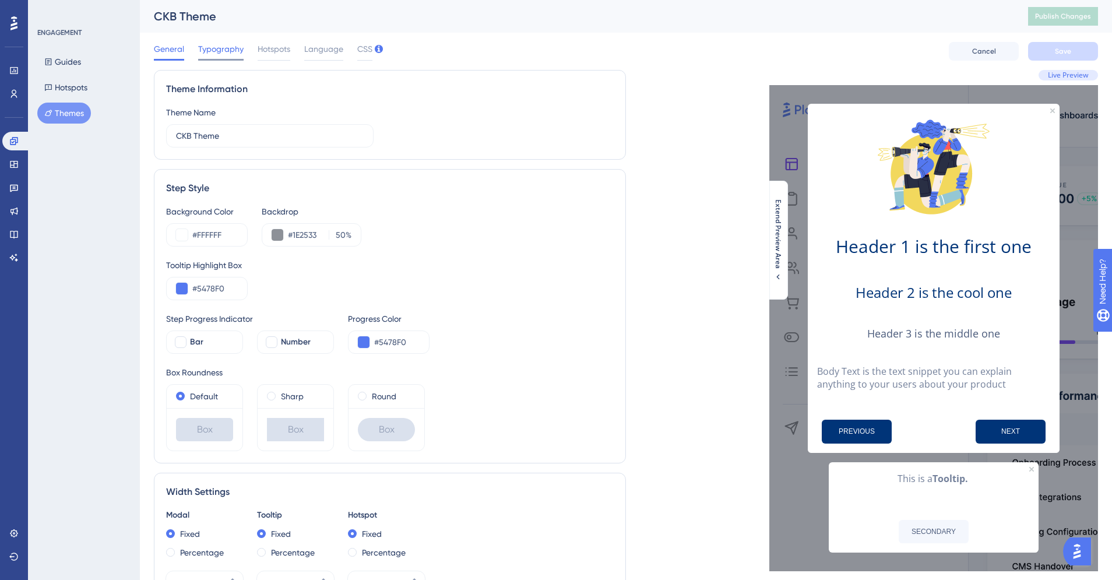
click at [215, 50] on span "Typography" at bounding box center [220, 49] width 45 height 14
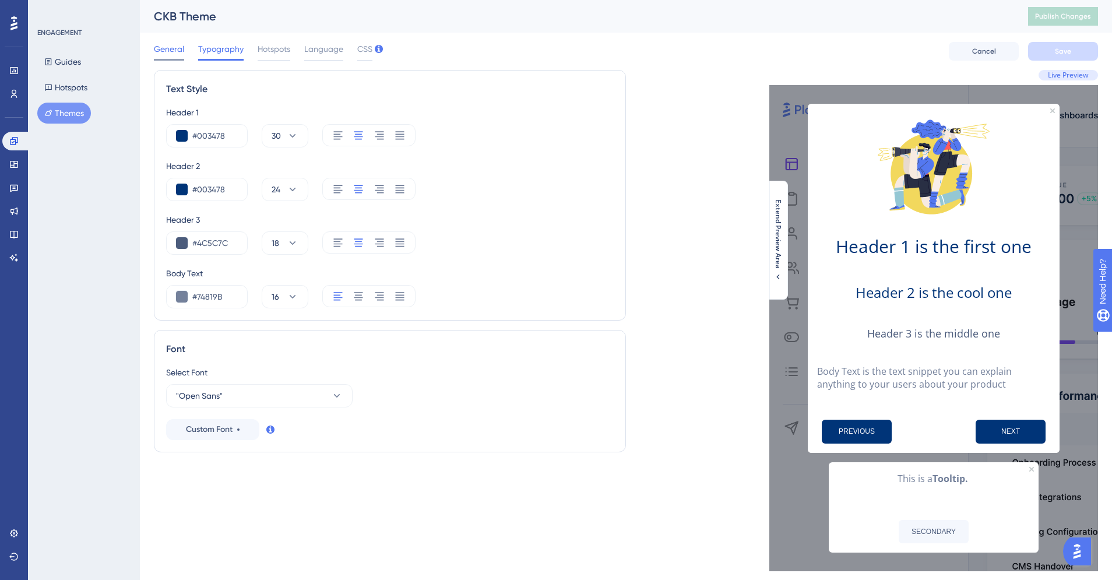
click at [170, 49] on span "General" at bounding box center [169, 49] width 30 height 14
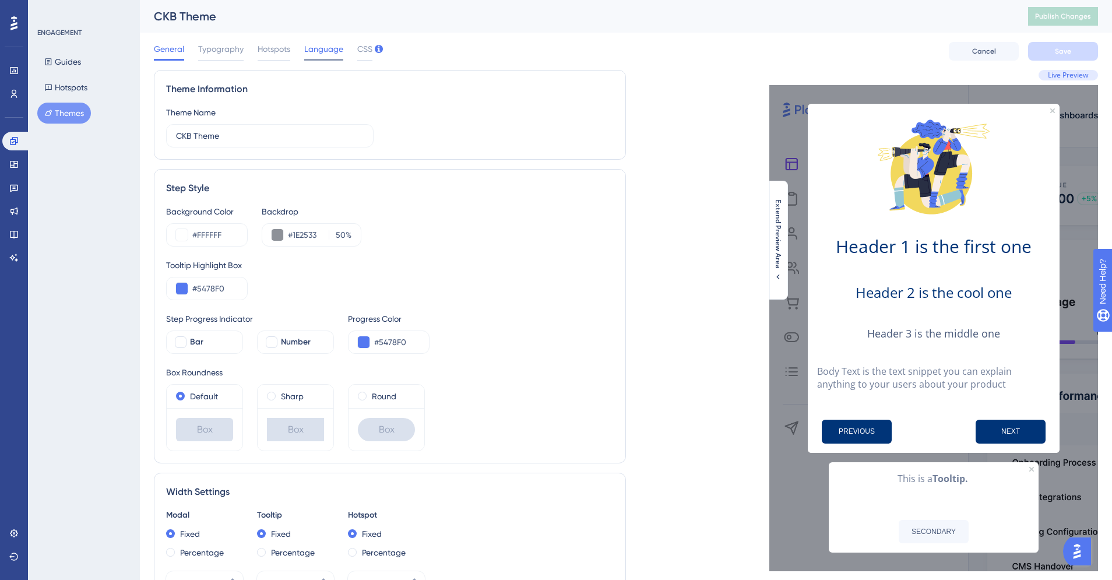
click at [332, 50] on span "Language" at bounding box center [323, 49] width 39 height 14
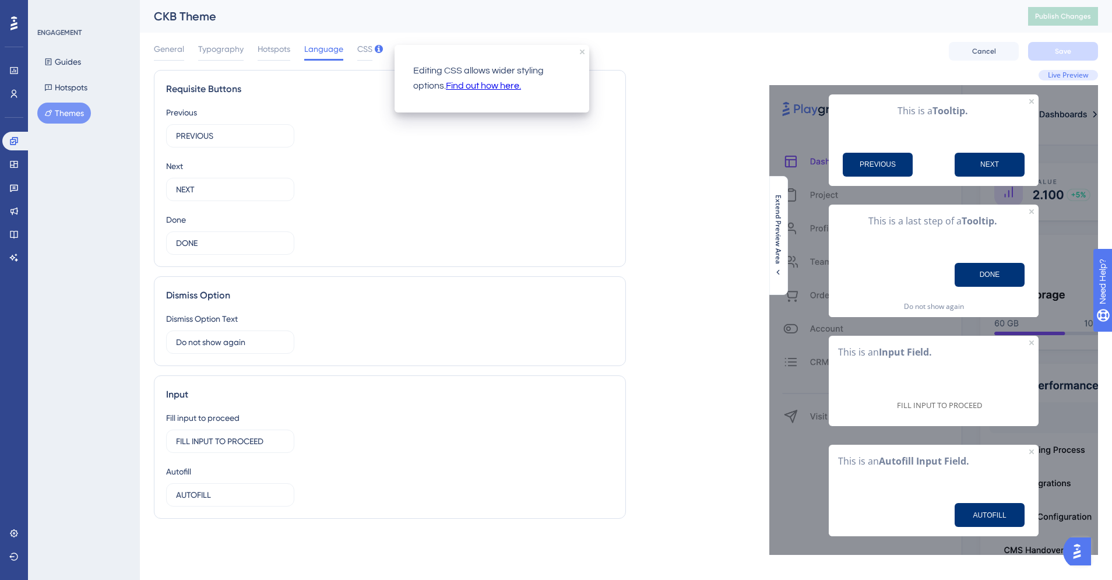
click at [375, 49] on icon at bounding box center [379, 49] width 8 height 8
click at [359, 49] on span "CSS" at bounding box center [364, 49] width 15 height 14
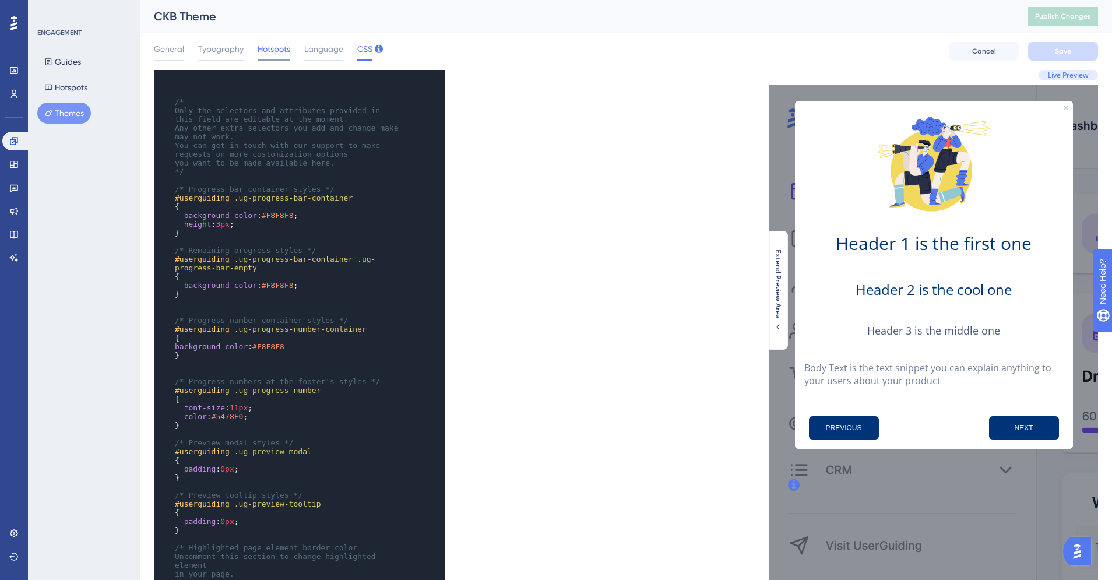
click at [276, 47] on span "Hotspots" at bounding box center [274, 49] width 33 height 14
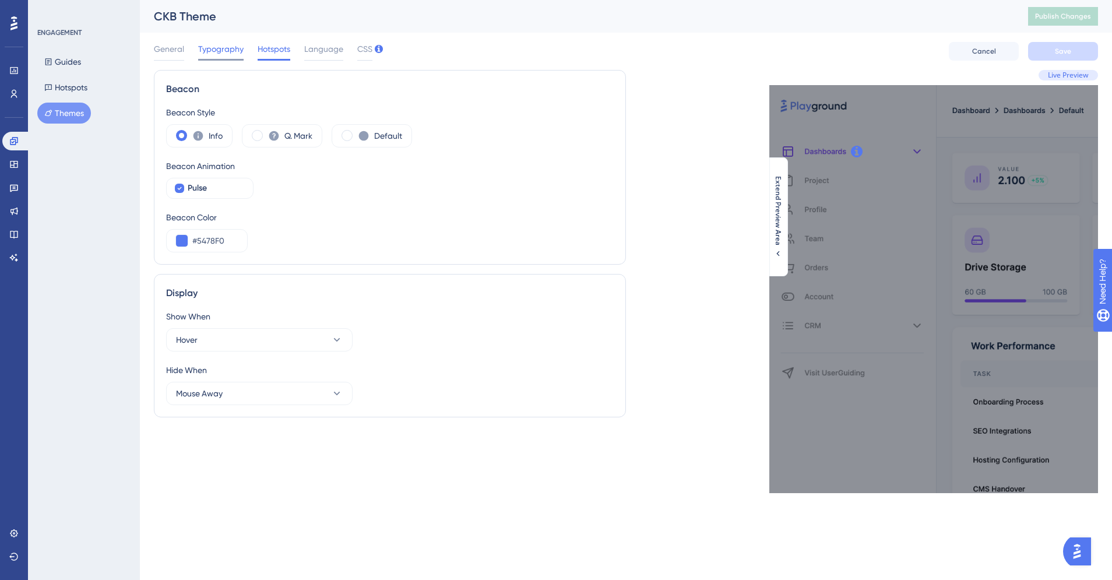
click at [229, 49] on span "Typography" at bounding box center [220, 49] width 45 height 14
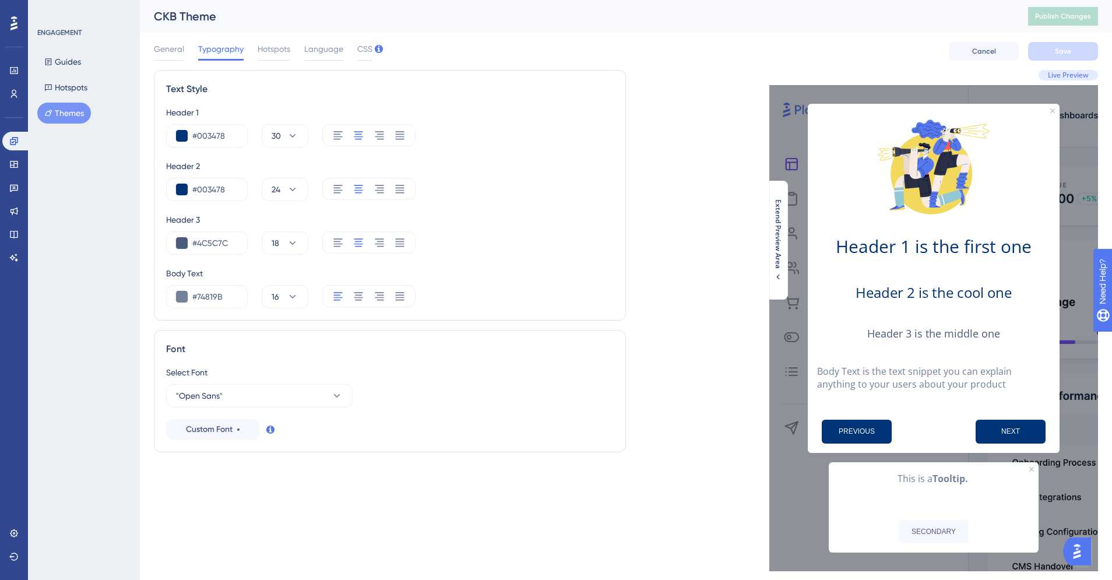
click at [1076, 76] on span "Live Preview" at bounding box center [1068, 75] width 41 height 9
click at [776, 248] on span "Extend Preview Area" at bounding box center [778, 233] width 9 height 69
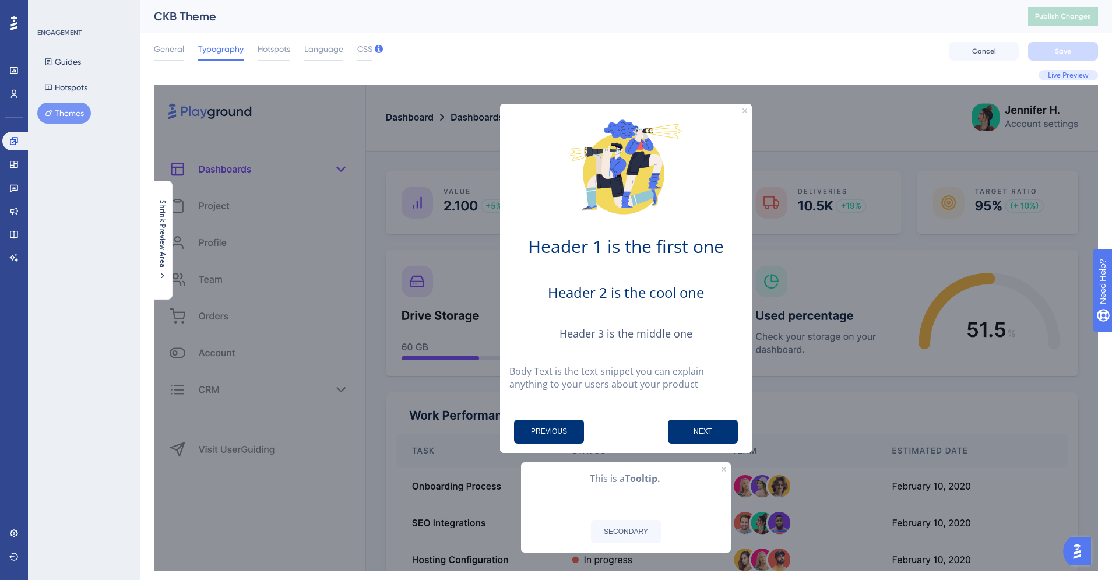
click at [693, 434] on button "NEXT" at bounding box center [703, 432] width 70 height 24
click at [525, 428] on button "PREVIOUS" at bounding box center [549, 432] width 70 height 24
click at [1062, 72] on span "Live Preview" at bounding box center [1068, 75] width 41 height 9
click at [991, 50] on span "Cancel" at bounding box center [984, 51] width 24 height 9
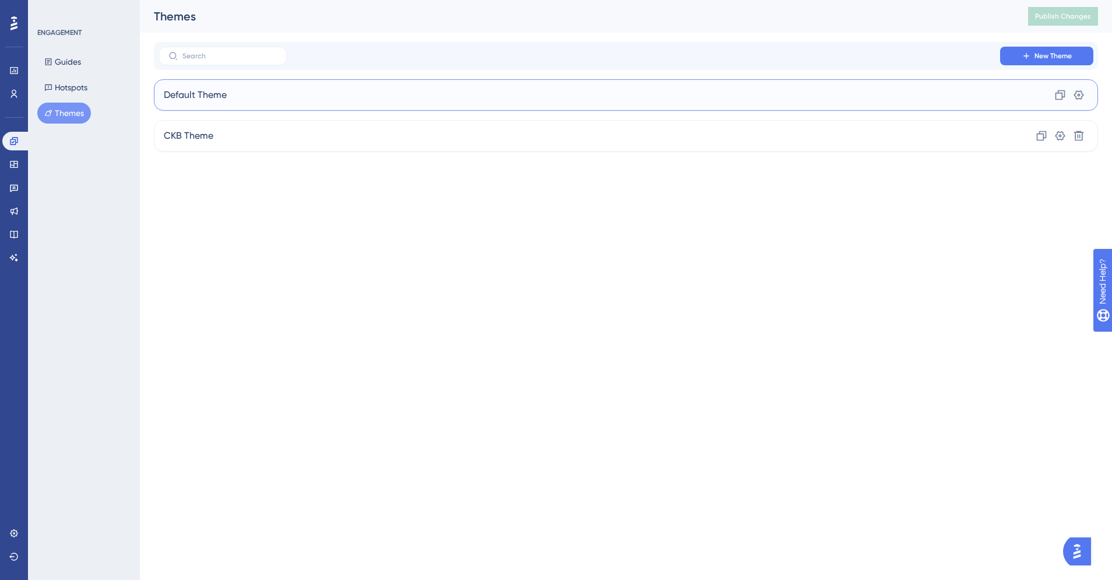
click at [331, 89] on div "Default Theme Clone Settings" at bounding box center [626, 94] width 944 height 31
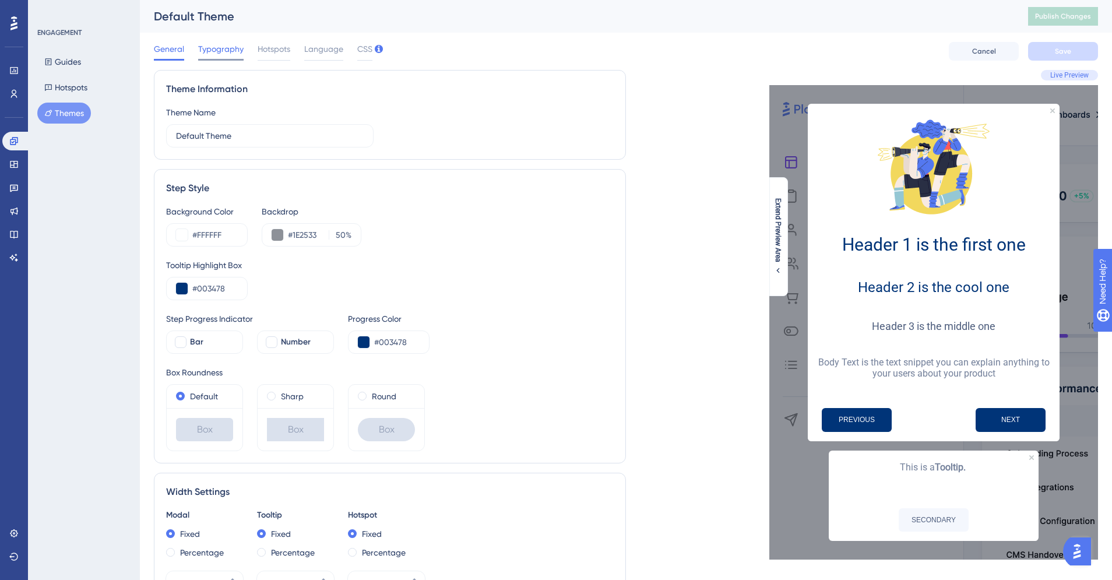
click at [213, 51] on span "Typography" at bounding box center [220, 49] width 45 height 14
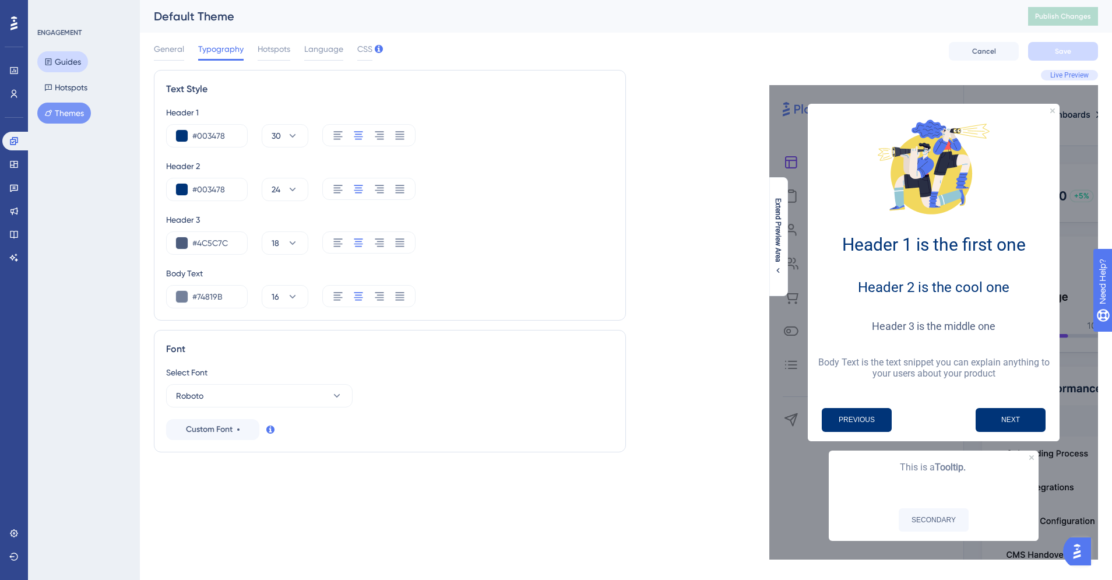
click at [61, 62] on button "Guides" at bounding box center [62, 61] width 51 height 21
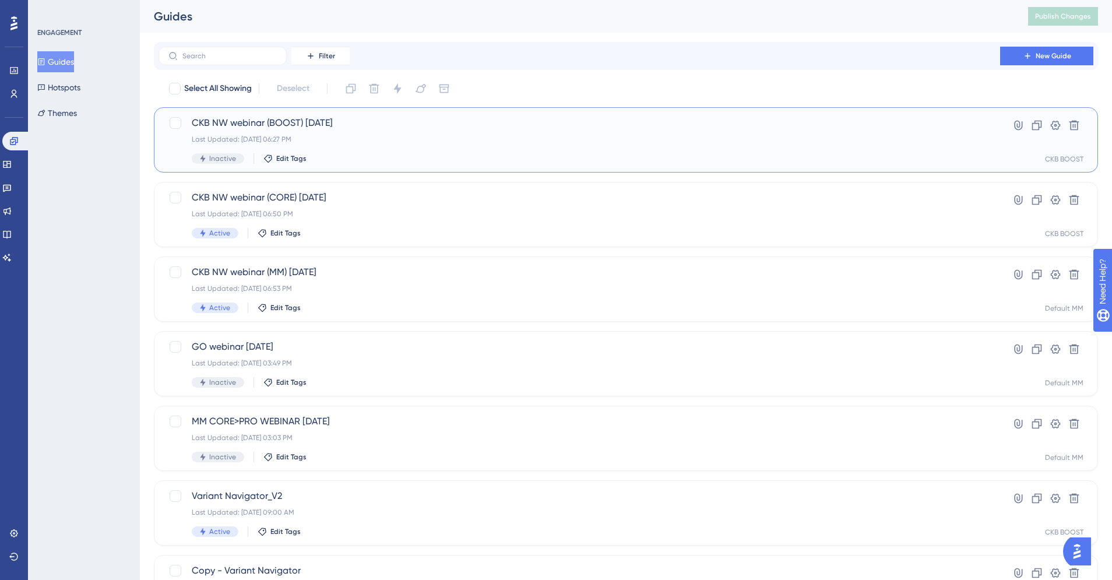
click at [359, 133] on div "CKB NW webinar (BOOST) [DATE] Last Updated: [DATE] 06:27 PM Inactive Edit Tags" at bounding box center [579, 140] width 775 height 48
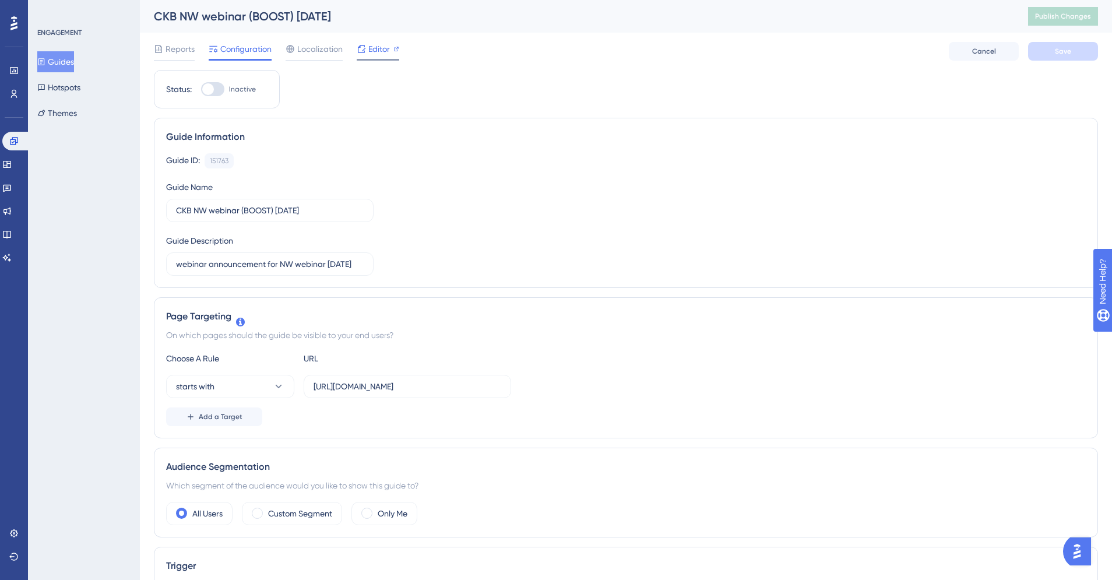
click at [374, 49] on span "Editor" at bounding box center [379, 49] width 22 height 14
click at [375, 52] on span "Editor" at bounding box center [379, 49] width 22 height 14
click at [1069, 20] on span "Publish Changes" at bounding box center [1063, 16] width 56 height 9
click at [57, 62] on button "Guides" at bounding box center [55, 61] width 37 height 21
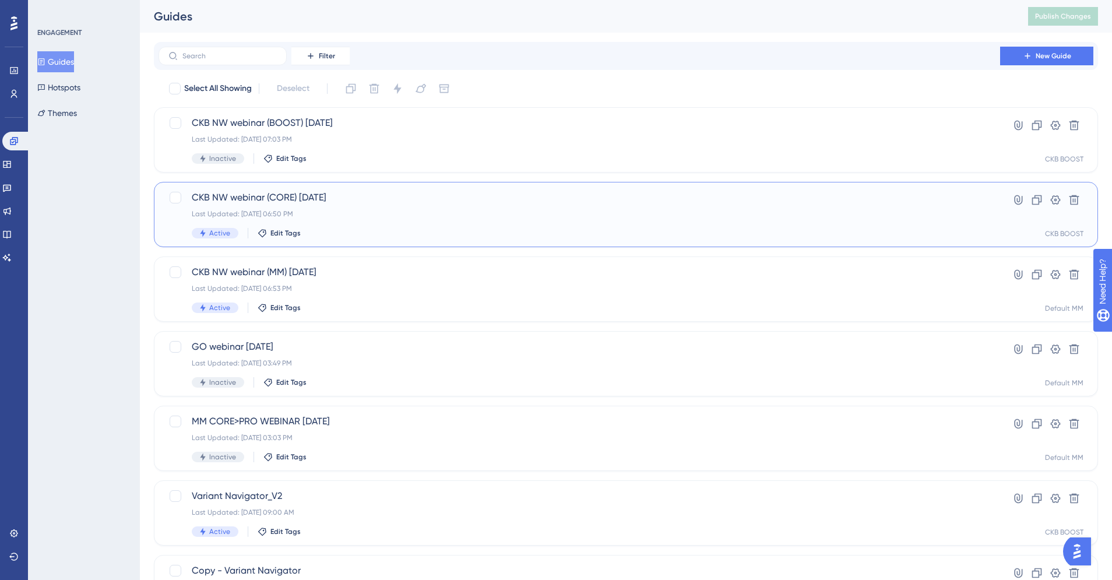
click at [340, 202] on span "CKB NW webinar (CORE) [DATE]" at bounding box center [579, 198] width 775 height 14
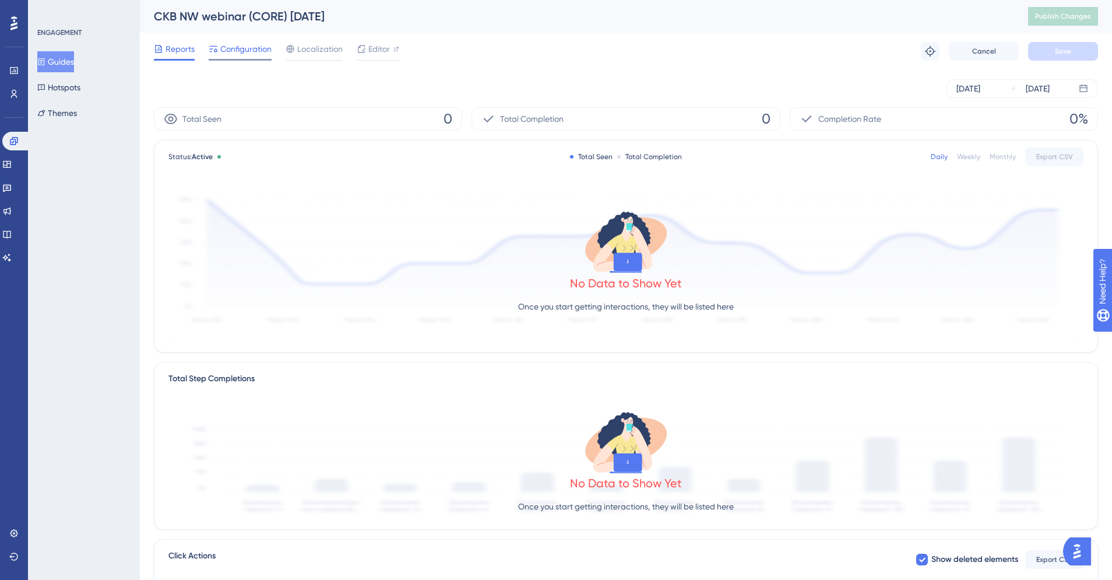
click at [240, 52] on span "Configuration" at bounding box center [245, 49] width 51 height 14
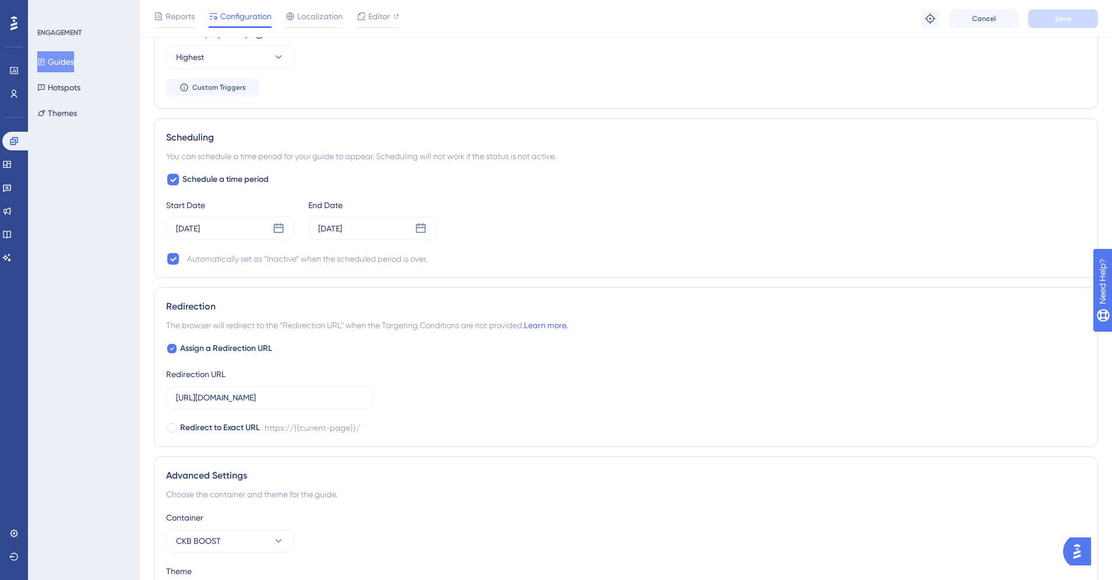
scroll to position [862, 0]
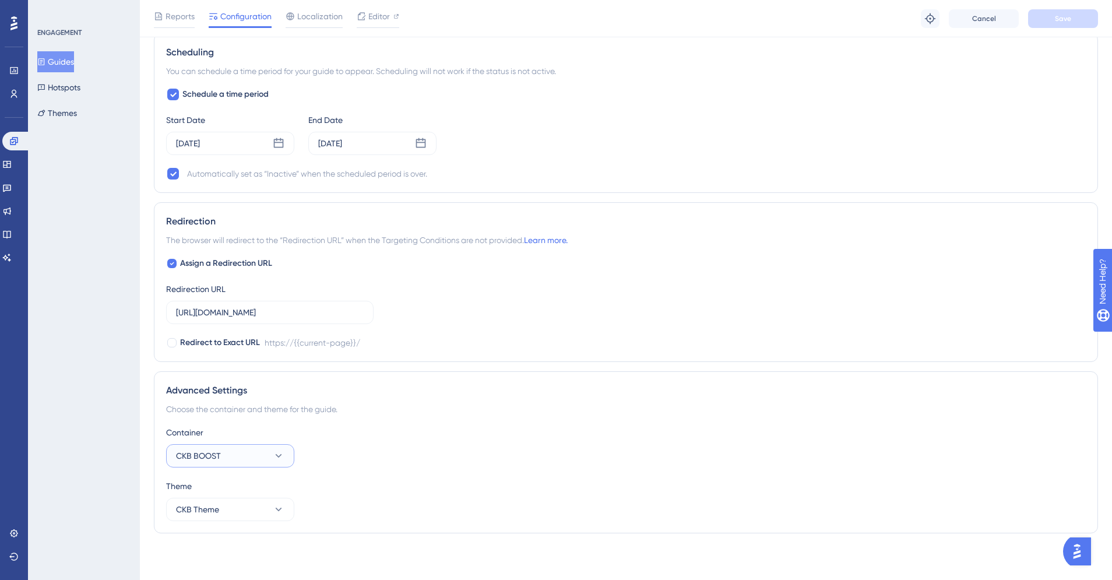
click at [273, 459] on icon at bounding box center [279, 456] width 12 height 12
click at [210, 516] on span "CKB CORE" at bounding box center [202, 514] width 39 height 14
click at [422, 484] on div "Theme" at bounding box center [626, 486] width 920 height 14
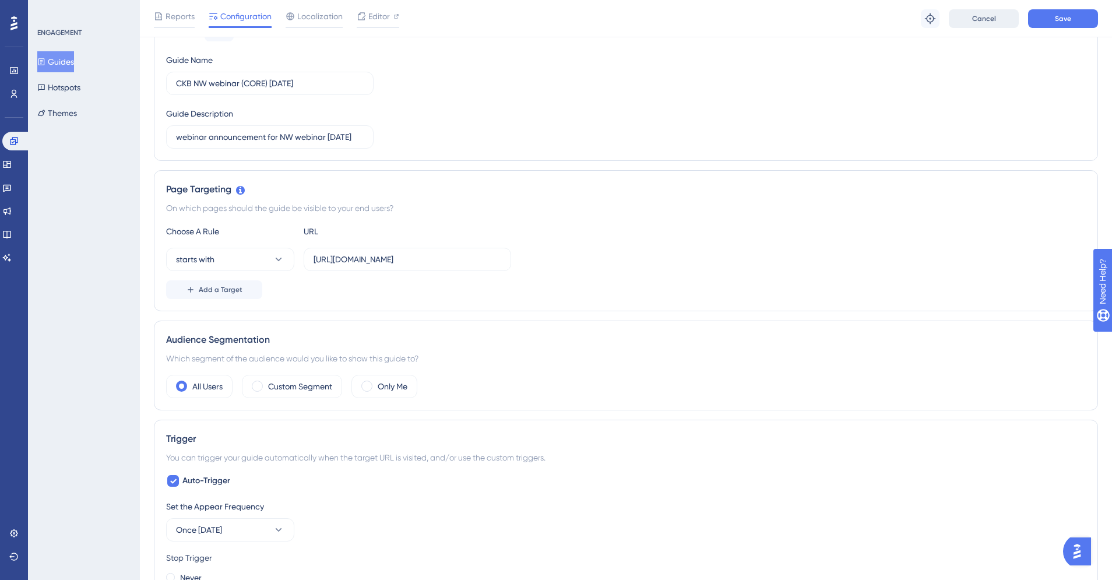
scroll to position [111, 0]
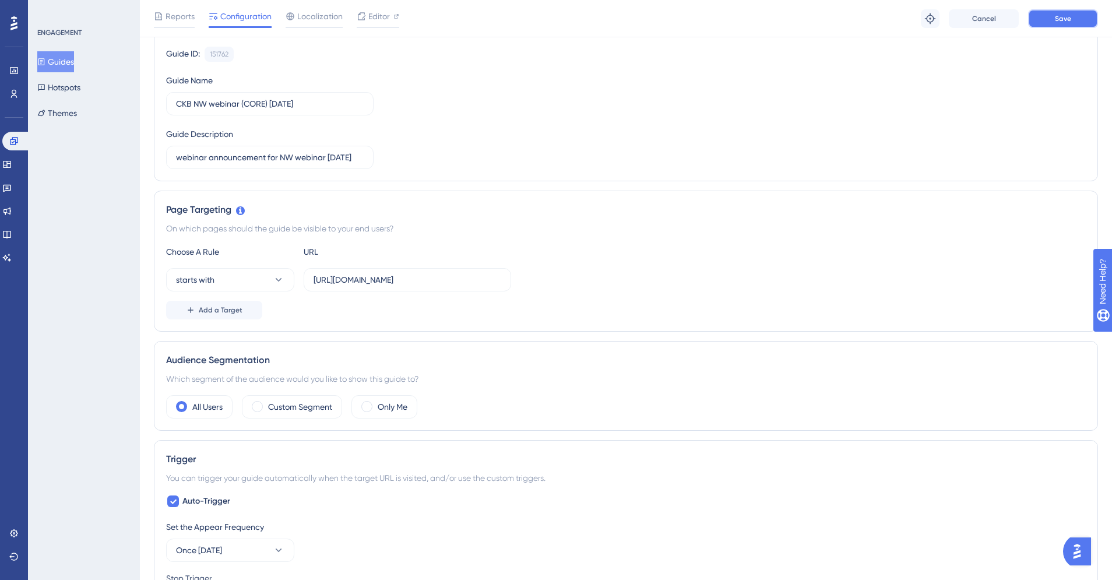
click at [1046, 21] on button "Save" at bounding box center [1063, 18] width 70 height 19
click at [375, 19] on span "Editor" at bounding box center [379, 16] width 22 height 14
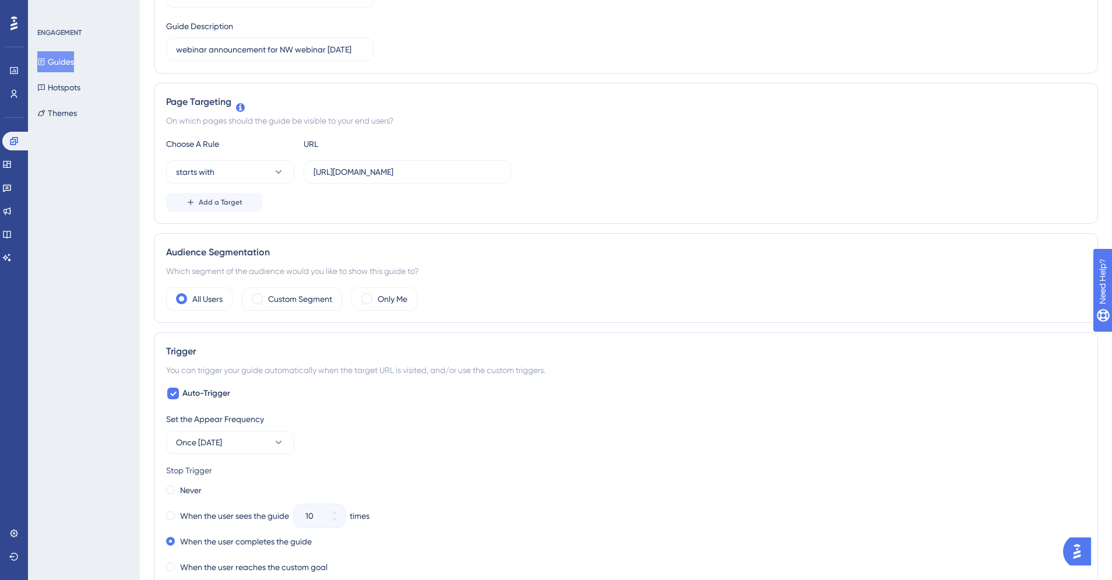
scroll to position [0, 0]
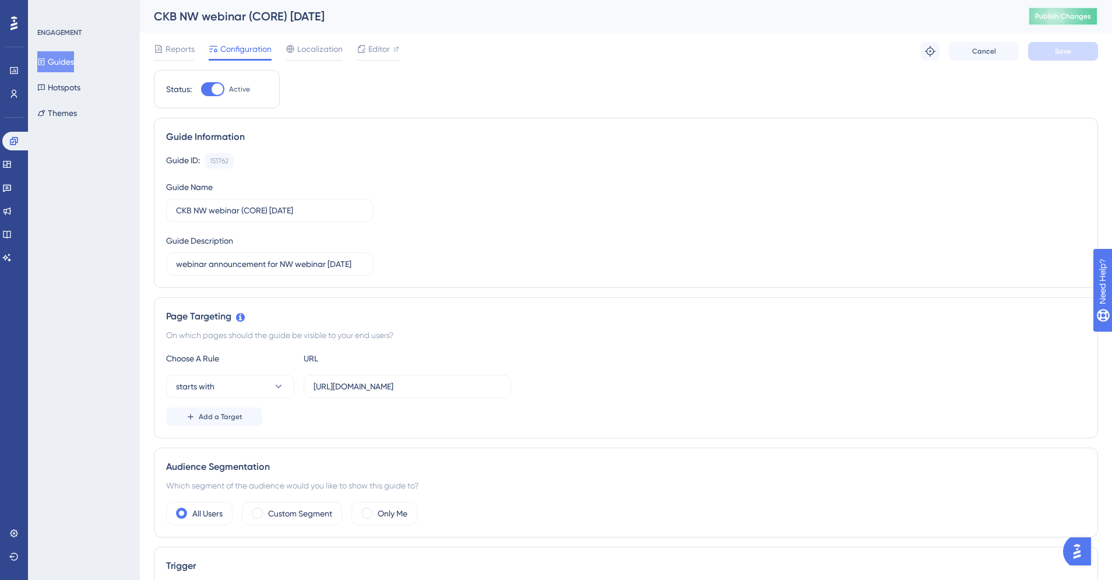
click at [1060, 14] on span "Publish Changes" at bounding box center [1063, 16] width 56 height 9
click at [59, 166] on div "ENGAGEMENT Guides Hotspots Themes" at bounding box center [84, 290] width 112 height 580
click at [66, 61] on button "Guides" at bounding box center [55, 61] width 37 height 21
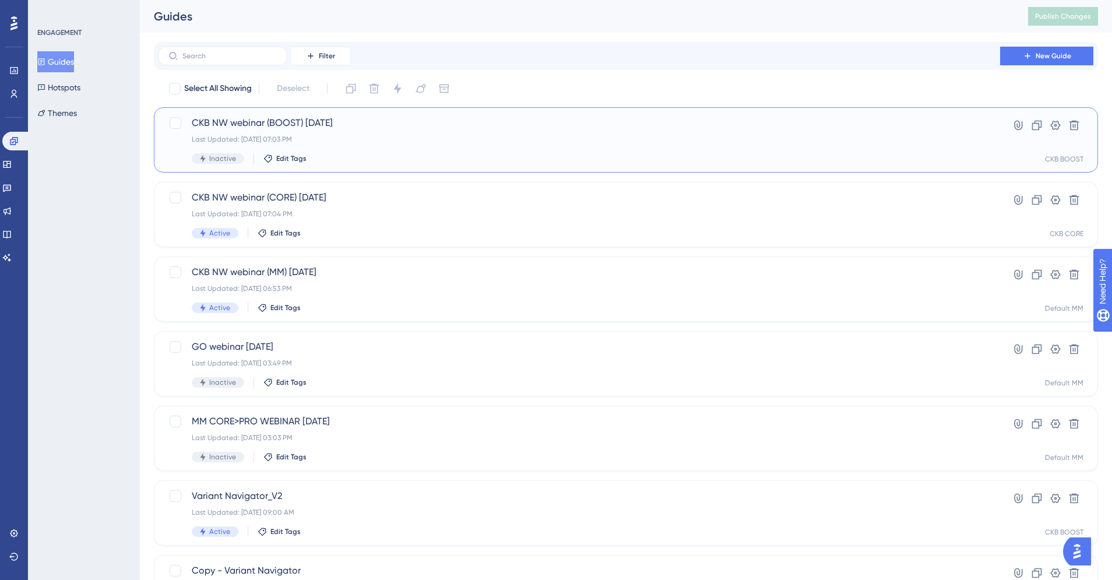
click at [393, 141] on div "Last Updated: [DATE] 07:03 PM" at bounding box center [579, 139] width 775 height 9
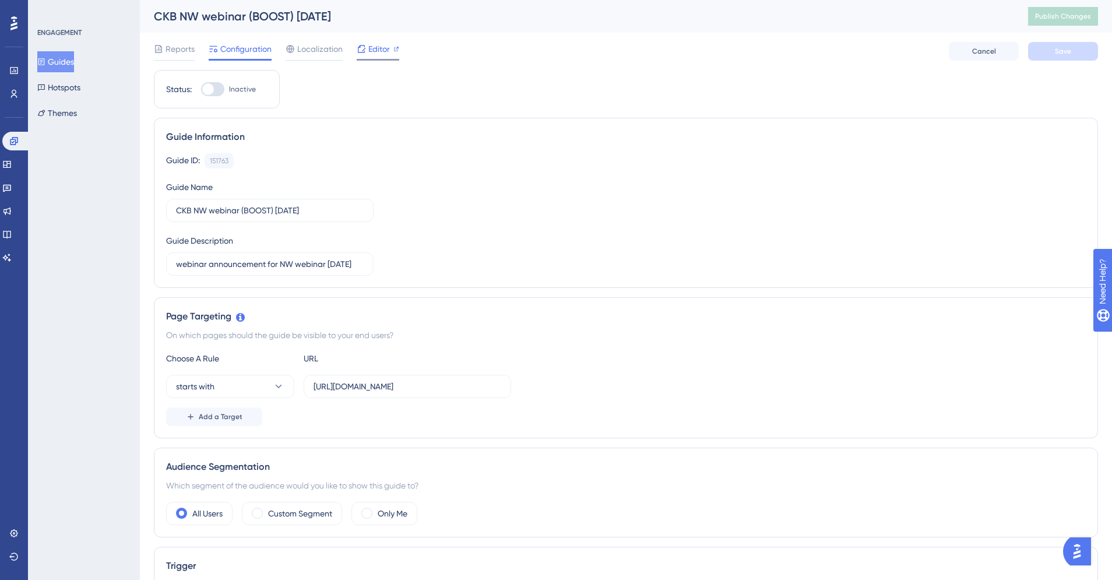
click at [386, 47] on span "Editor" at bounding box center [379, 49] width 22 height 14
click at [72, 60] on button "Guides" at bounding box center [55, 61] width 37 height 21
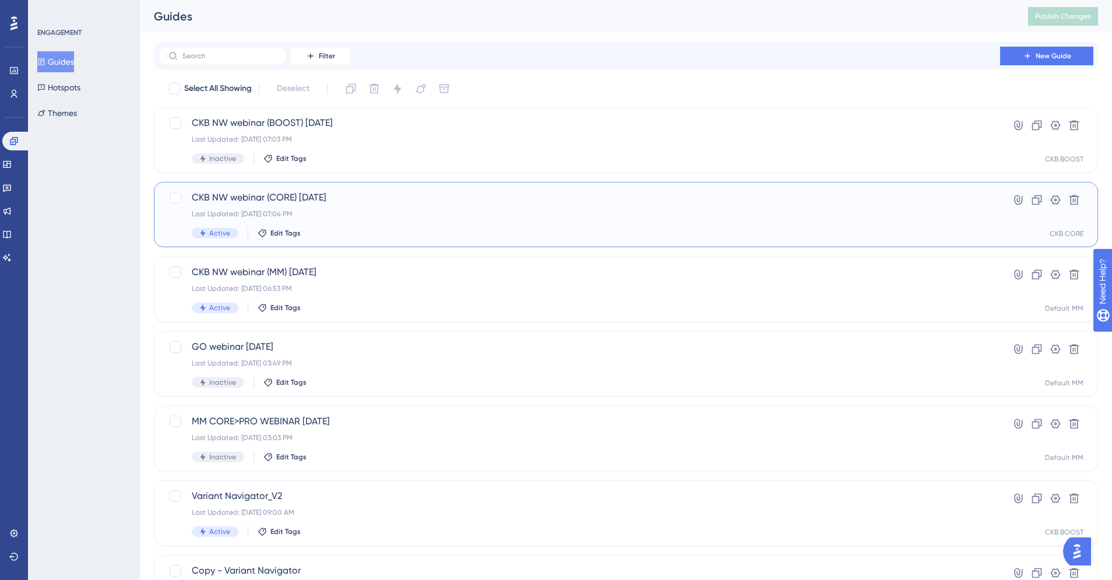
click at [325, 217] on div "CKB NW webinar (CORE) [DATE] Last Updated: [DATE] 07:04 PM Active Edit Tags" at bounding box center [579, 215] width 775 height 48
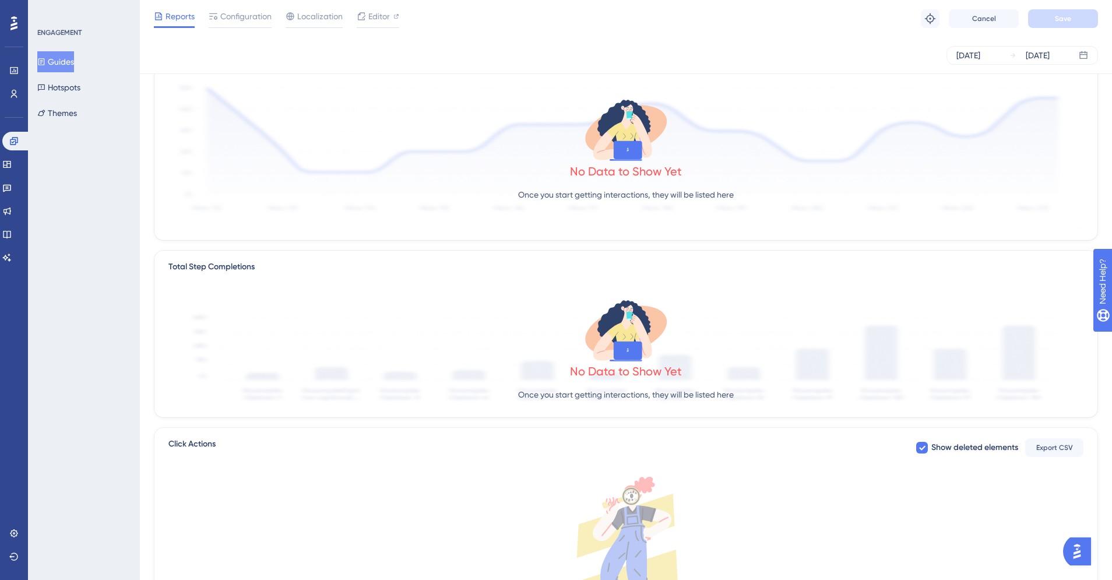
scroll to position [234, 0]
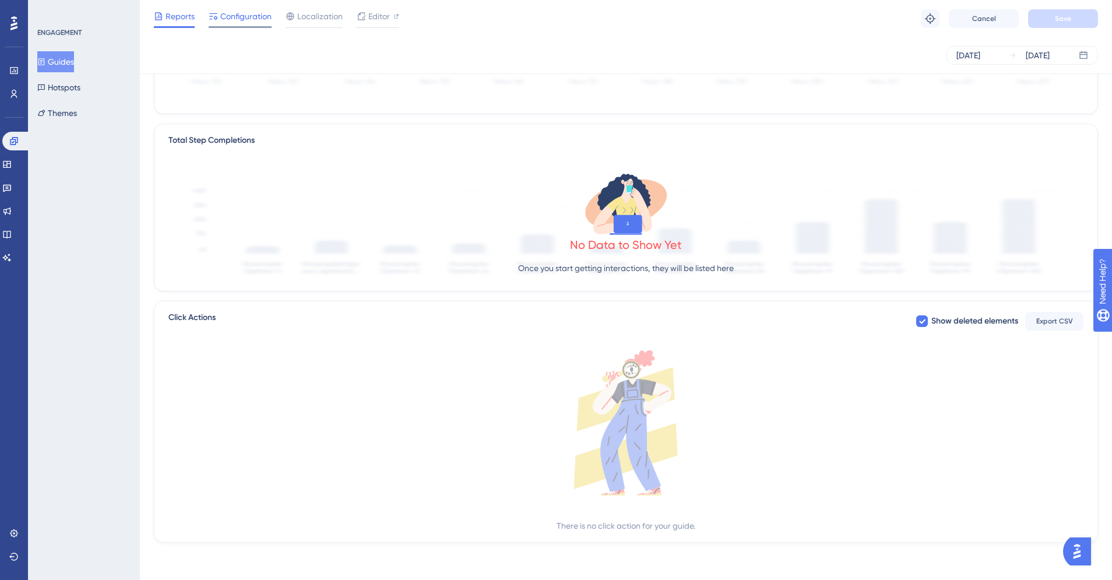
click at [249, 22] on span "Configuration" at bounding box center [245, 16] width 51 height 14
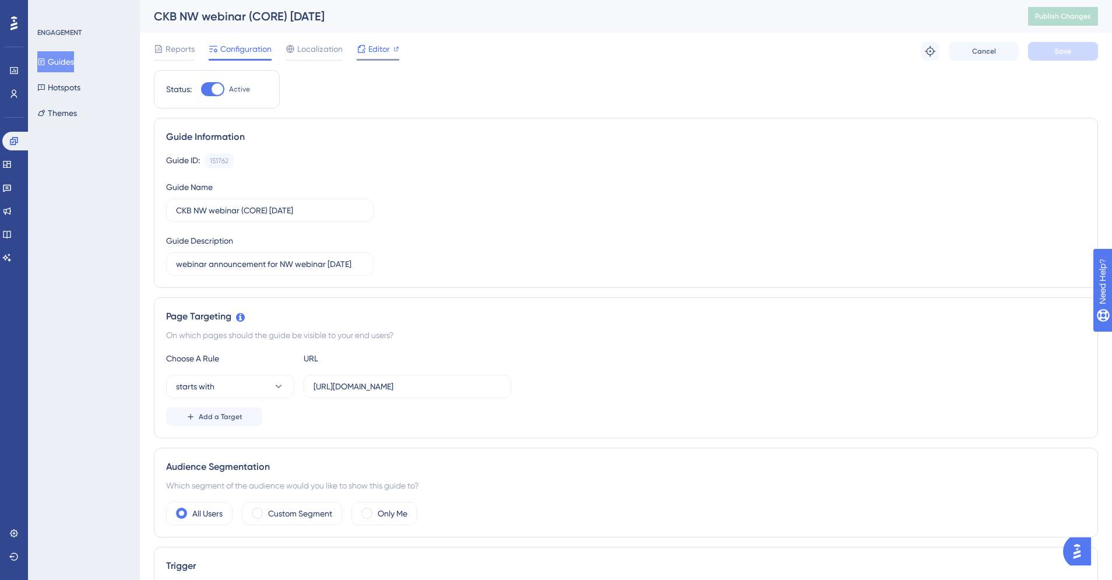
click at [371, 54] on span "Editor" at bounding box center [379, 49] width 22 height 14
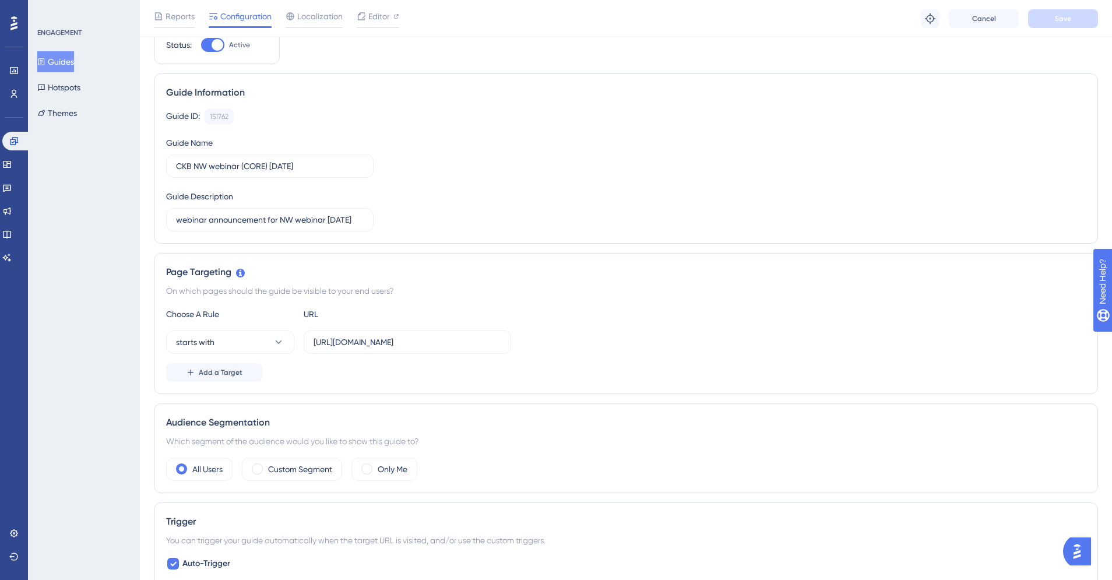
scroll to position [48, 0]
click at [62, 64] on button "Guides" at bounding box center [55, 61] width 37 height 21
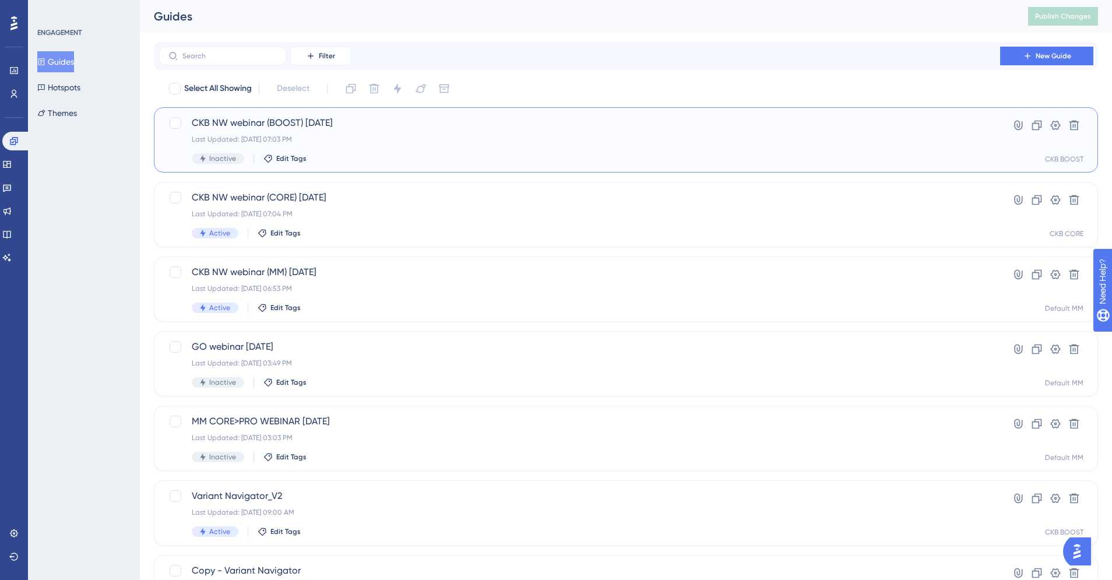
click at [366, 153] on div "Inactive Edit Tags" at bounding box center [579, 158] width 775 height 10
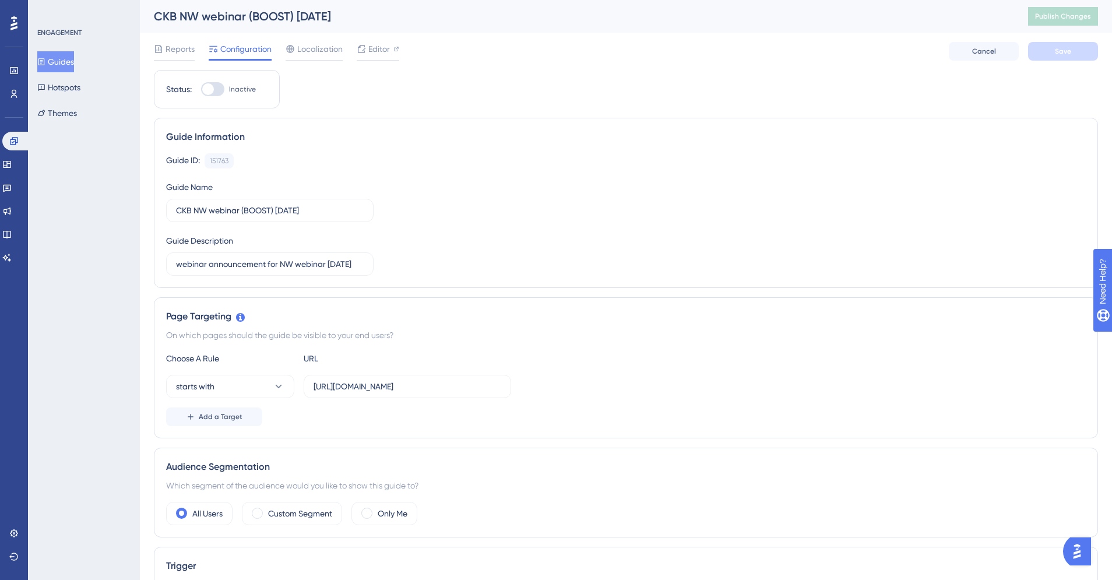
click at [209, 86] on div at bounding box center [208, 89] width 12 height 12
click at [201, 89] on input "Inactive" at bounding box center [201, 89] width 1 height 1
checkbox input "true"
click at [1077, 51] on button "Save" at bounding box center [1063, 51] width 70 height 19
click at [483, 64] on div "Reports Configuration Localization Editor Troubleshoot Cancel Save" at bounding box center [626, 51] width 944 height 37
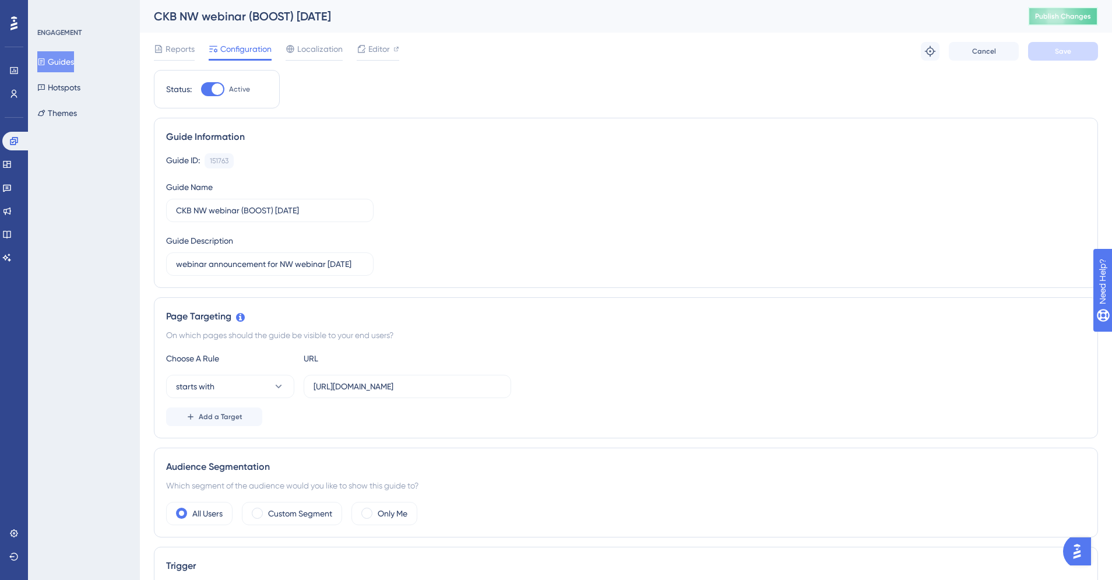
click at [1067, 17] on span "Publish Changes" at bounding box center [1063, 16] width 56 height 9
click at [63, 64] on button "Guides" at bounding box center [55, 61] width 37 height 21
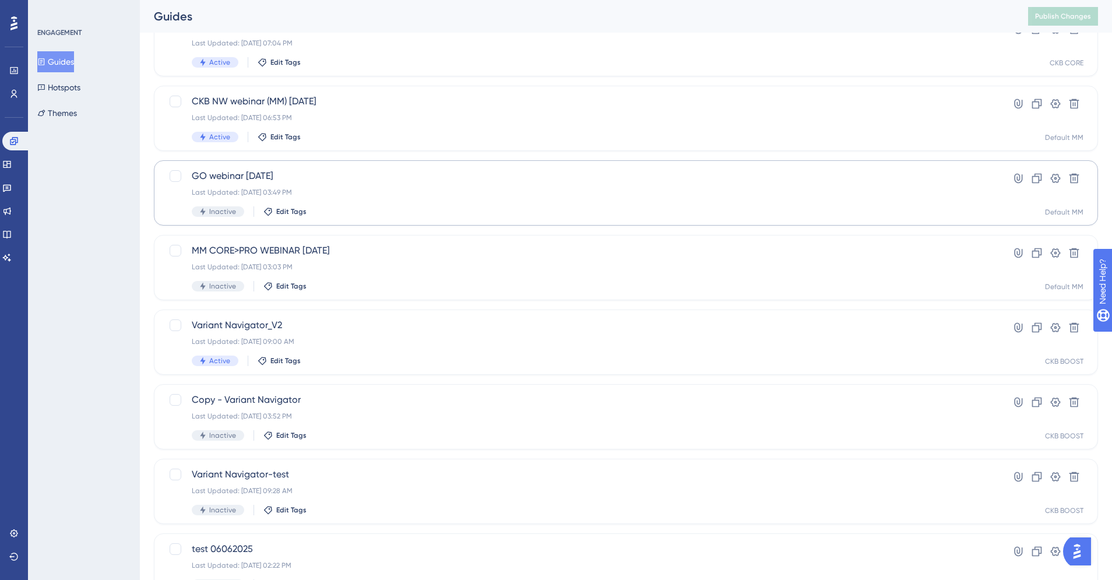
scroll to position [171, 0]
click at [361, 332] on div "Variant Navigator_V2 Last Updated: Jul 16 2025, 09:00 AM Active Edit Tags" at bounding box center [579, 342] width 775 height 48
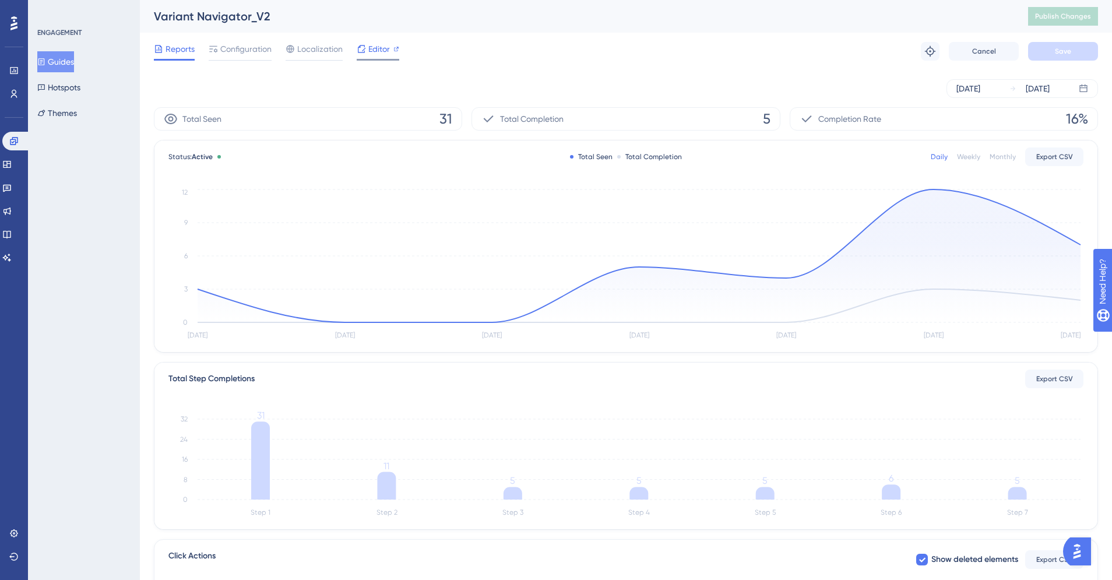
click at [378, 53] on span "Editor" at bounding box center [379, 49] width 22 height 14
click at [51, 52] on button "Guides" at bounding box center [55, 61] width 37 height 21
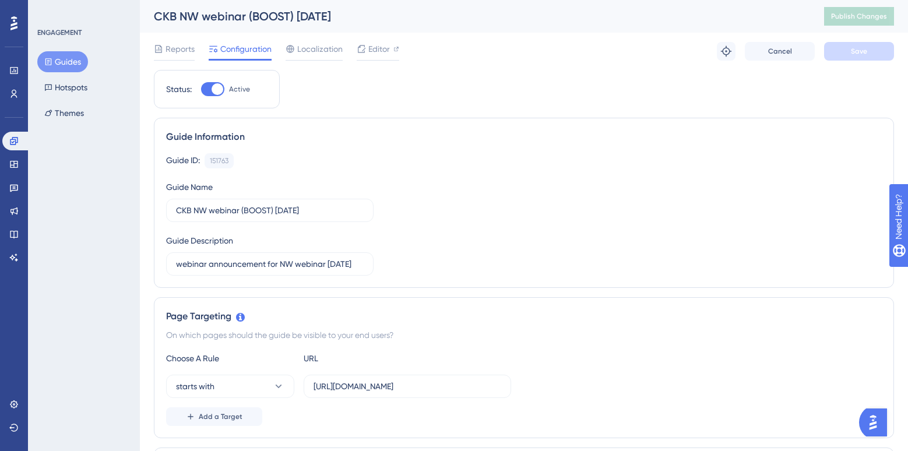
click at [58, 161] on div "ENGAGEMENT Guides Hotspots Themes" at bounding box center [84, 225] width 112 height 451
click at [69, 114] on button "Themes" at bounding box center [64, 113] width 54 height 21
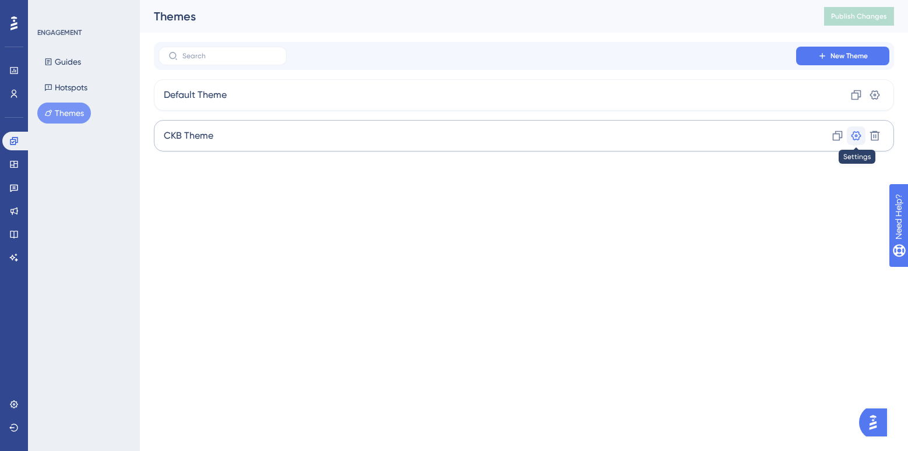
click at [858, 138] on icon at bounding box center [857, 136] width 12 height 12
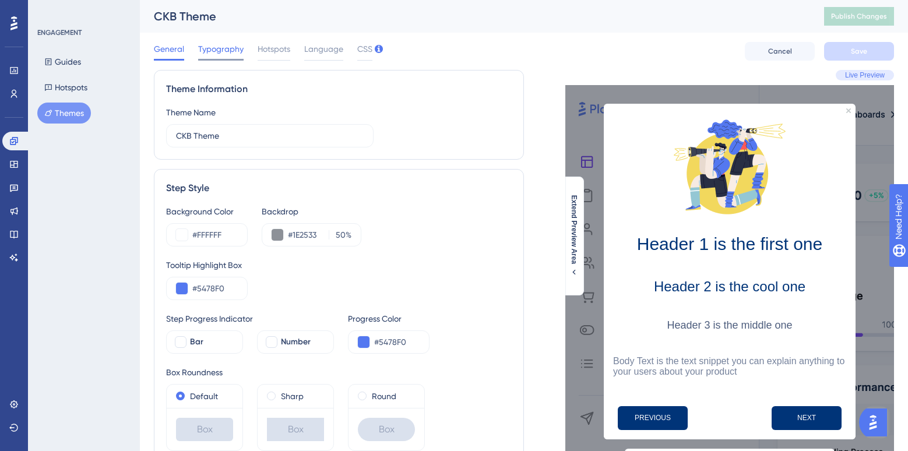
click at [227, 48] on span "Typography" at bounding box center [220, 49] width 45 height 14
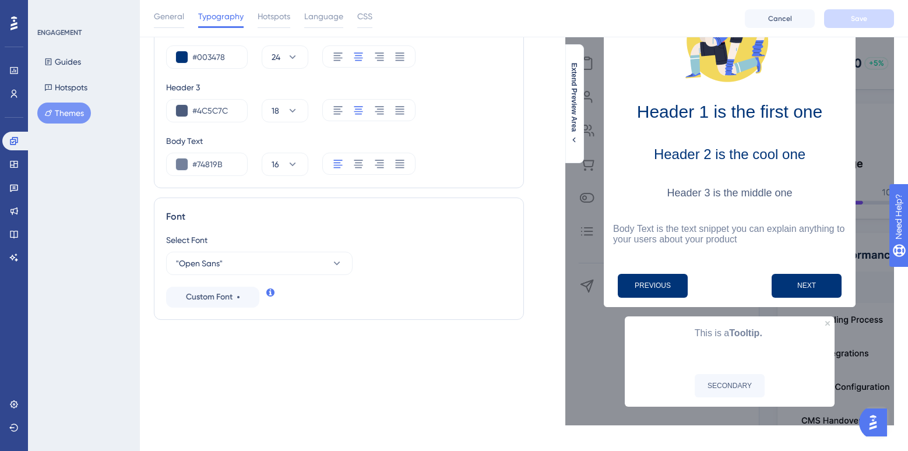
scroll to position [149, 0]
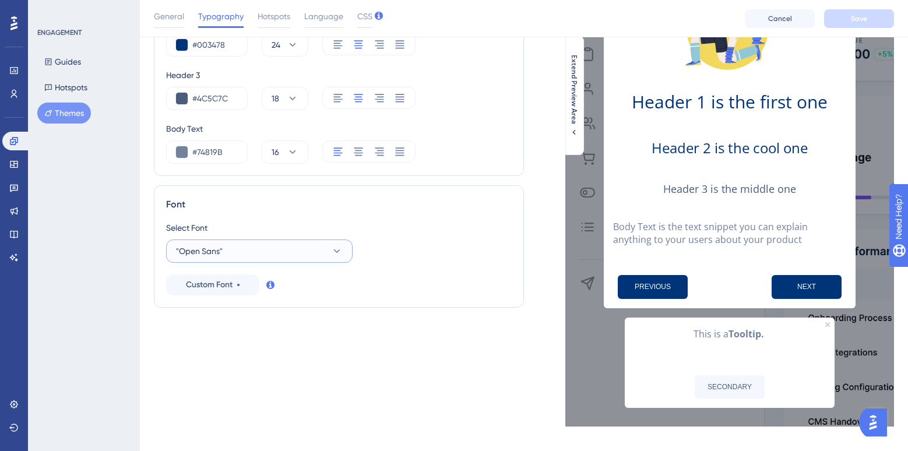
click at [333, 254] on icon at bounding box center [337, 251] width 12 height 12
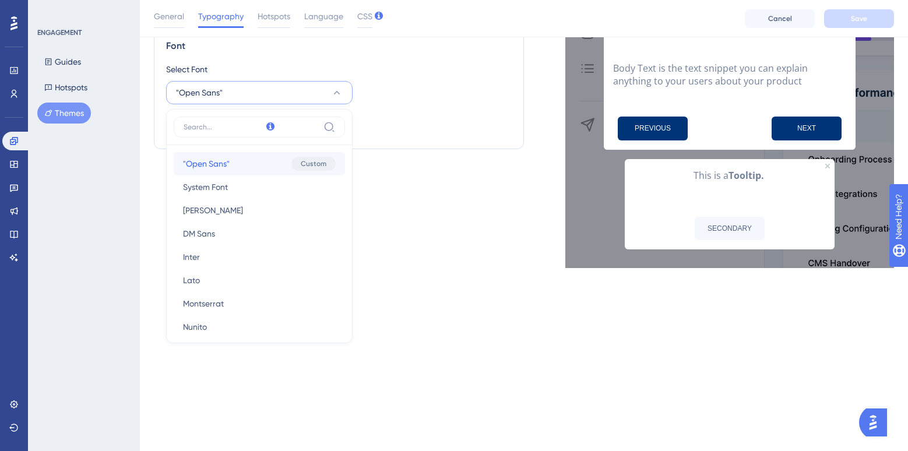
click at [262, 161] on button ""Open Sans" "Open Sans" Custom" at bounding box center [259, 163] width 171 height 23
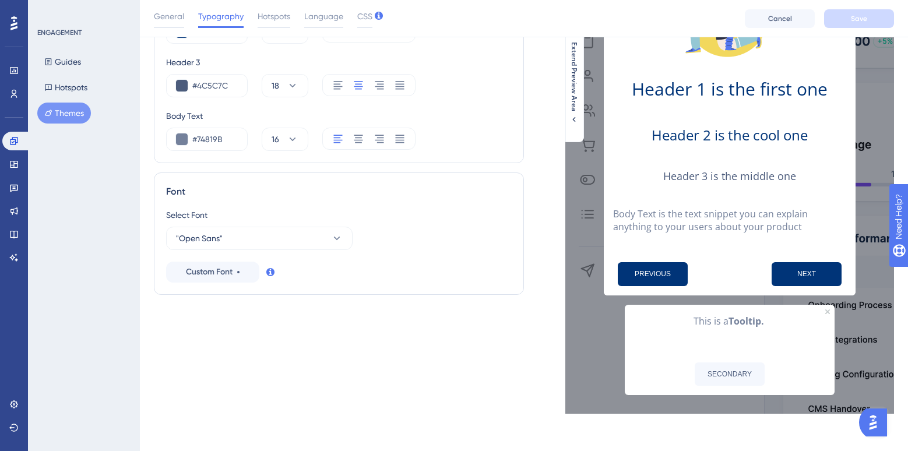
scroll to position [161, 0]
click at [220, 275] on span "Custom Font" at bounding box center [209, 273] width 47 height 14
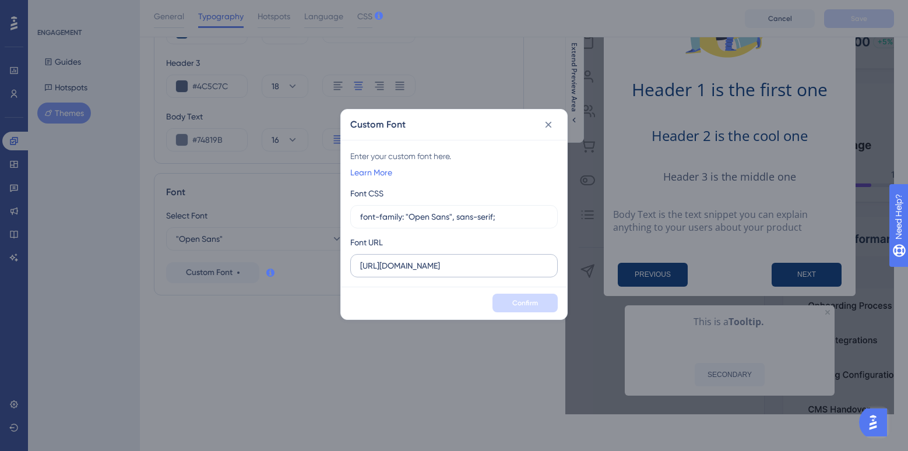
scroll to position [0, 0]
click at [96, 240] on div "Custom Font Enter your custom font here. Learn More Font CSS font-family: "Open…" at bounding box center [454, 225] width 908 height 451
